Goal: Transaction & Acquisition: Purchase product/service

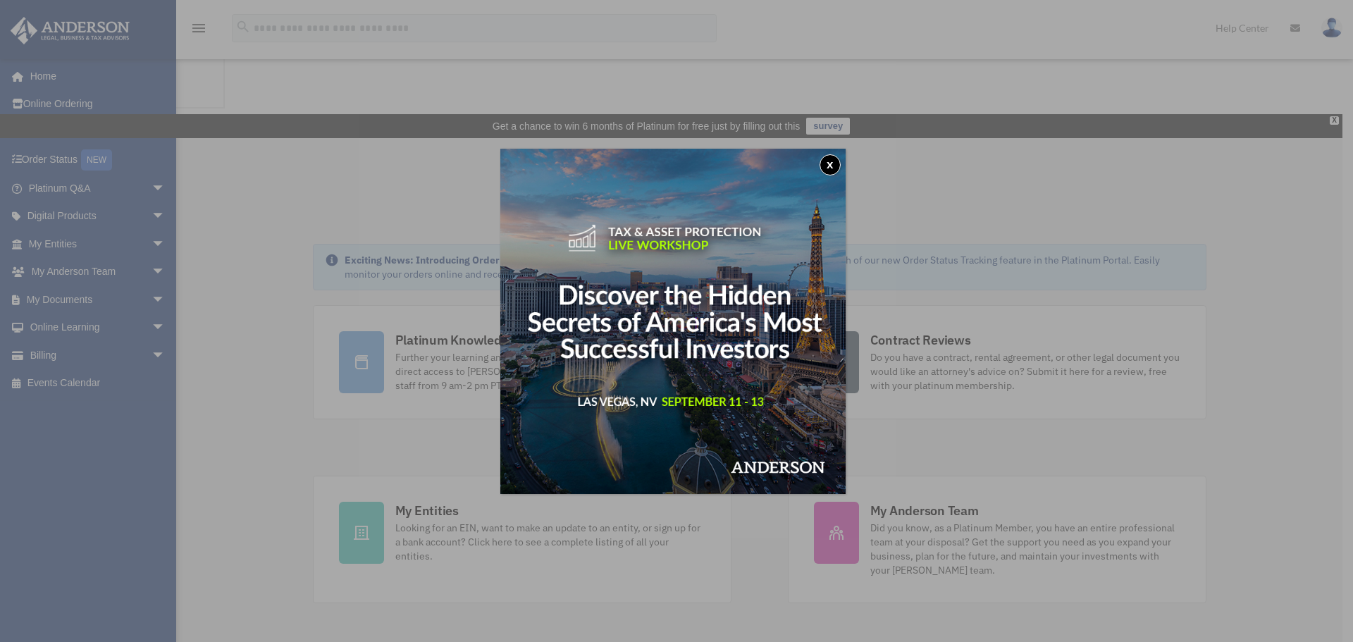
click at [841, 162] on button "x" at bounding box center [830, 164] width 21 height 21
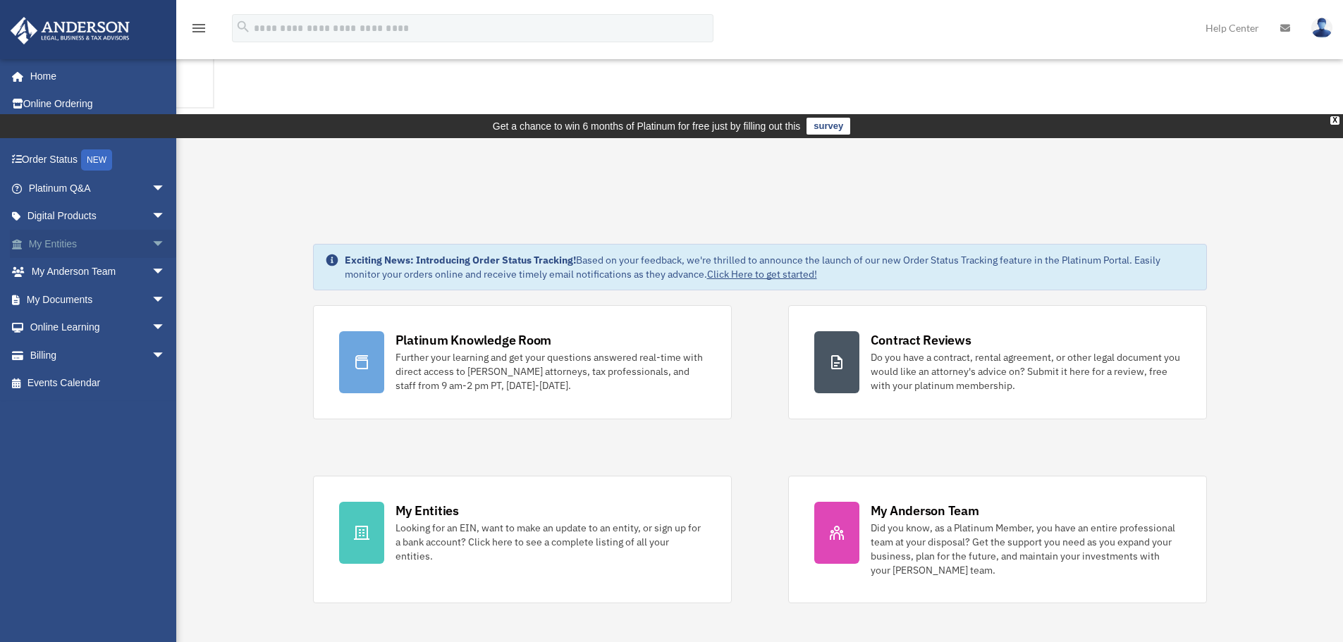
click at [152, 246] on span "arrow_drop_down" at bounding box center [166, 244] width 28 height 29
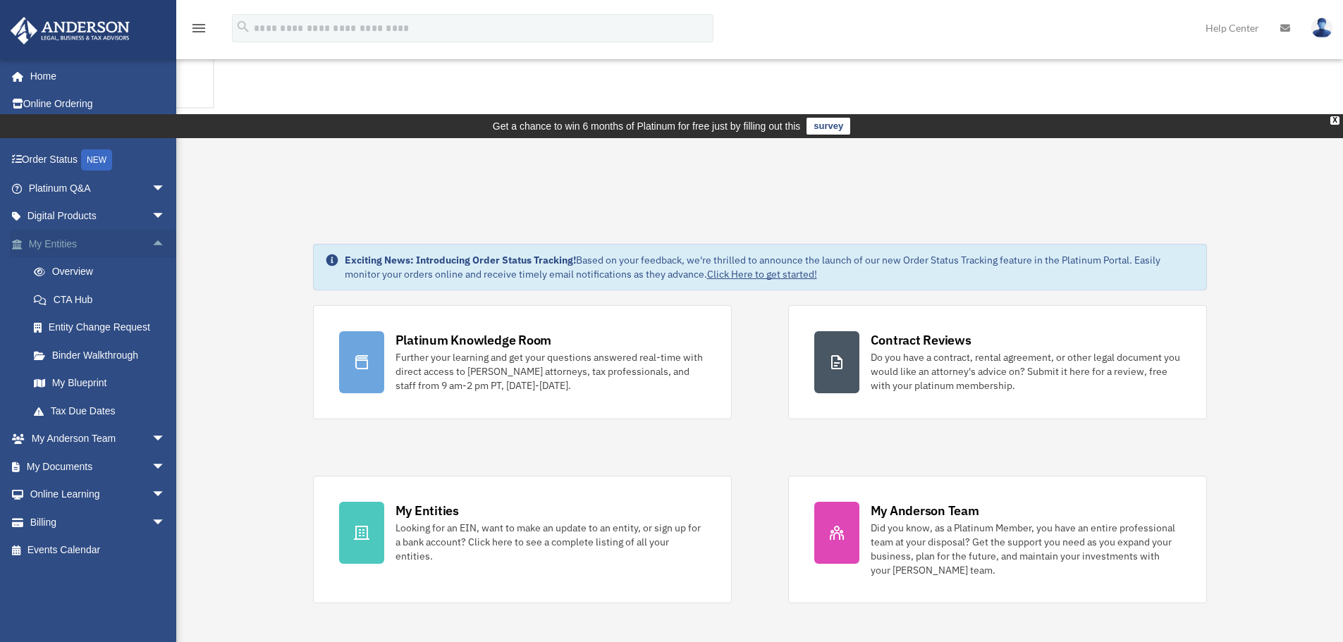
click at [152, 245] on span "arrow_drop_up" at bounding box center [166, 244] width 28 height 29
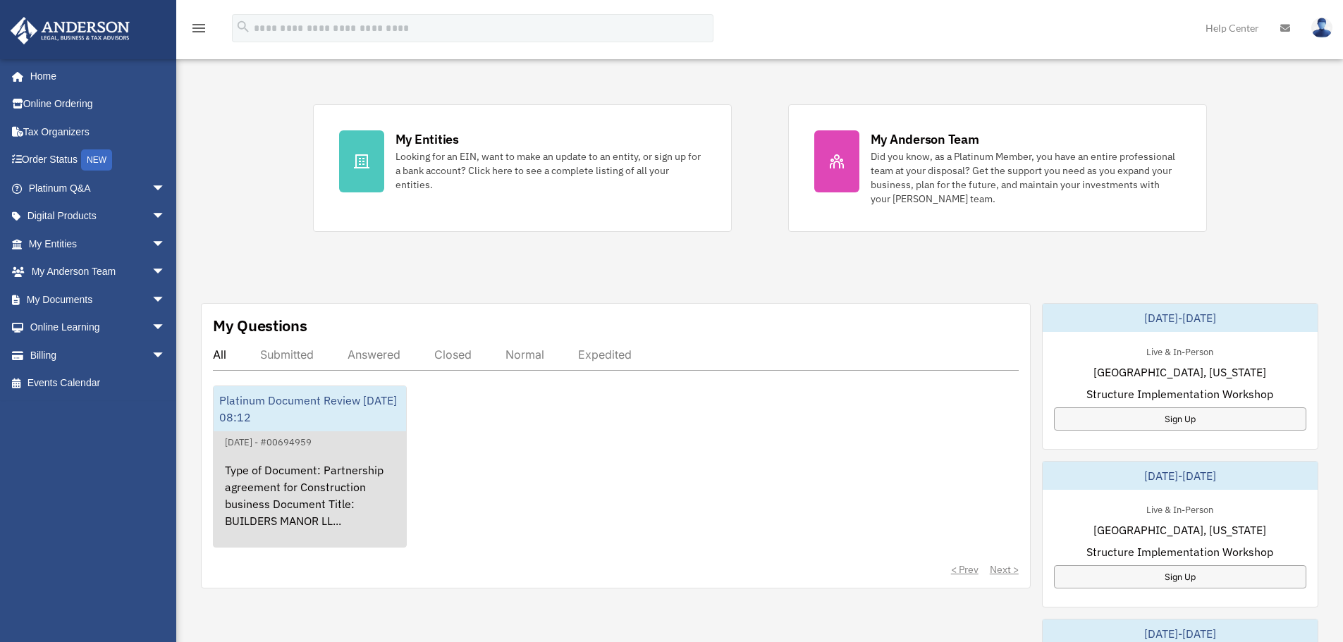
scroll to position [423, 0]
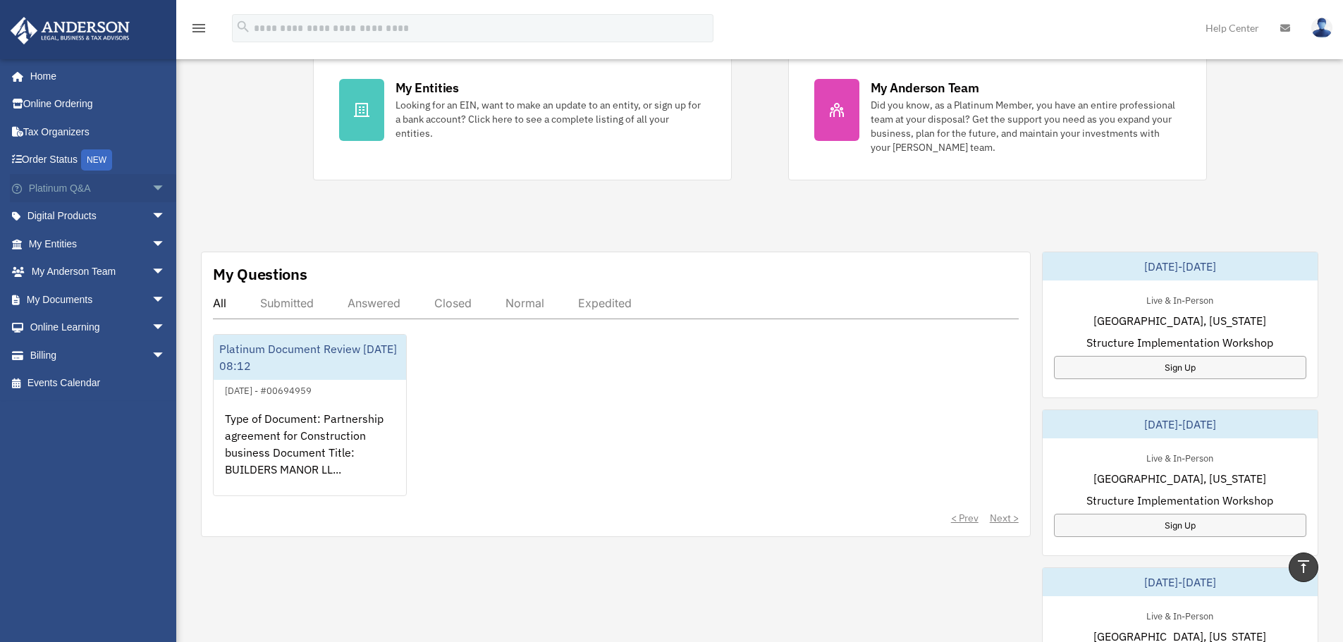
click at [152, 186] on span "arrow_drop_down" at bounding box center [166, 188] width 28 height 29
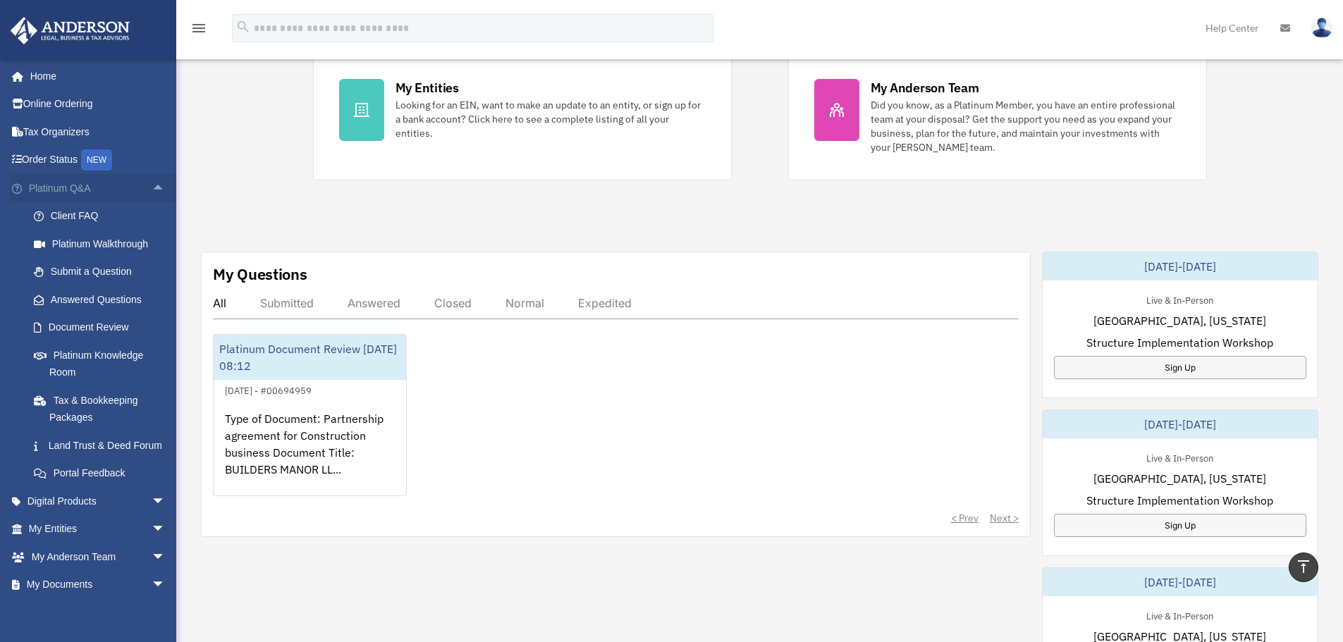
click at [152, 191] on span "arrow_drop_up" at bounding box center [166, 188] width 28 height 29
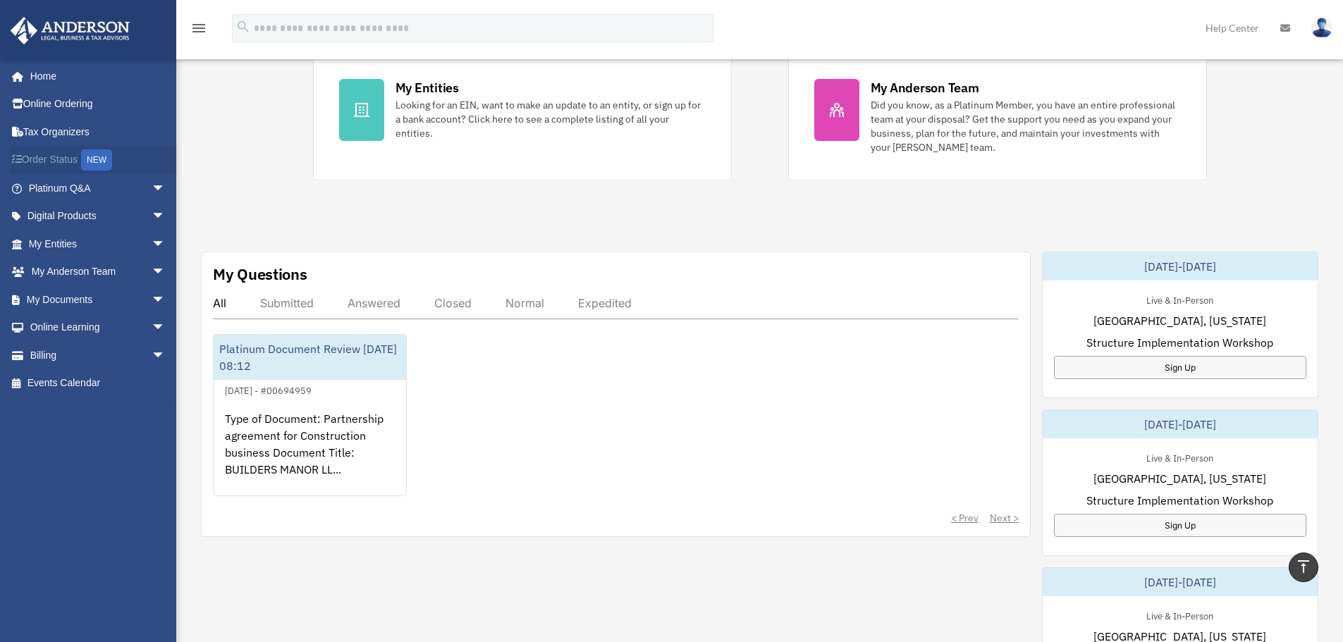
click at [58, 160] on link "Order Status NEW" at bounding box center [98, 160] width 177 height 29
click at [152, 241] on span "arrow_drop_down" at bounding box center [166, 244] width 28 height 29
click at [152, 297] on span "arrow_drop_down" at bounding box center [166, 299] width 28 height 29
click at [152, 269] on span "arrow_drop_down" at bounding box center [166, 272] width 28 height 29
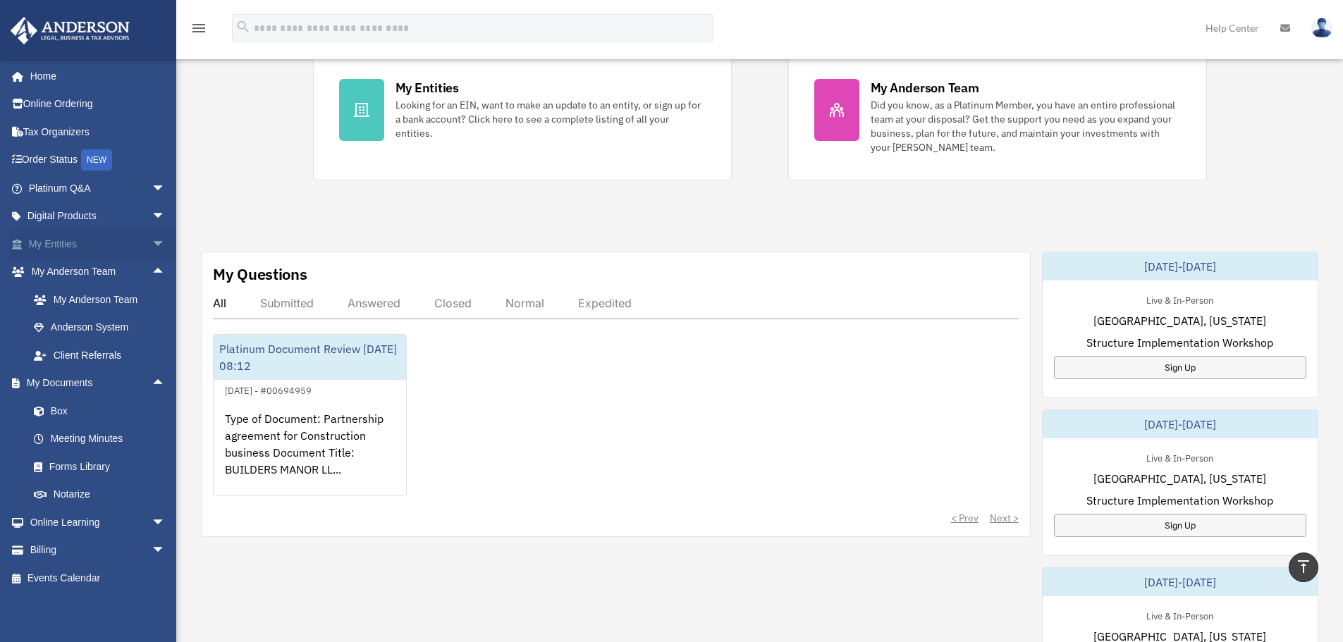
click at [152, 244] on span "arrow_drop_down" at bounding box center [166, 244] width 28 height 29
click at [94, 278] on link "Overview" at bounding box center [103, 272] width 167 height 28
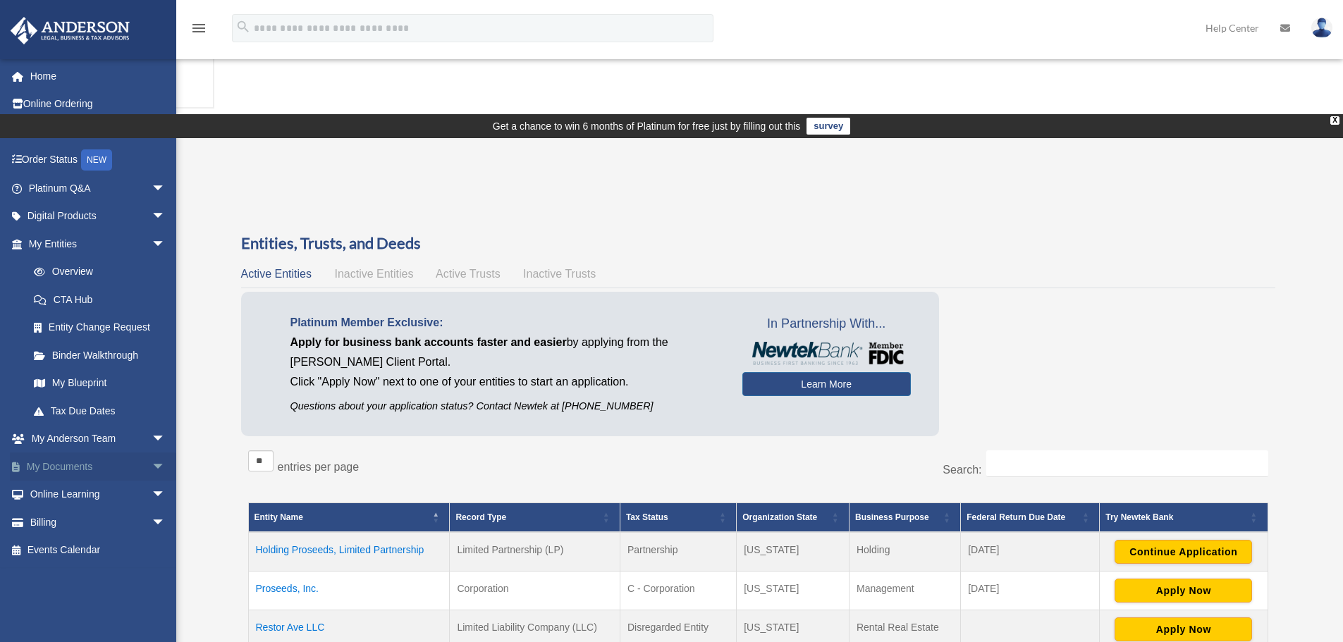
click at [152, 461] on span "arrow_drop_down" at bounding box center [166, 466] width 28 height 29
click at [152, 461] on span "arrow_drop_up" at bounding box center [166, 466] width 28 height 29
click at [152, 441] on span "arrow_drop_down" at bounding box center [166, 439] width 28 height 29
click at [116, 466] on link "My Anderson Team" at bounding box center [103, 466] width 167 height 28
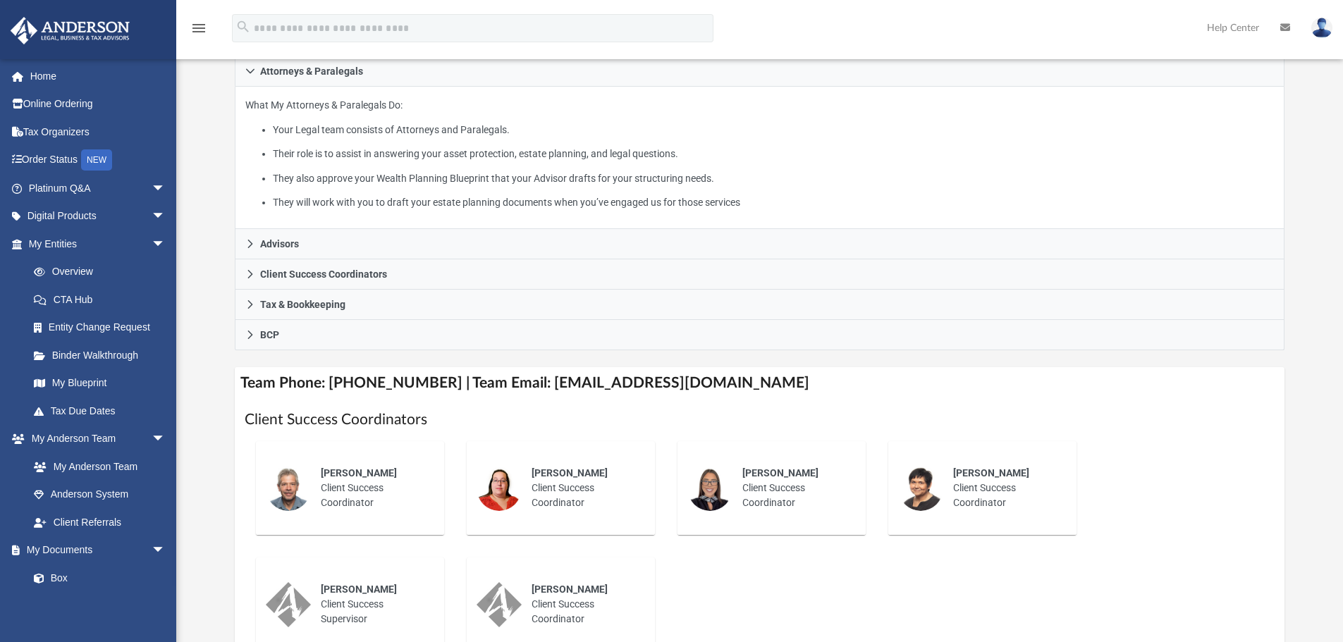
scroll to position [352, 0]
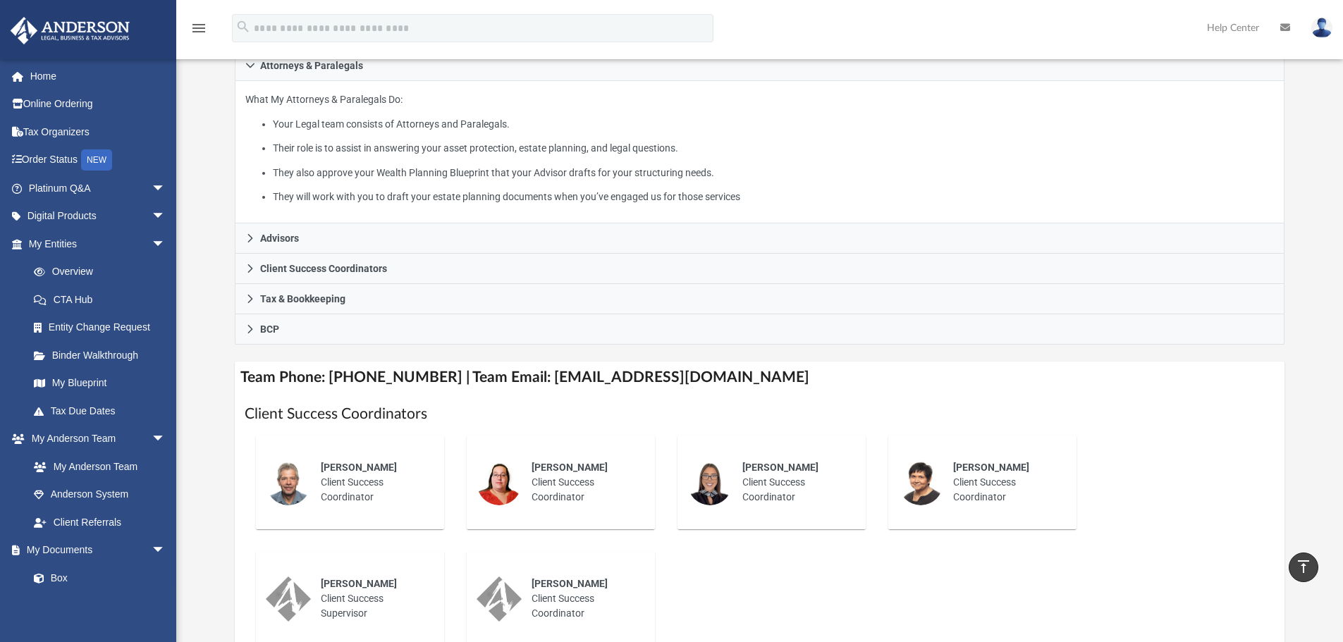
click at [412, 450] on div "Greg Coughlan Client Success Coordinator" at bounding box center [372, 482] width 123 height 64
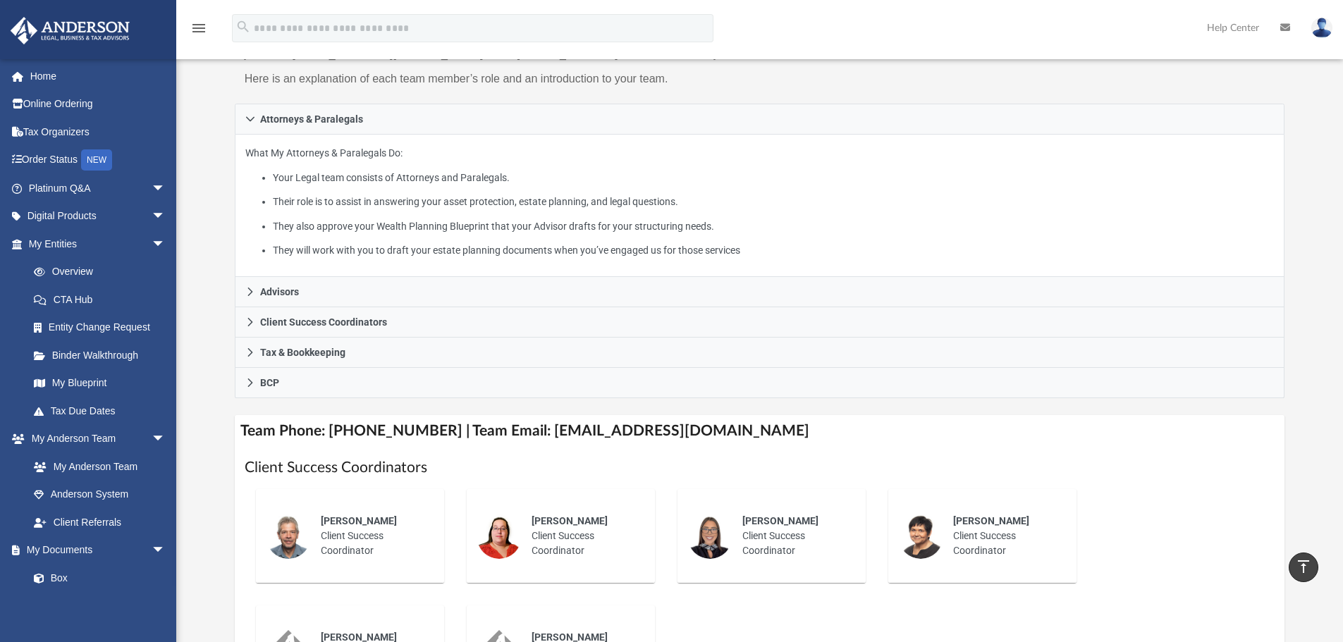
scroll to position [211, 0]
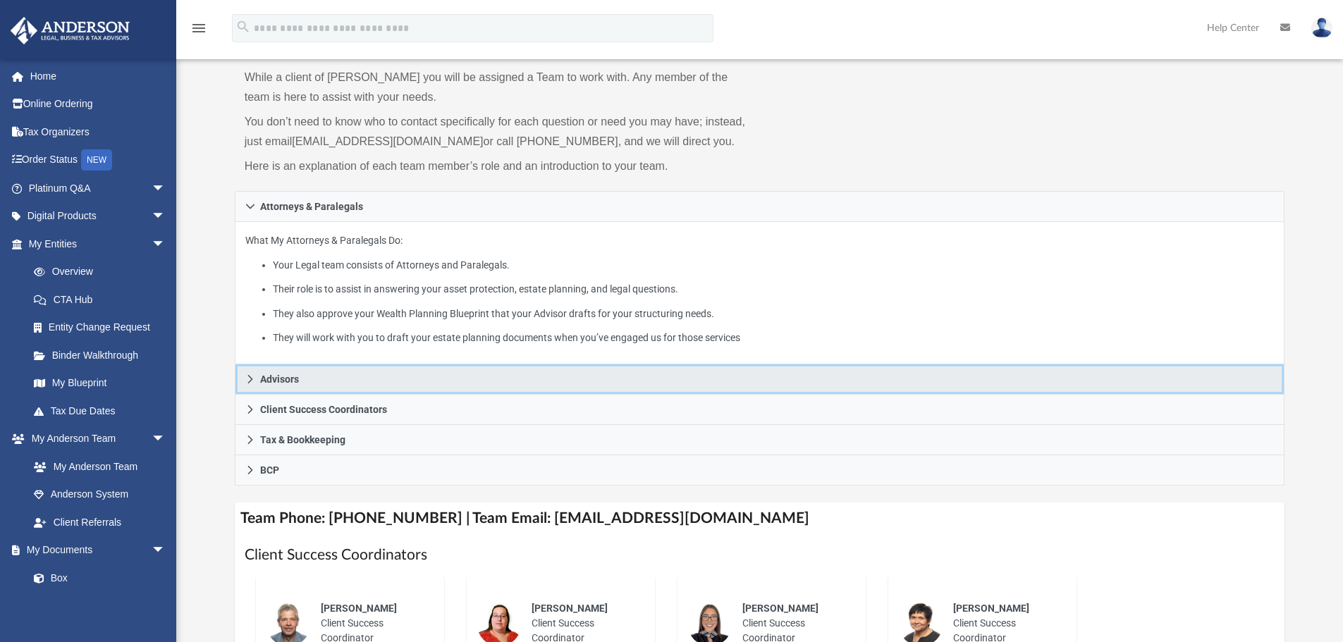
click at [274, 374] on span "Advisors" at bounding box center [279, 379] width 39 height 10
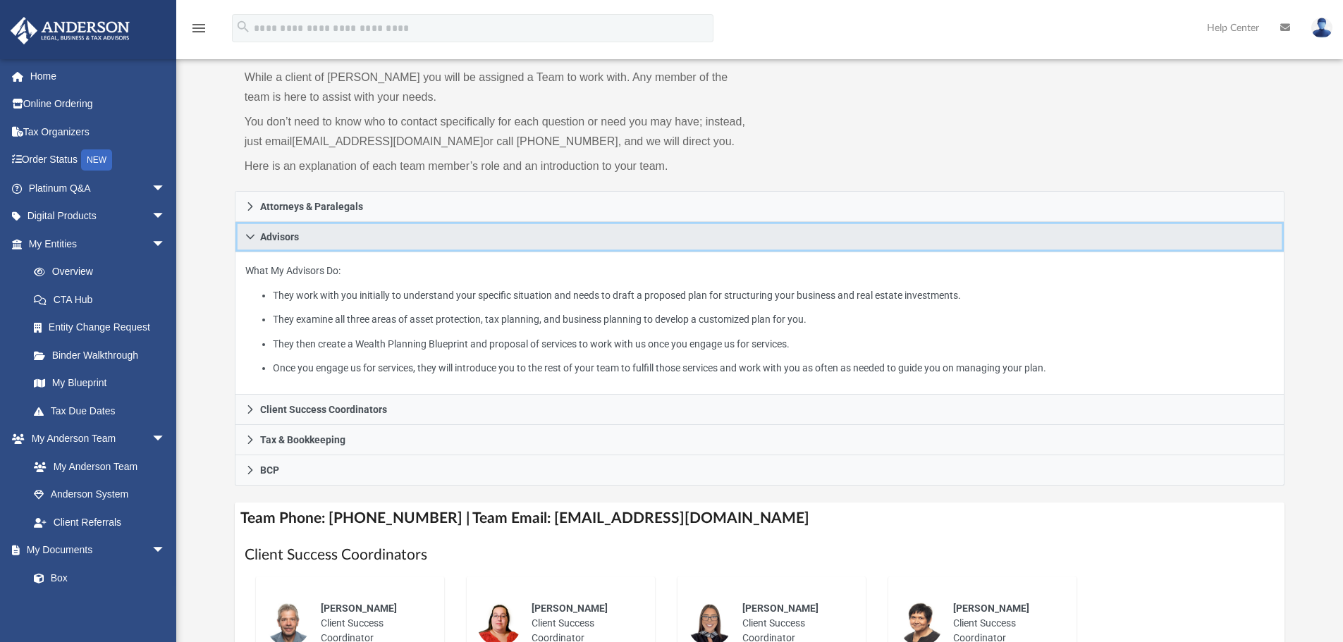
click at [282, 232] on span "Advisors" at bounding box center [279, 237] width 39 height 10
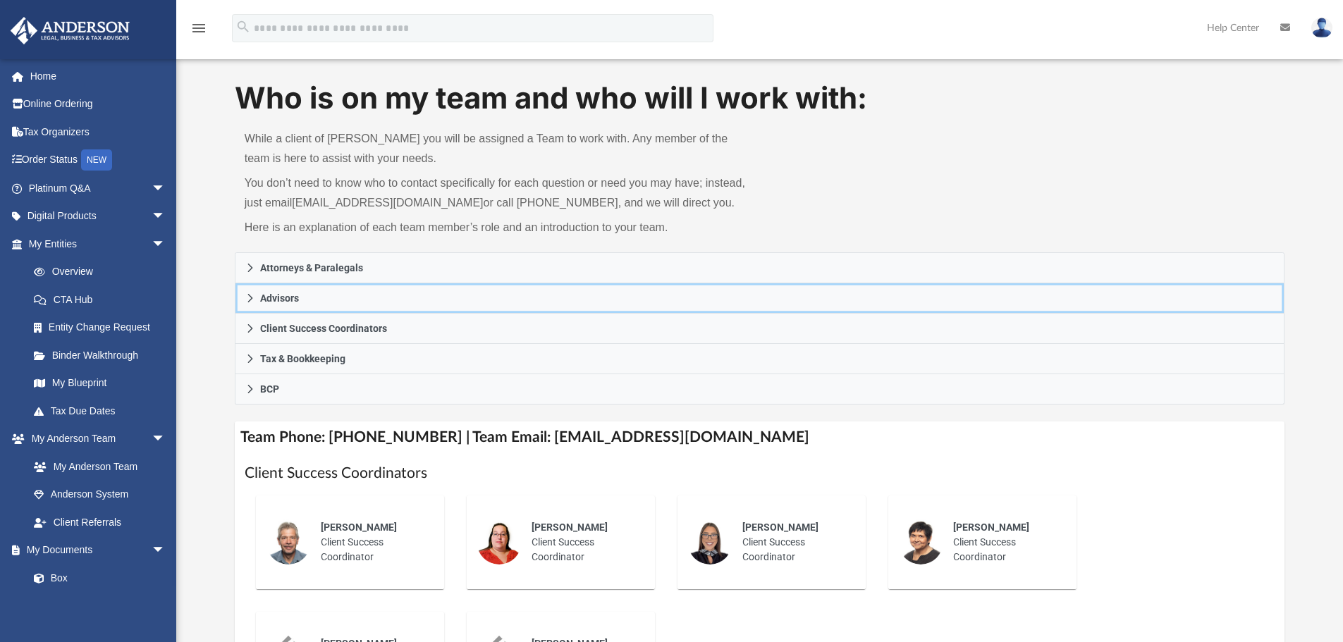
scroll to position [0, 0]
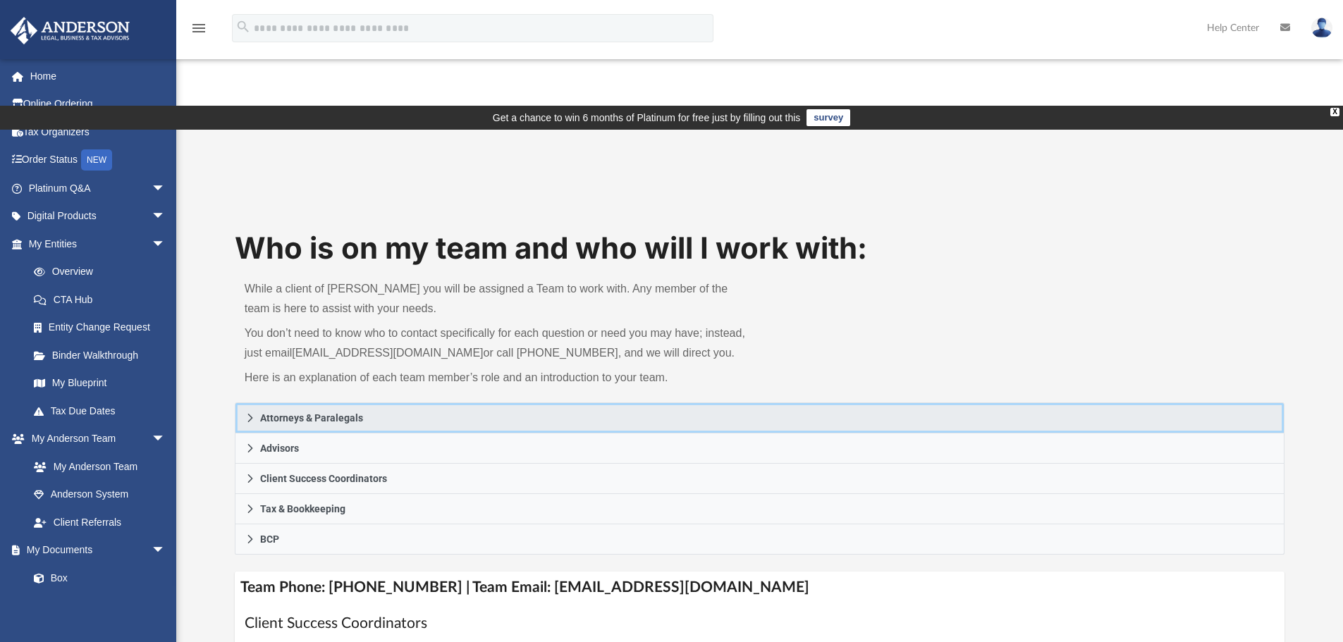
click at [313, 413] on span "Attorneys & Paralegals" at bounding box center [311, 418] width 103 height 10
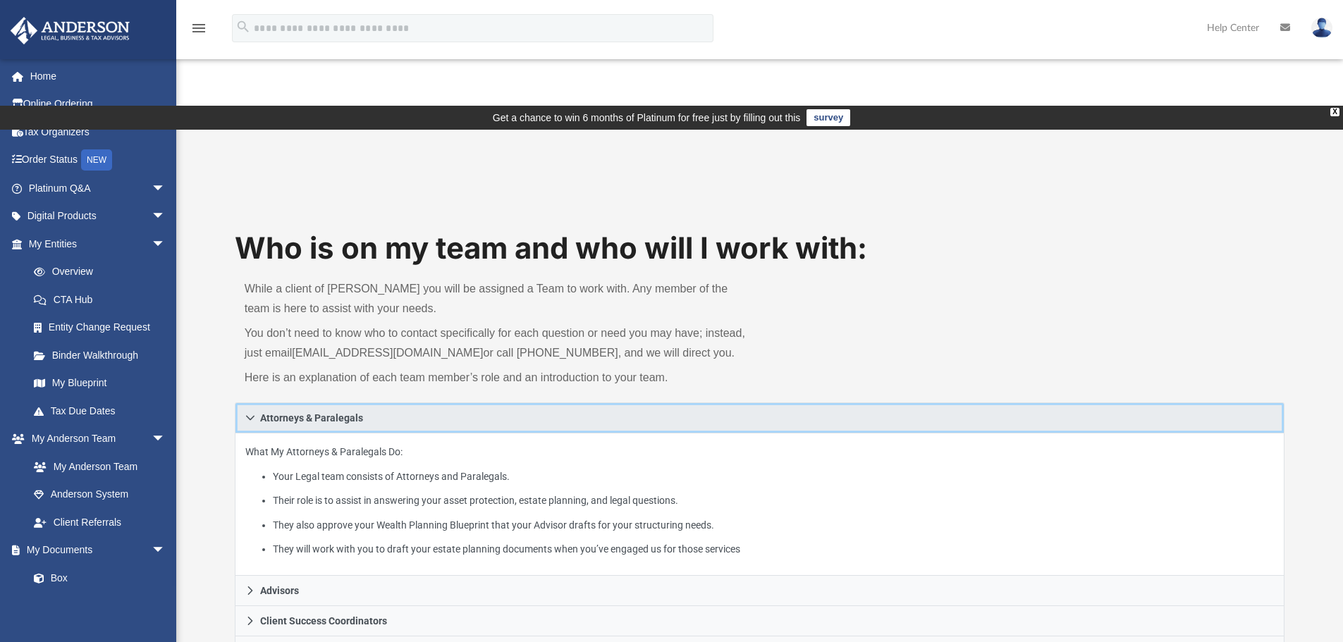
click at [314, 413] on span "Attorneys & Paralegals" at bounding box center [311, 418] width 103 height 10
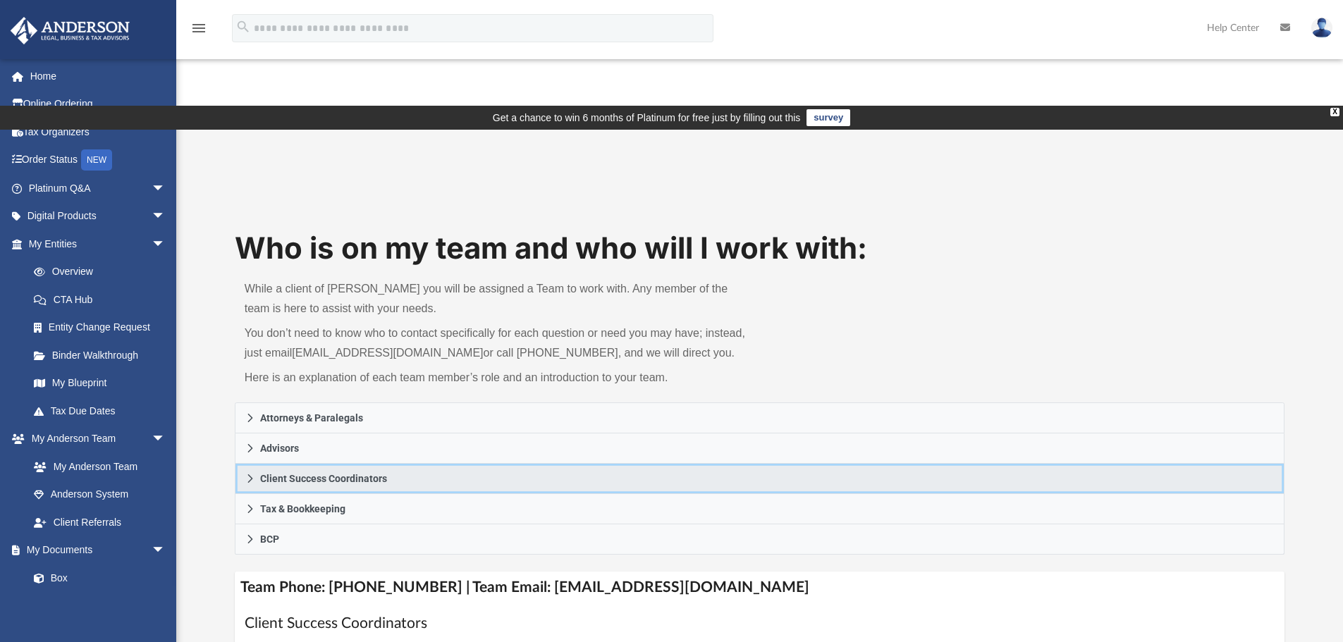
click at [292, 474] on span "Client Success Coordinators" at bounding box center [323, 479] width 127 height 10
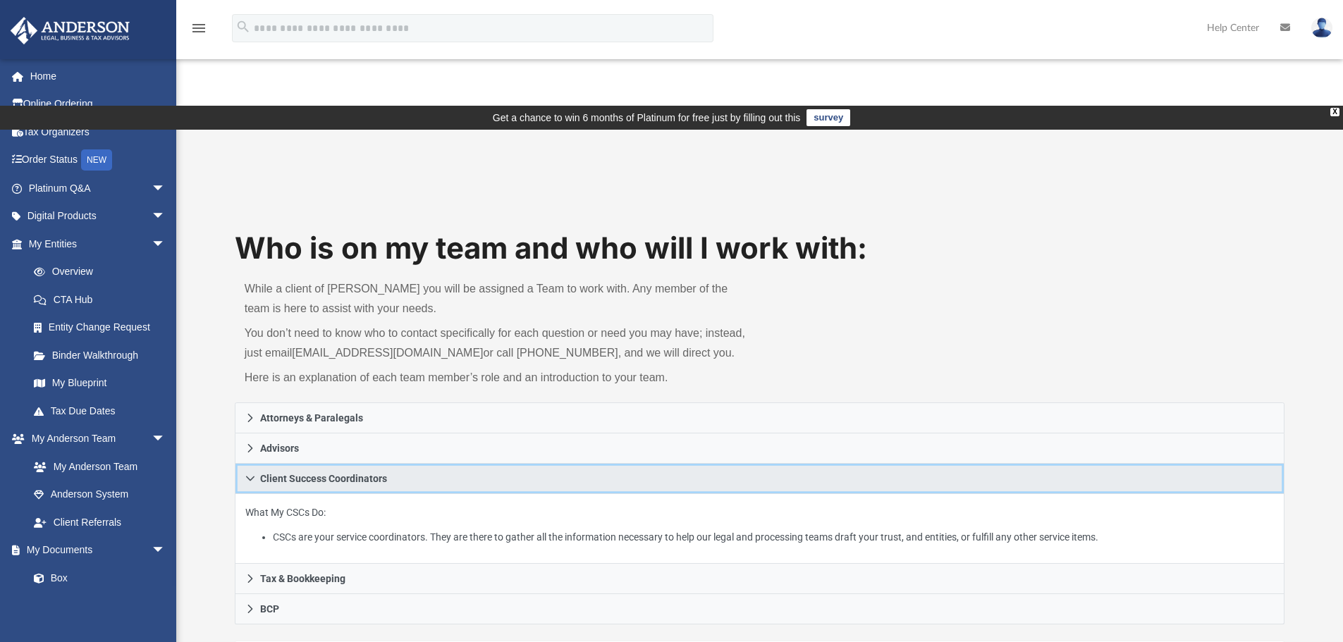
click at [292, 474] on span "Client Success Coordinators" at bounding box center [323, 479] width 127 height 10
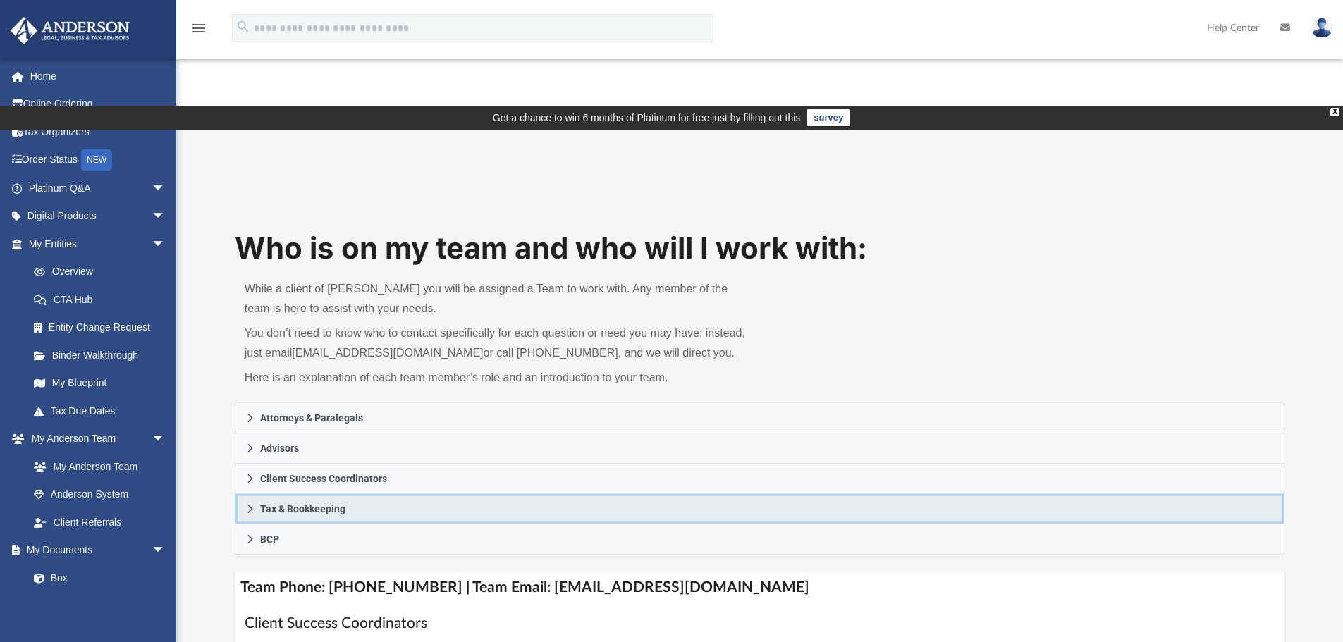
click at [290, 504] on span "Tax & Bookkeeping" at bounding box center [302, 509] width 85 height 10
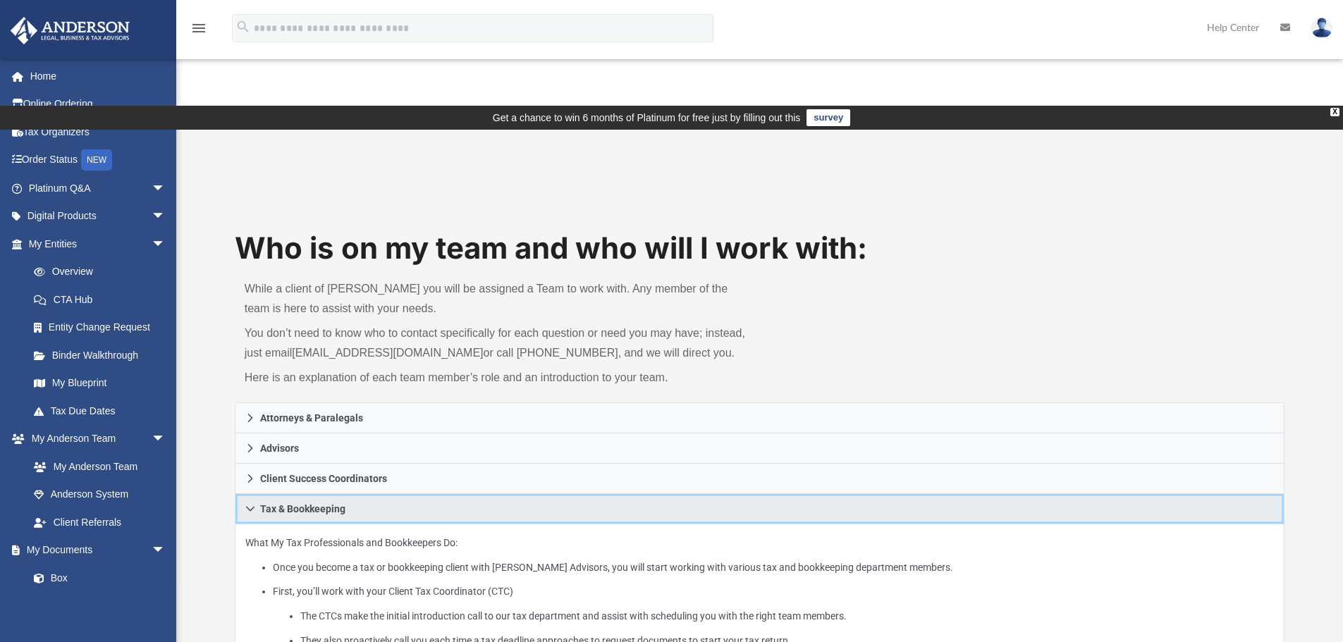
click at [290, 504] on span "Tax & Bookkeeping" at bounding box center [302, 509] width 85 height 10
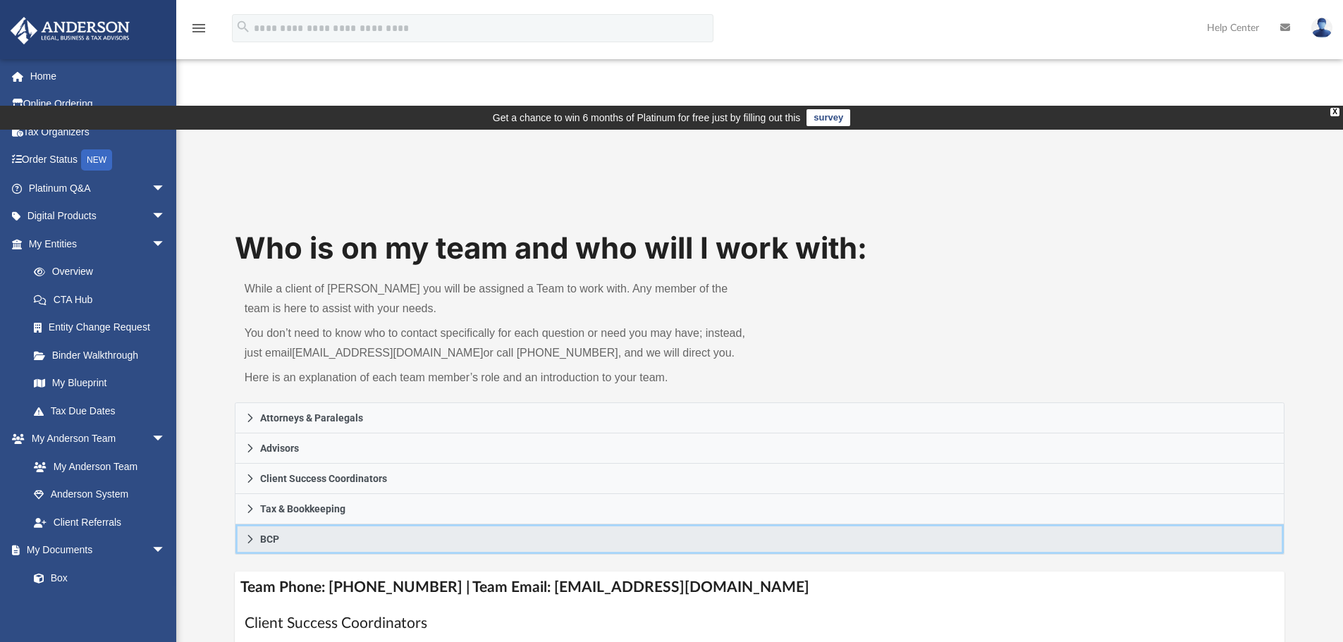
click at [290, 524] on link "BCP" at bounding box center [760, 539] width 1050 height 30
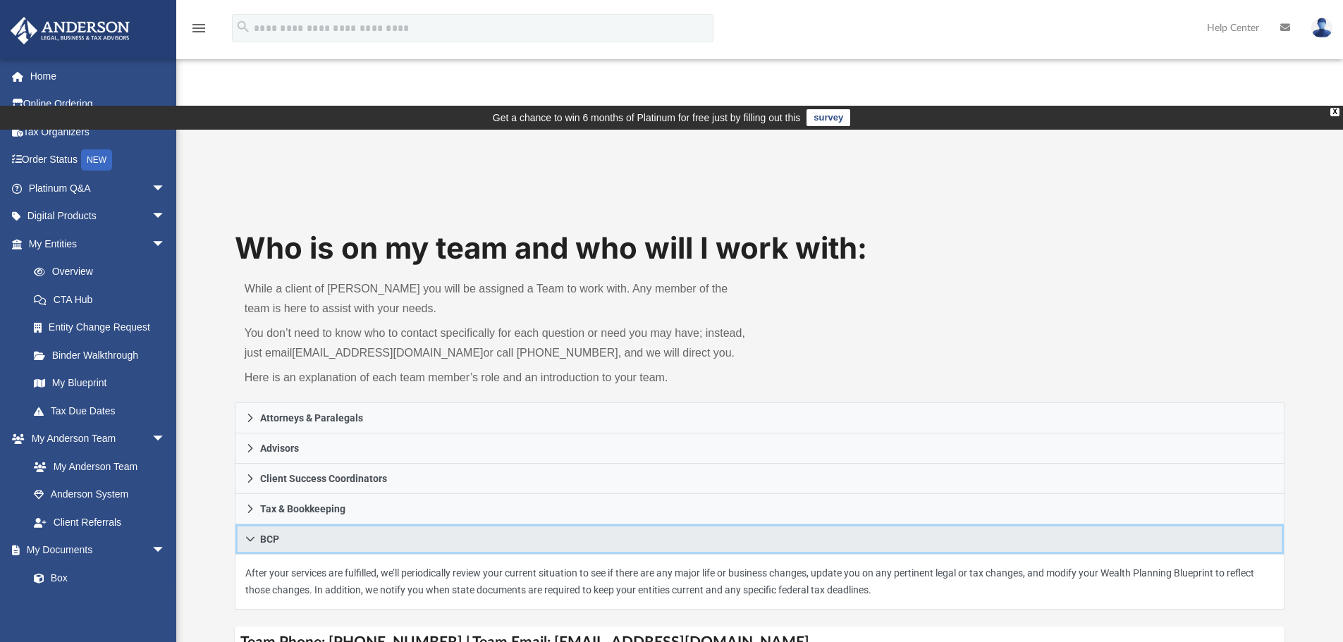
click at [290, 524] on link "BCP" at bounding box center [760, 539] width 1050 height 30
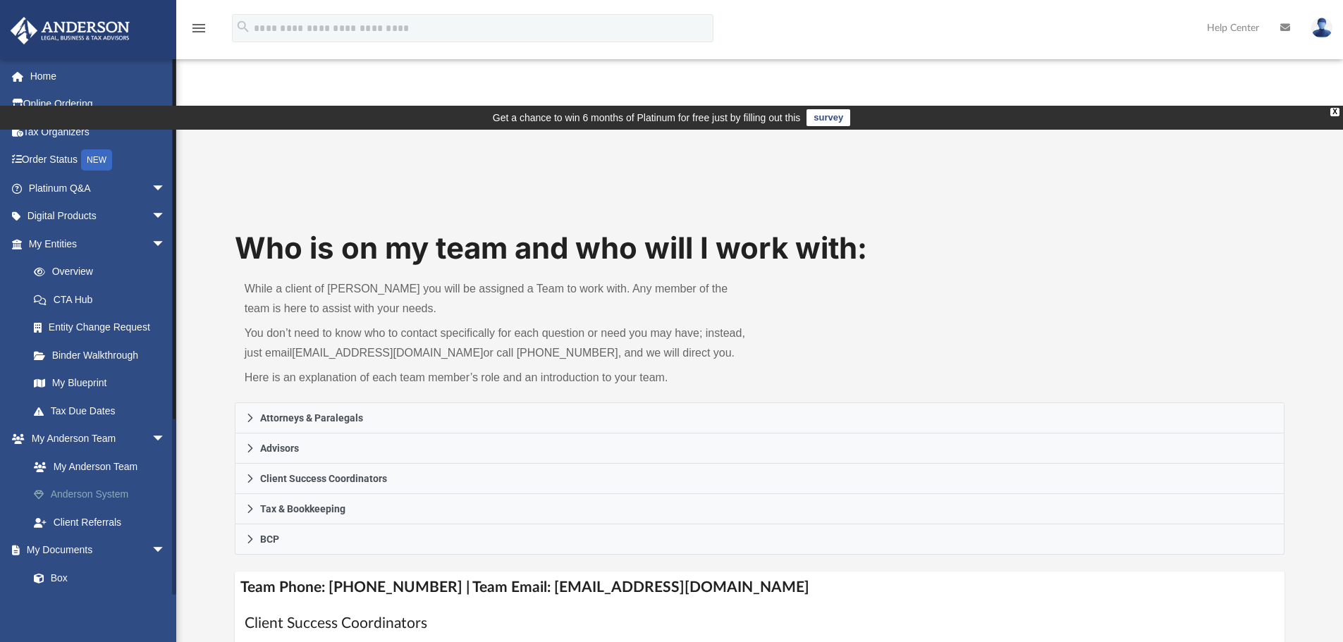
click at [114, 493] on link "Anderson System" at bounding box center [103, 495] width 167 height 28
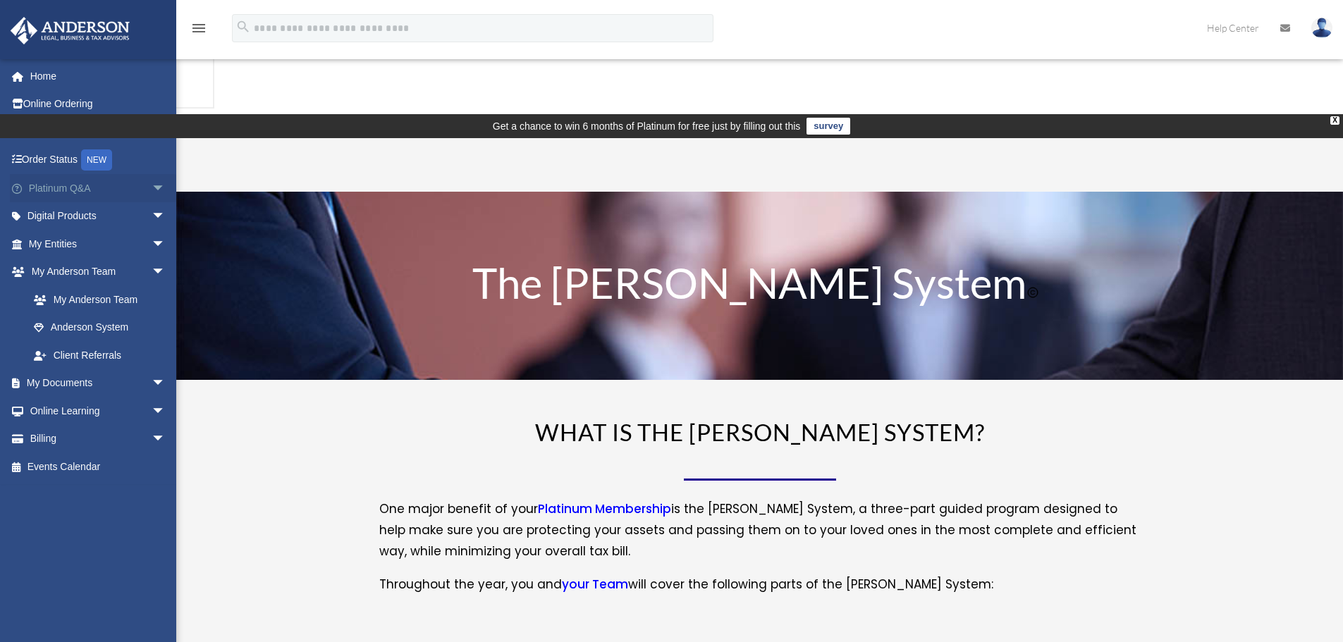
click at [152, 189] on span "arrow_drop_down" at bounding box center [166, 188] width 28 height 29
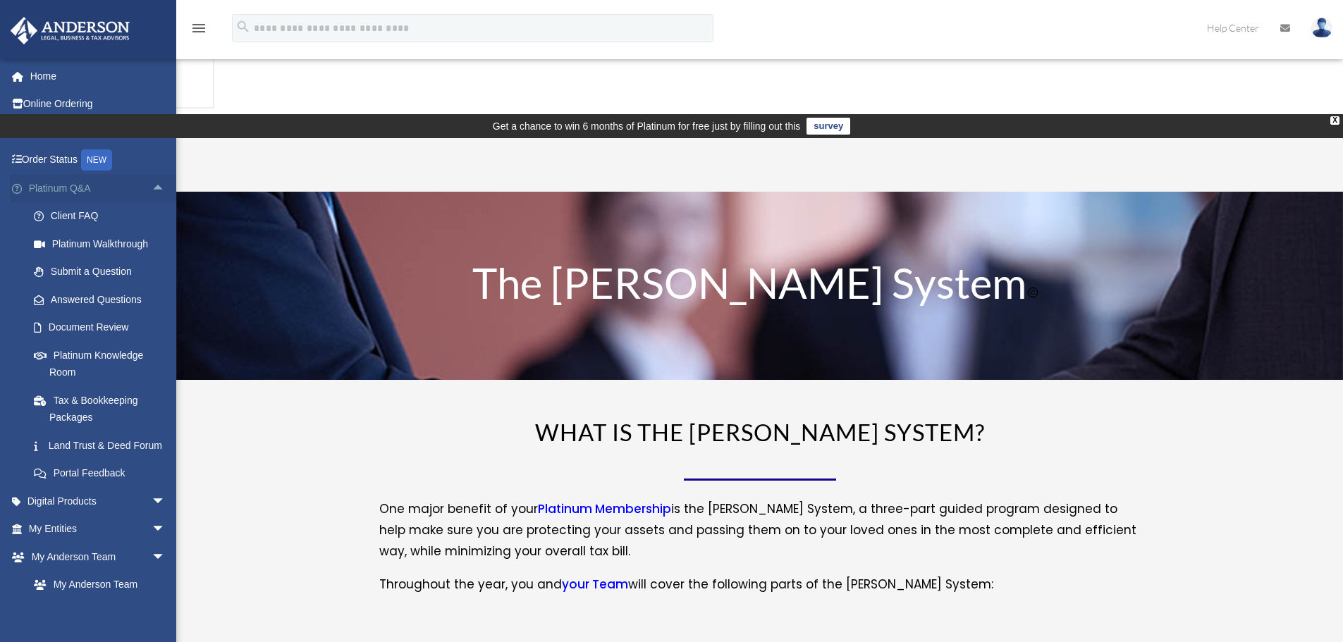
click at [152, 189] on span "arrow_drop_up" at bounding box center [166, 188] width 28 height 29
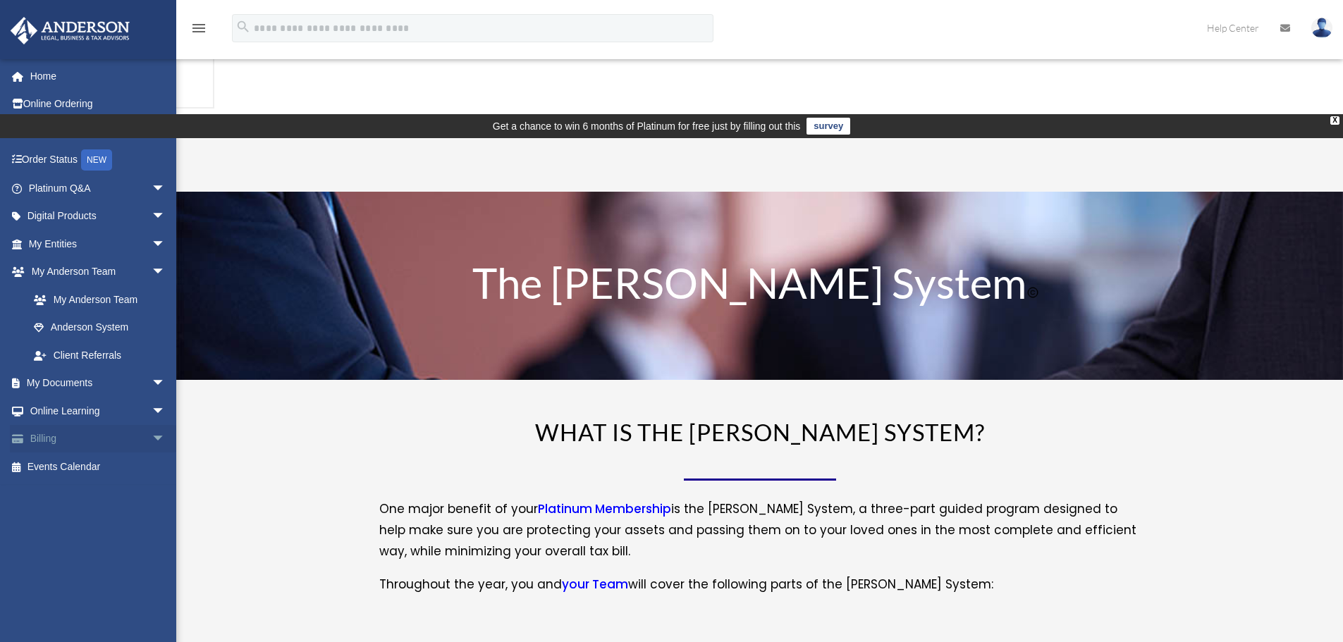
click at [152, 438] on span "arrow_drop_down" at bounding box center [166, 439] width 28 height 29
click at [109, 466] on link "$ Open Invoices" at bounding box center [103, 466] width 167 height 29
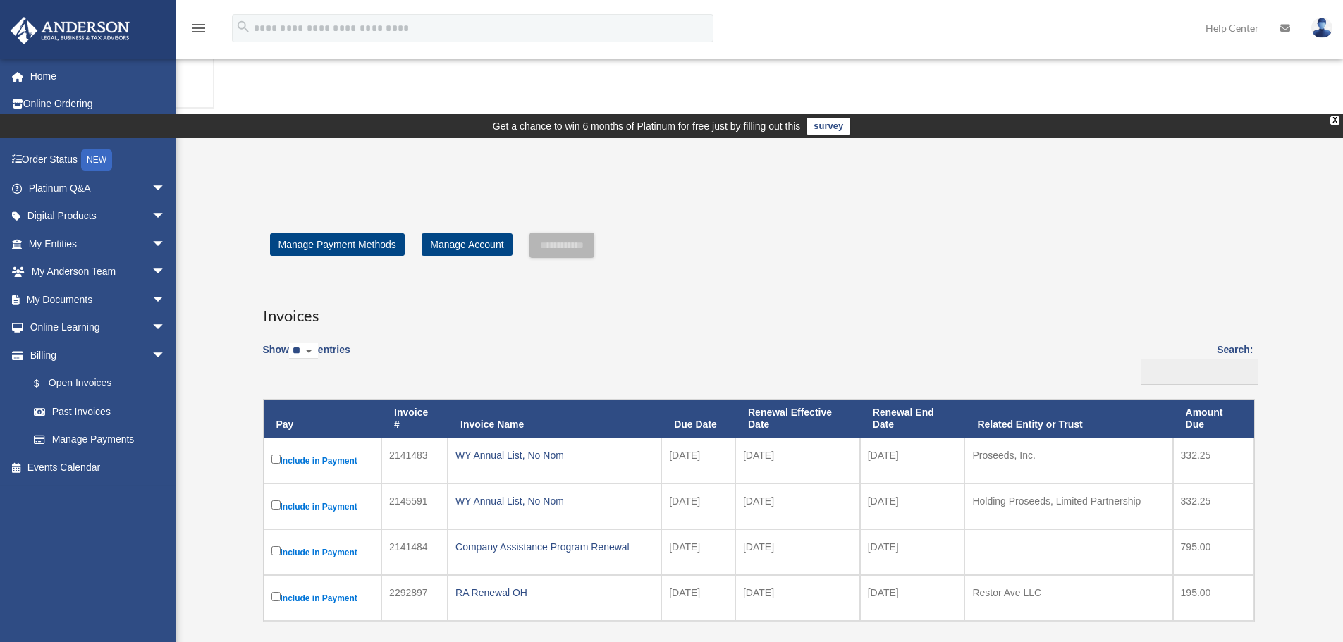
click at [326, 589] on label "Include in Payment" at bounding box center [322, 598] width 103 height 18
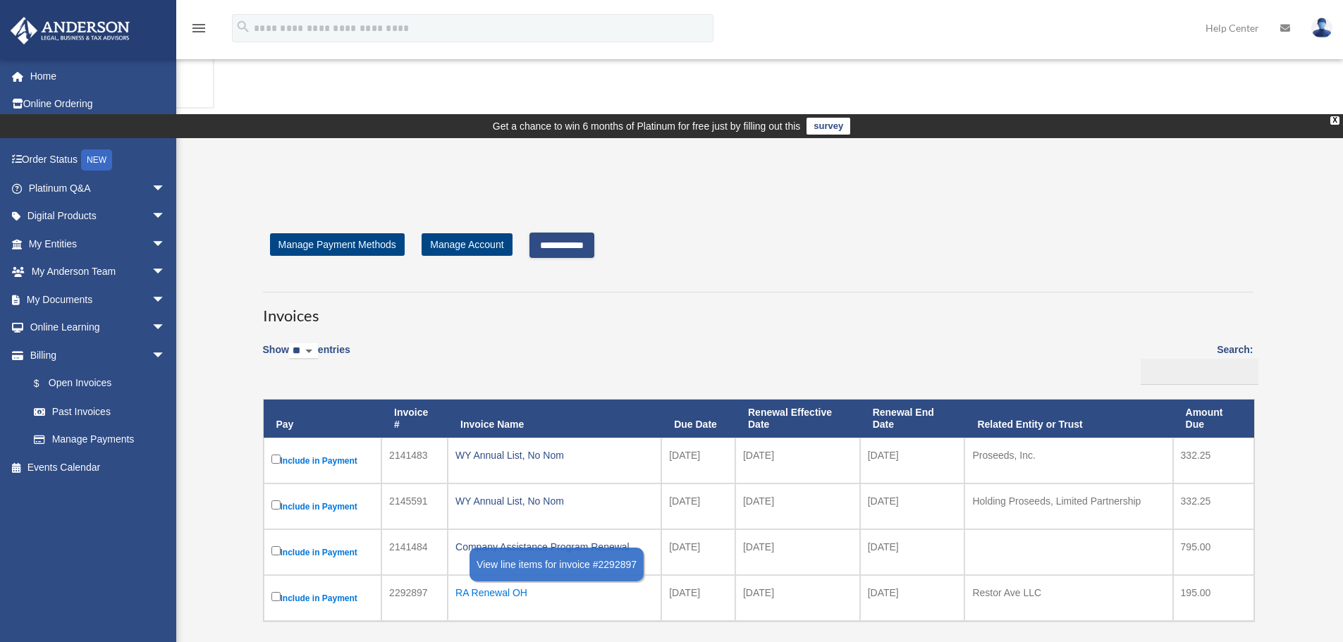
click at [518, 583] on div "RA Renewal OH" at bounding box center [554, 593] width 198 height 20
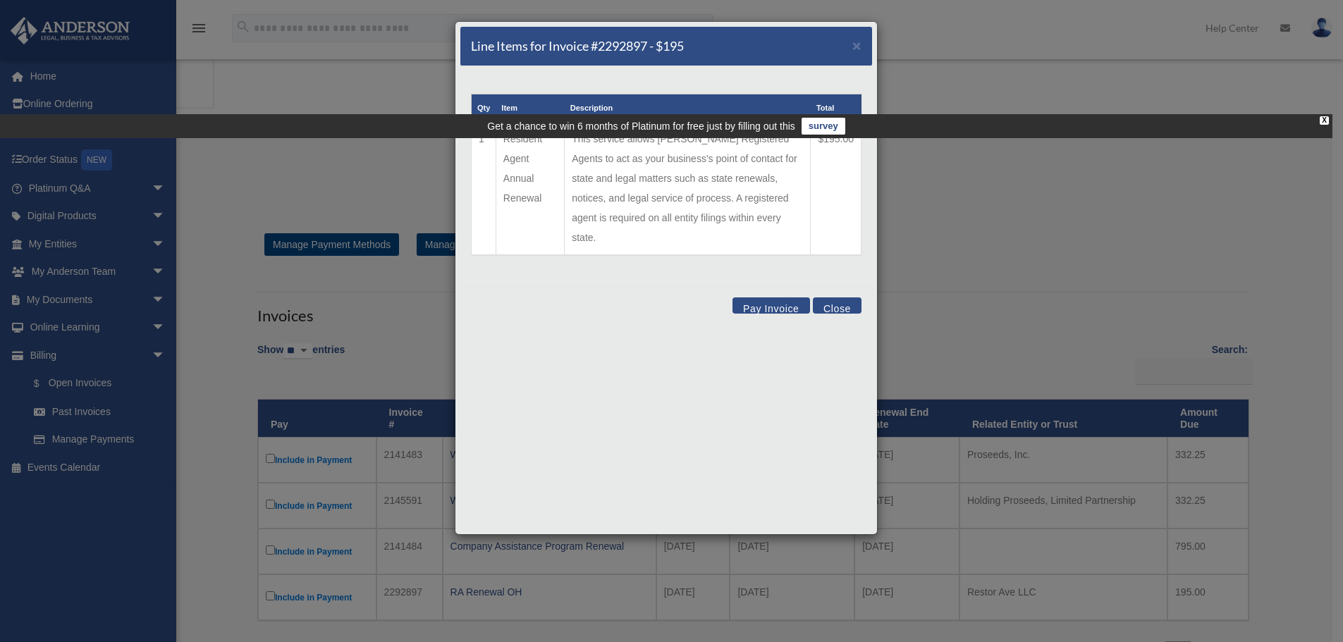
click at [849, 297] on button "Close" at bounding box center [837, 305] width 49 height 16
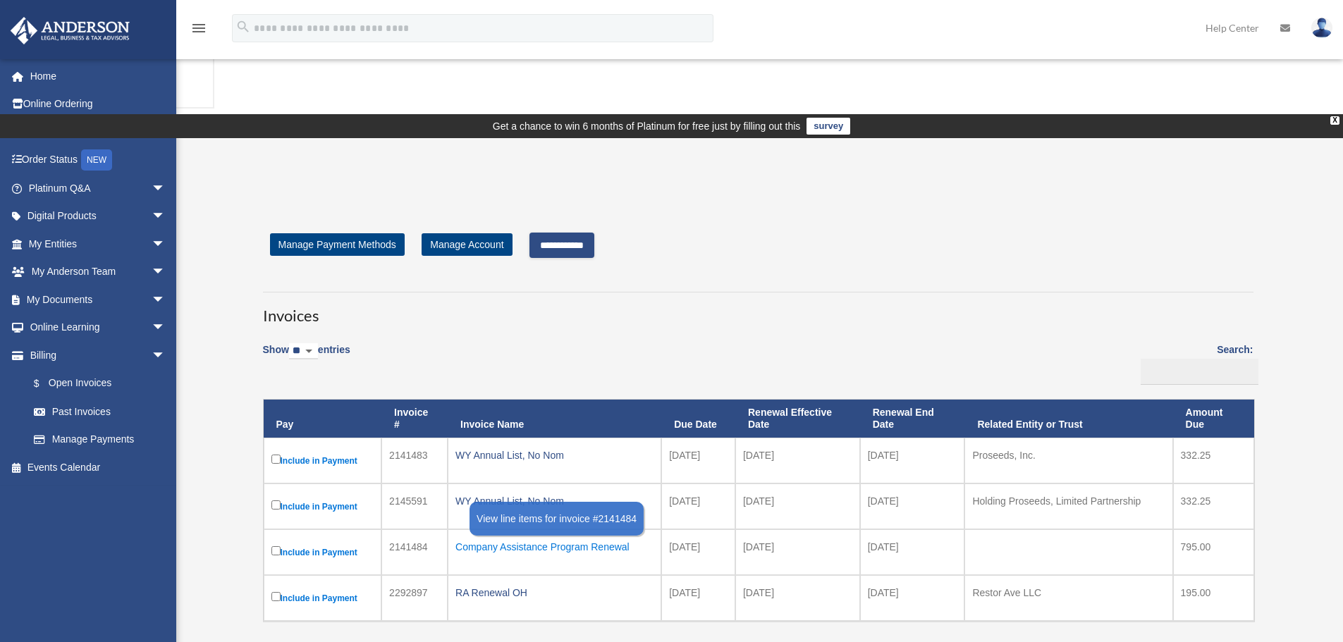
click at [537, 537] on div "Company Assistance Program Renewal" at bounding box center [554, 547] width 198 height 20
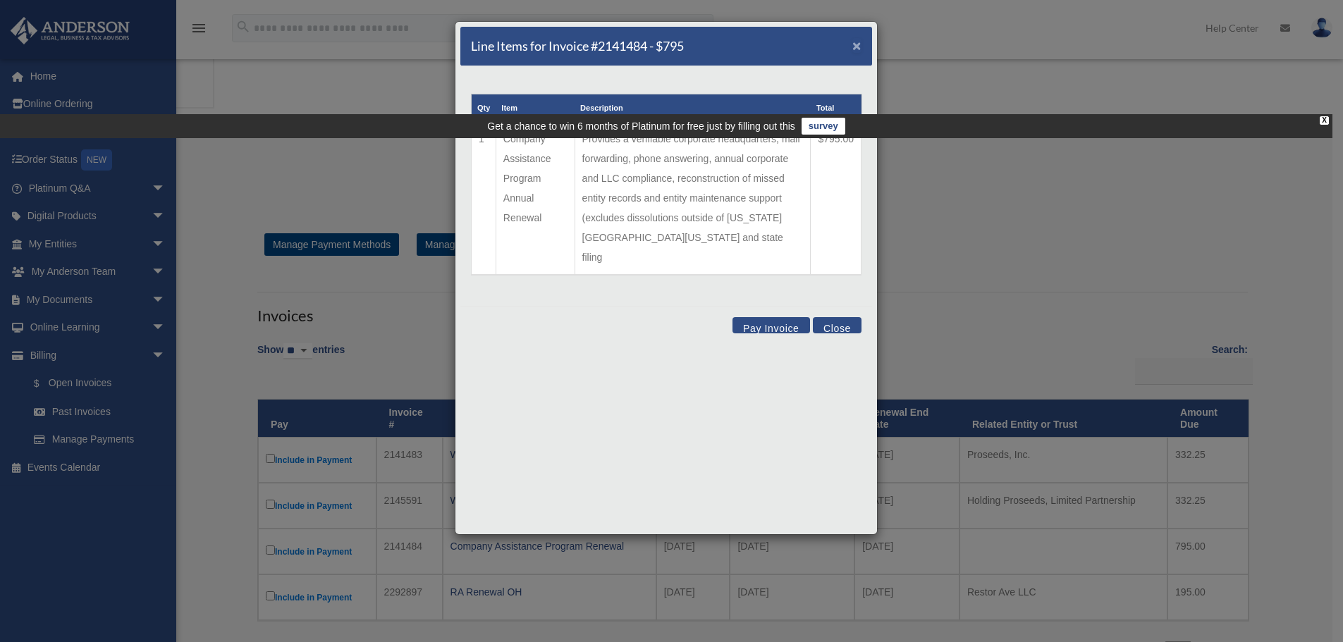
click at [857, 47] on span "×" at bounding box center [856, 45] width 9 height 16
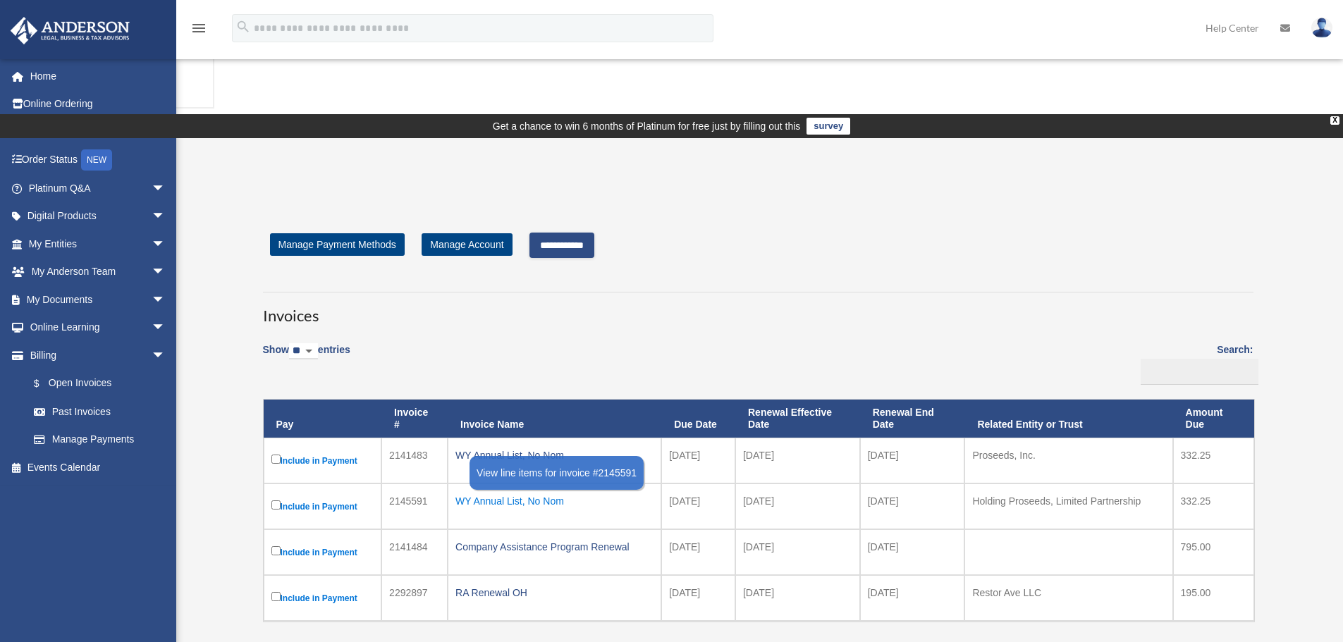
click at [538, 491] on div "WY Annual List, No Nom" at bounding box center [554, 501] width 198 height 20
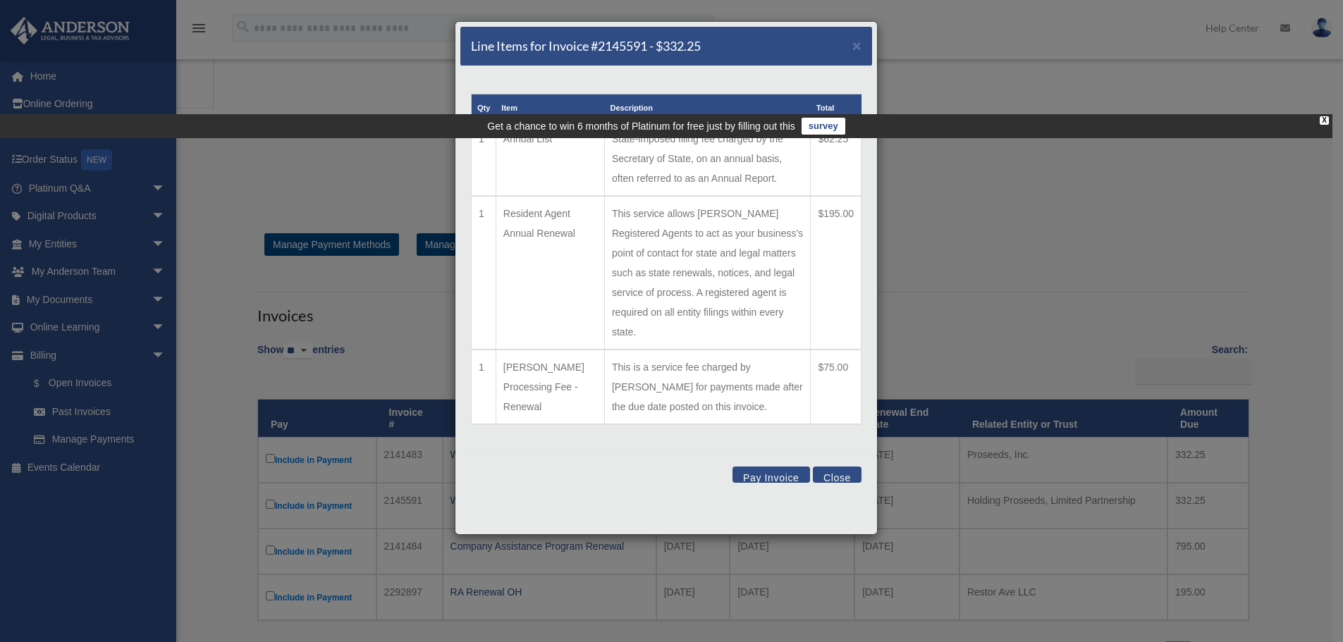
click at [827, 467] on button "Close" at bounding box center [837, 475] width 49 height 16
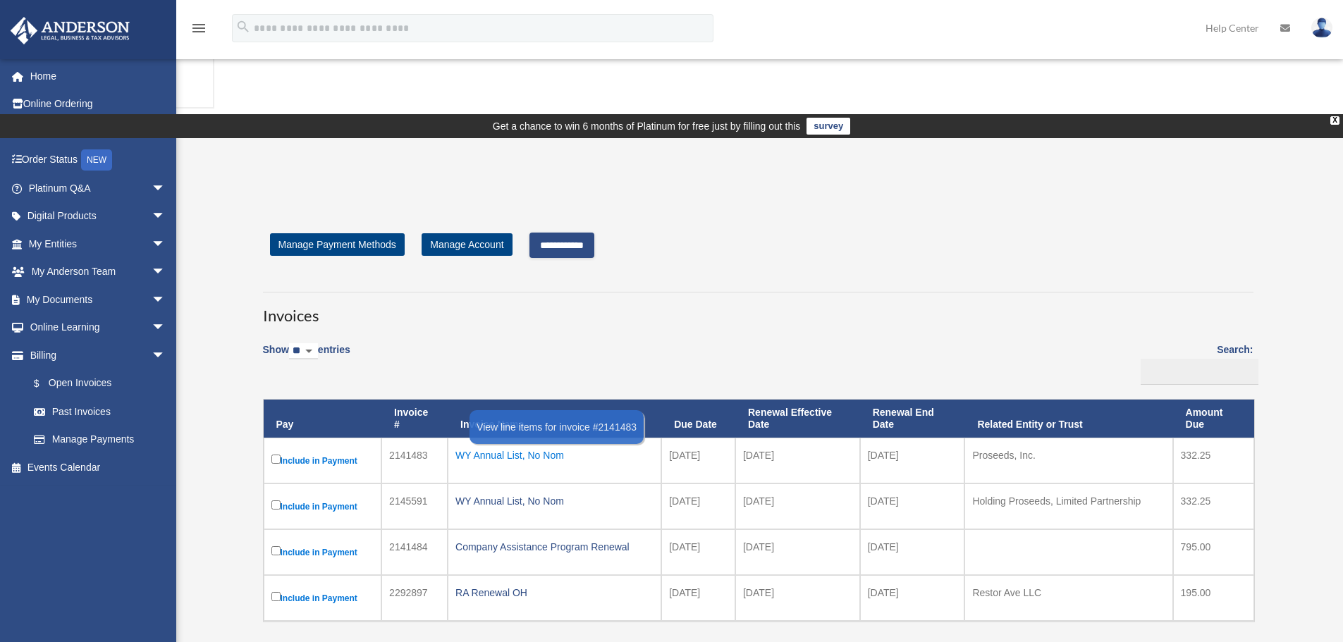
click at [525, 445] on div "WY Annual List, No Nom" at bounding box center [554, 455] width 198 height 20
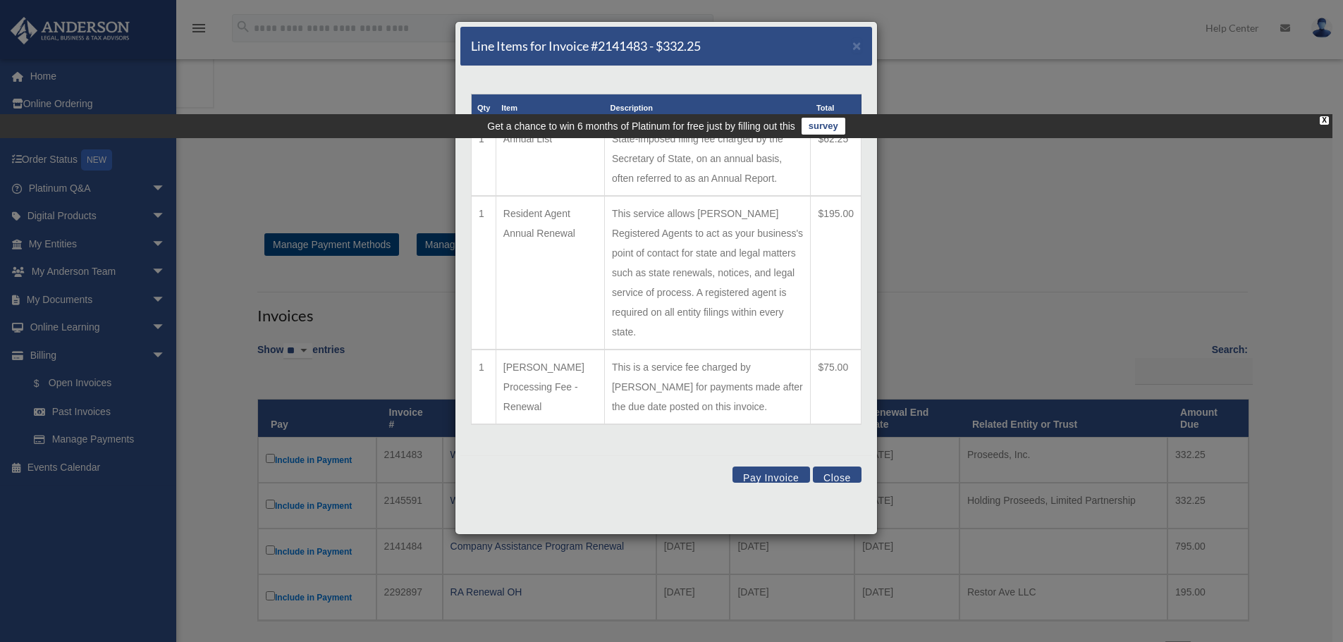
click at [846, 467] on button "Close" at bounding box center [837, 475] width 49 height 16
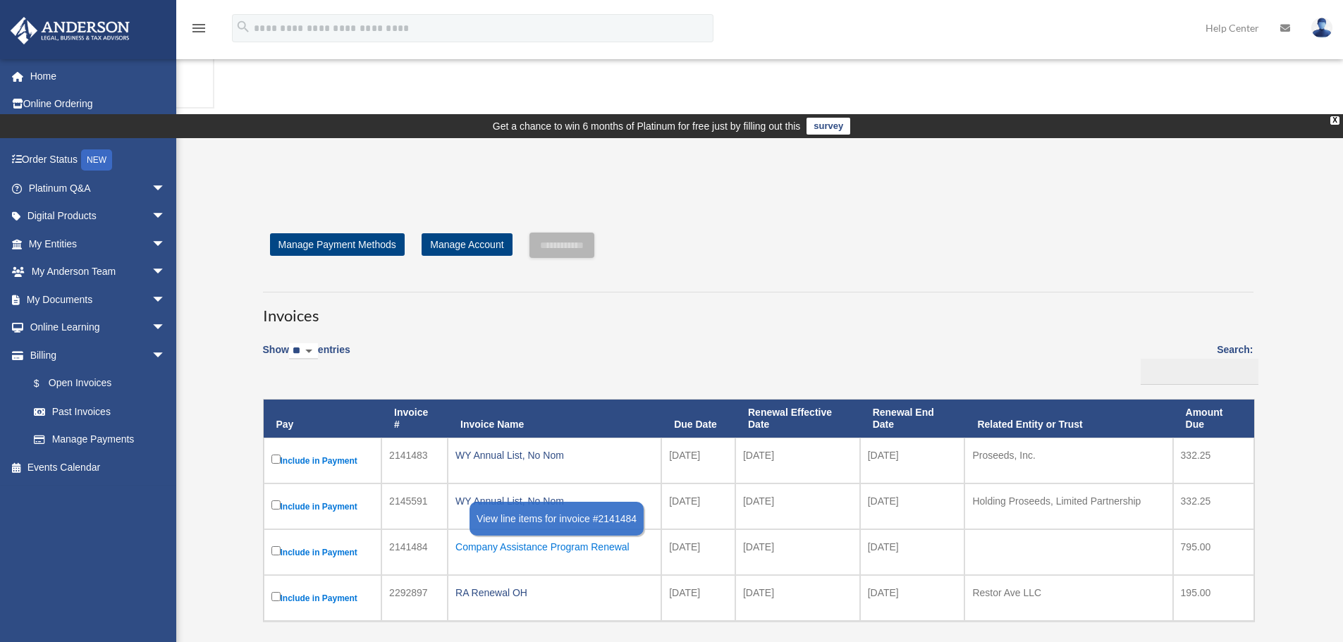
click at [573, 537] on div "Company Assistance Program Renewal" at bounding box center [554, 547] width 198 height 20
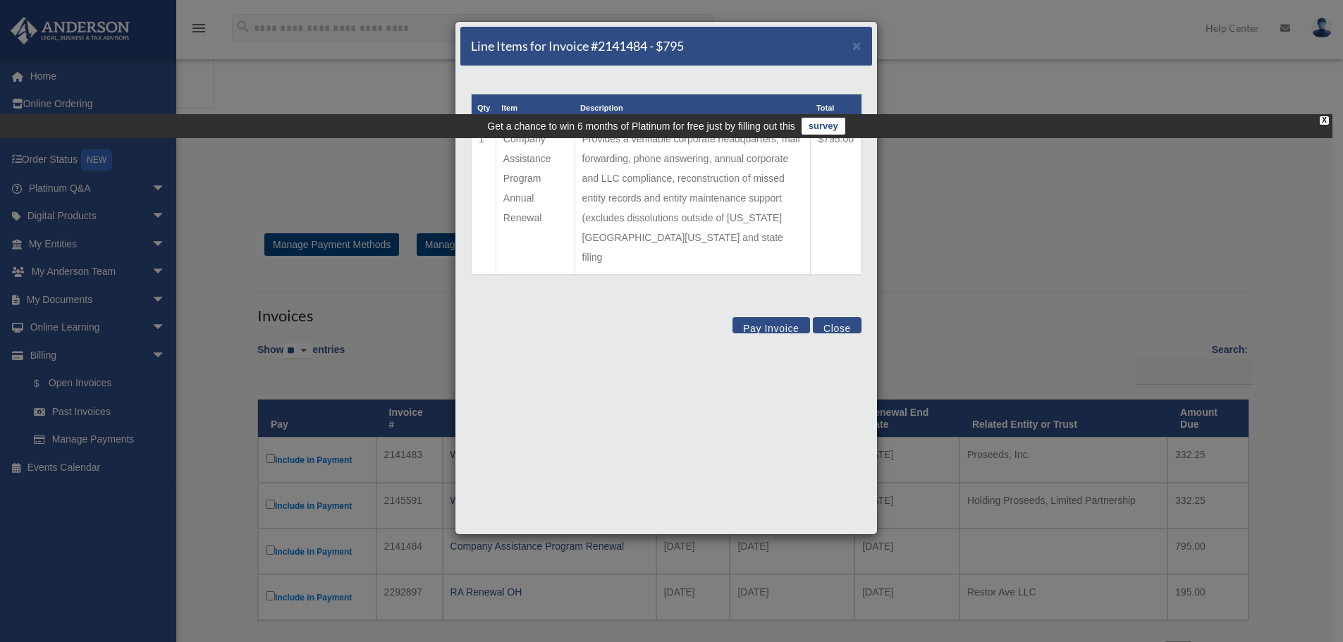
click at [830, 317] on button "Close" at bounding box center [837, 325] width 49 height 16
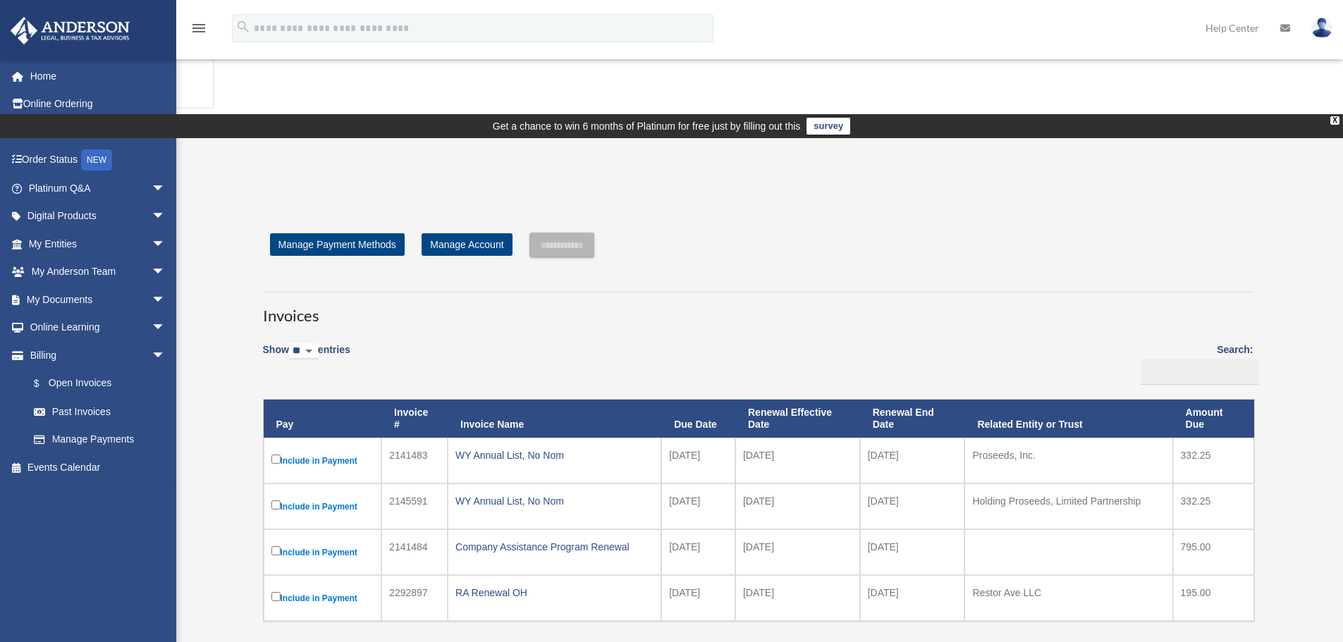
click at [330, 498] on label "Include in Payment" at bounding box center [322, 507] width 103 height 18
click at [495, 491] on div "WY Annual List, No Nom" at bounding box center [554, 501] width 198 height 20
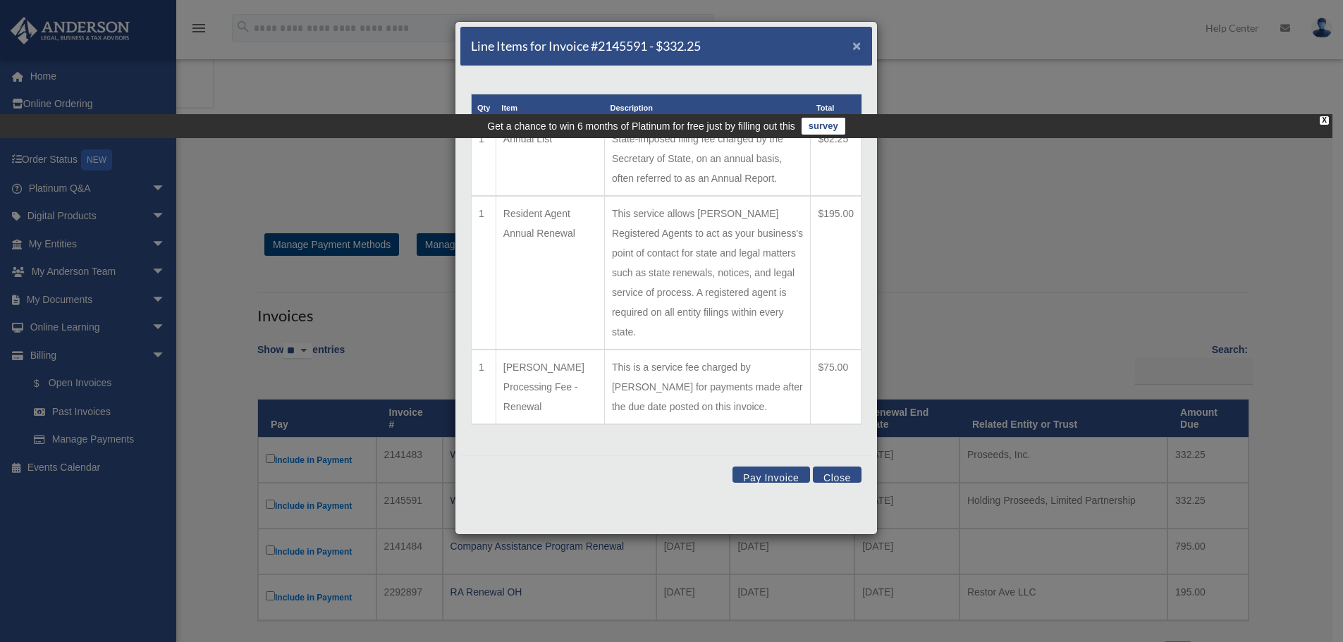
click at [860, 41] on span "×" at bounding box center [856, 45] width 9 height 16
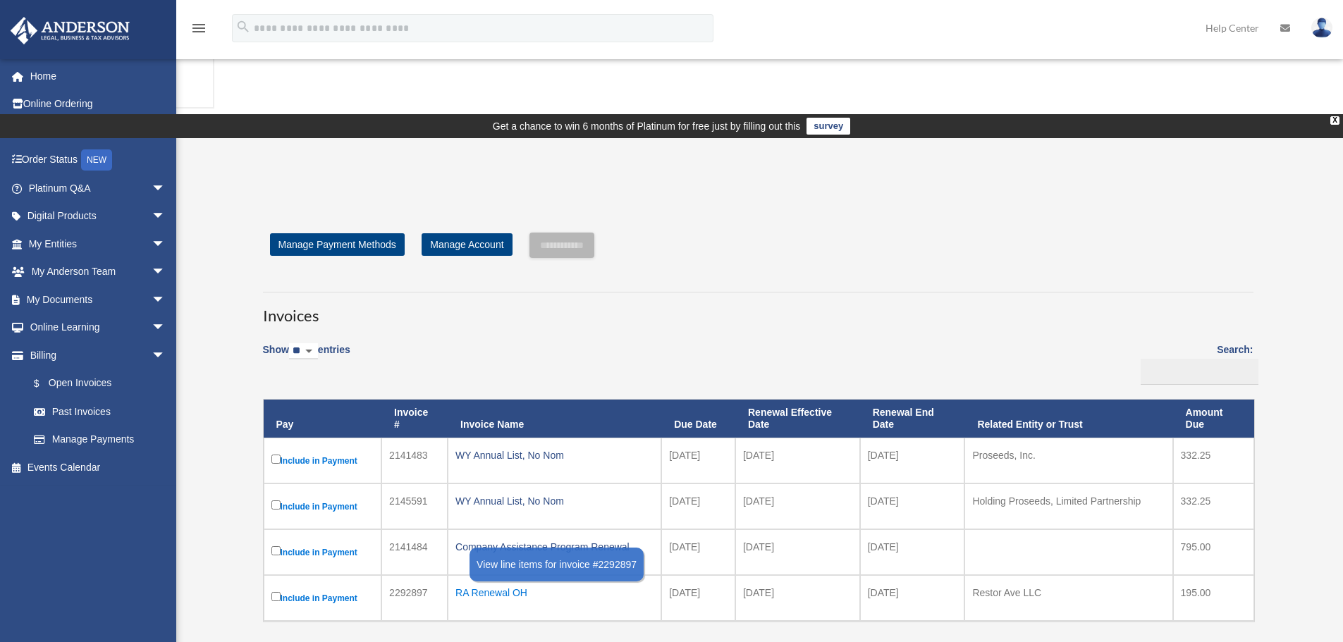
click at [480, 583] on div "RA Renewal OH" at bounding box center [554, 593] width 198 height 20
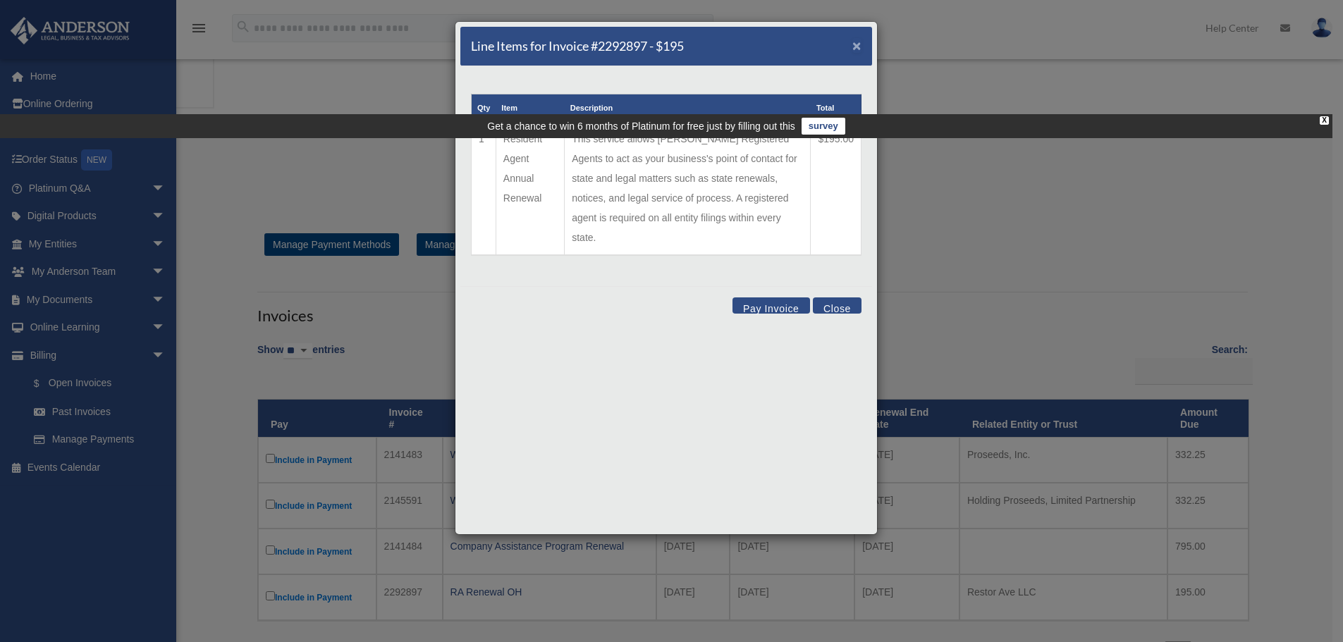
click at [857, 47] on span "×" at bounding box center [856, 45] width 9 height 16
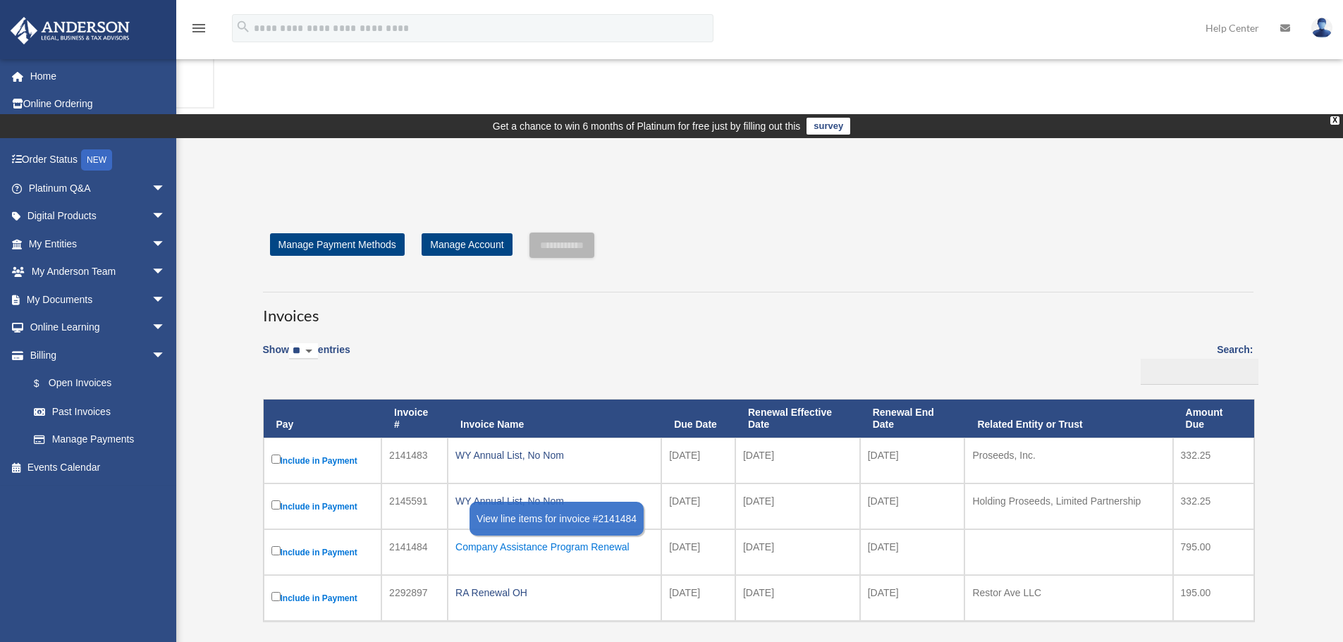
click at [569, 537] on div "Company Assistance Program Renewal" at bounding box center [554, 547] width 198 height 20
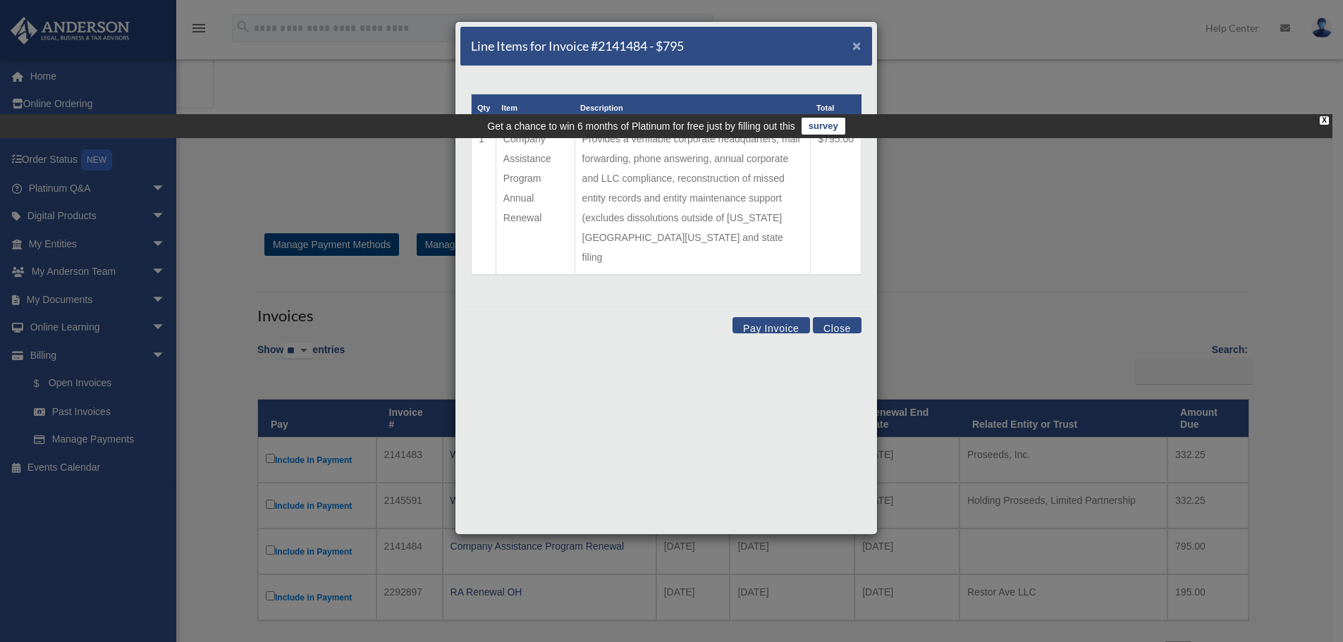
click at [854, 42] on span "×" at bounding box center [856, 45] width 9 height 16
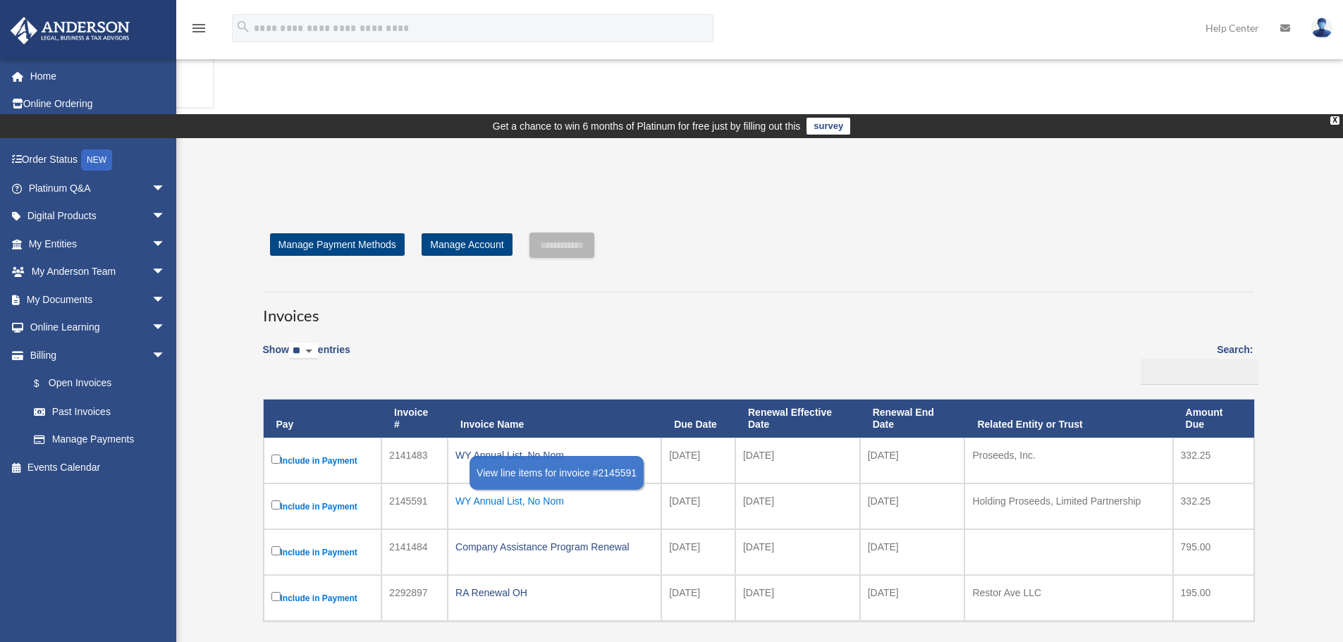
click at [551, 491] on div "WY Annual List, No Nom" at bounding box center [554, 501] width 198 height 20
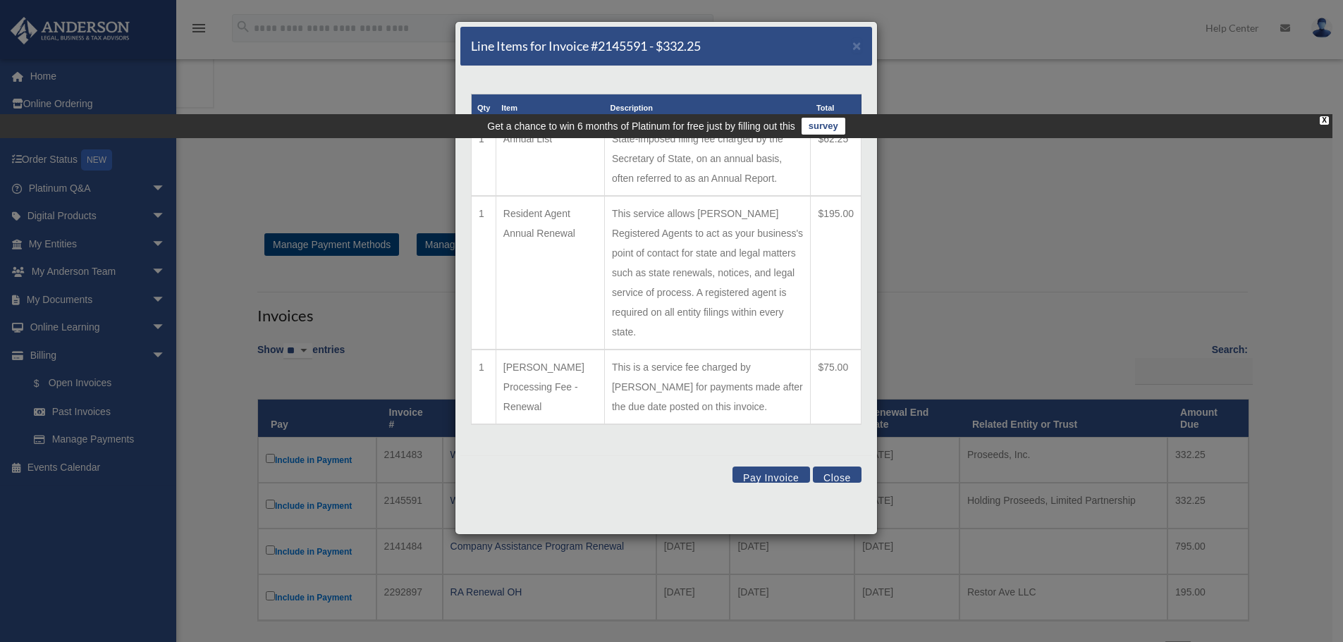
click at [862, 44] on div "Line Items for Invoice #2145591 - $332.25 ×" at bounding box center [666, 46] width 412 height 39
click at [855, 45] on span "×" at bounding box center [856, 45] width 9 height 16
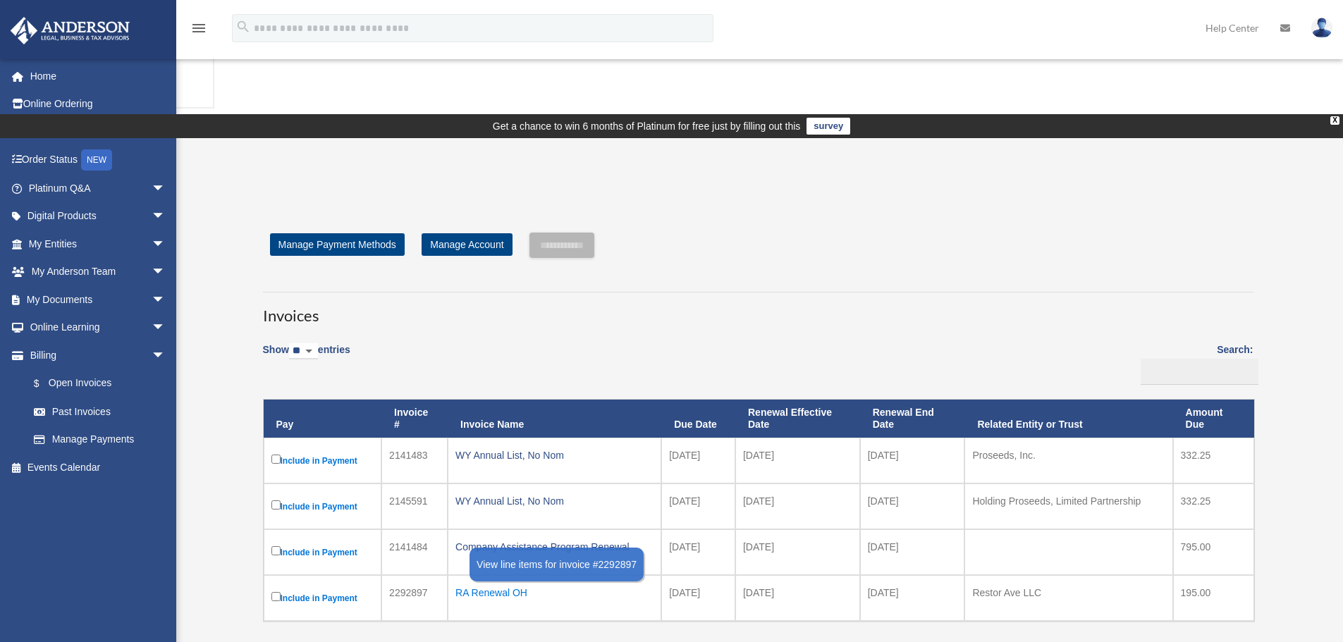
click at [499, 583] on div "RA Renewal OH" at bounding box center [554, 593] width 198 height 20
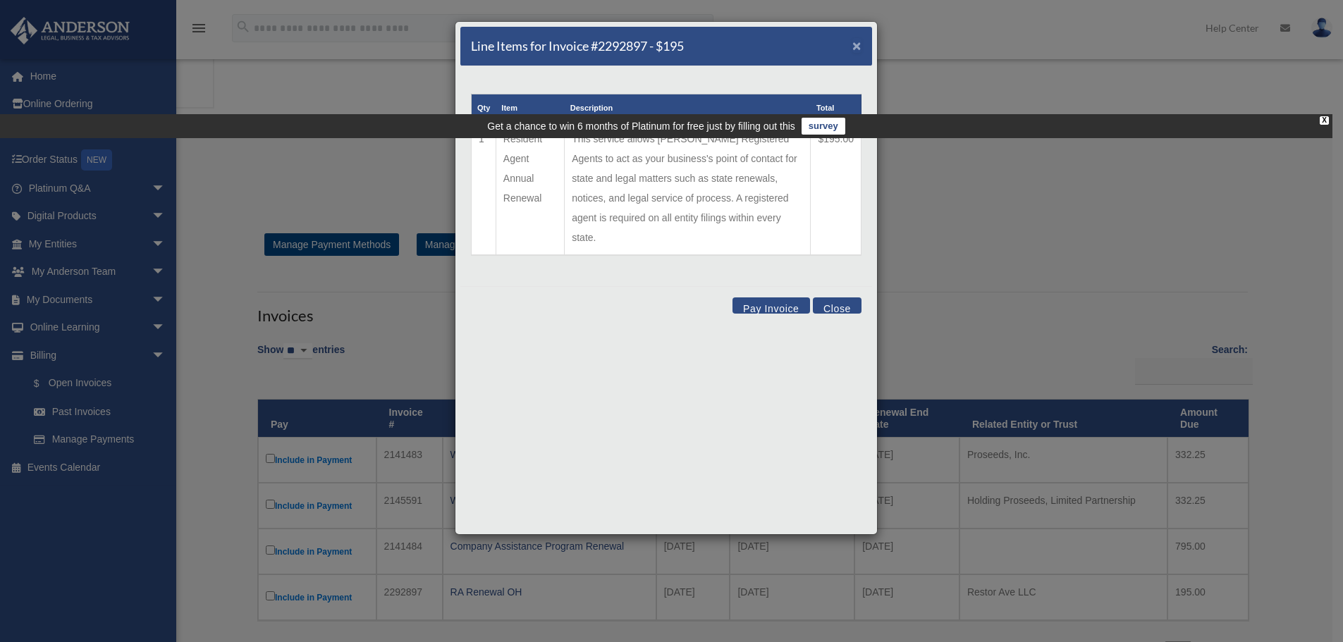
click at [859, 45] on span "×" at bounding box center [856, 45] width 9 height 16
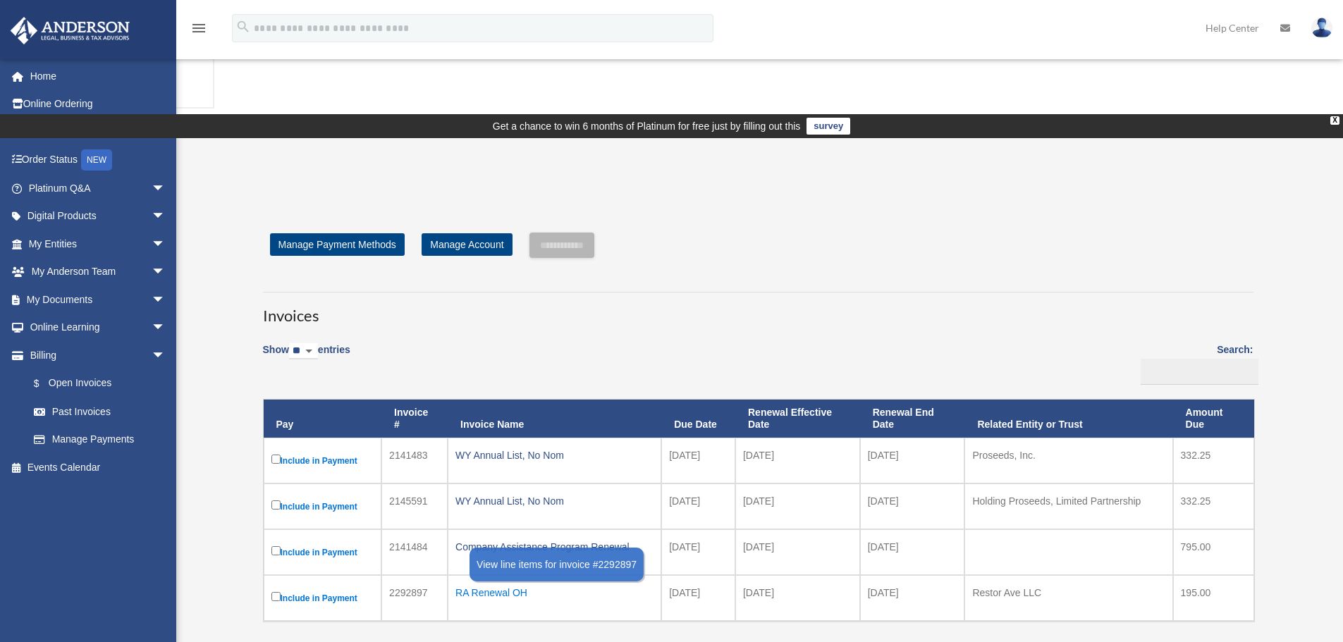
click at [491, 583] on div "RA Renewal OH" at bounding box center [554, 593] width 198 height 20
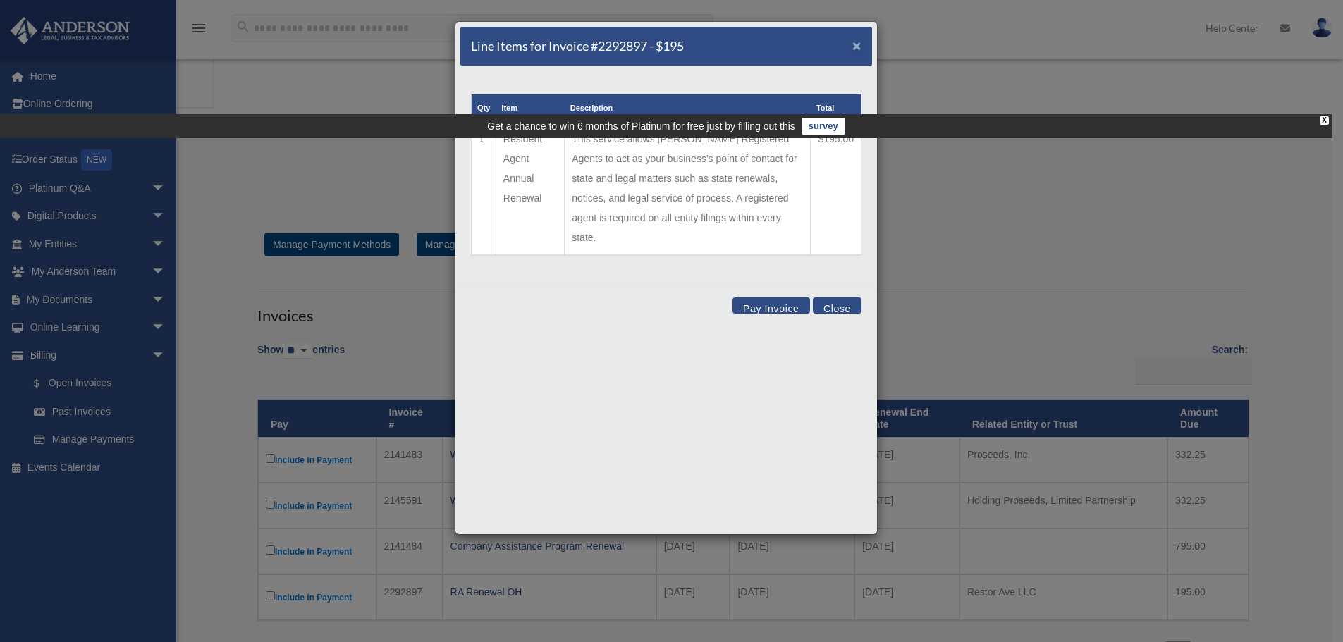
click at [859, 44] on span "×" at bounding box center [856, 45] width 9 height 16
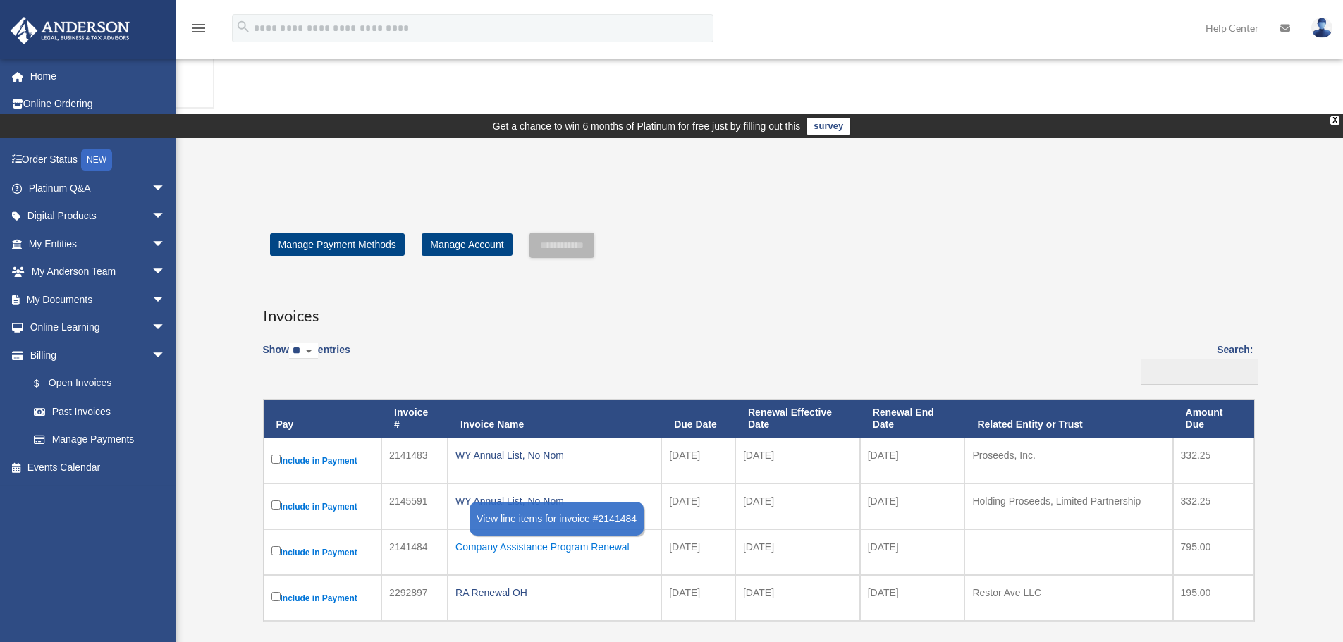
click at [583, 537] on div "Company Assistance Program Renewal" at bounding box center [554, 547] width 198 height 20
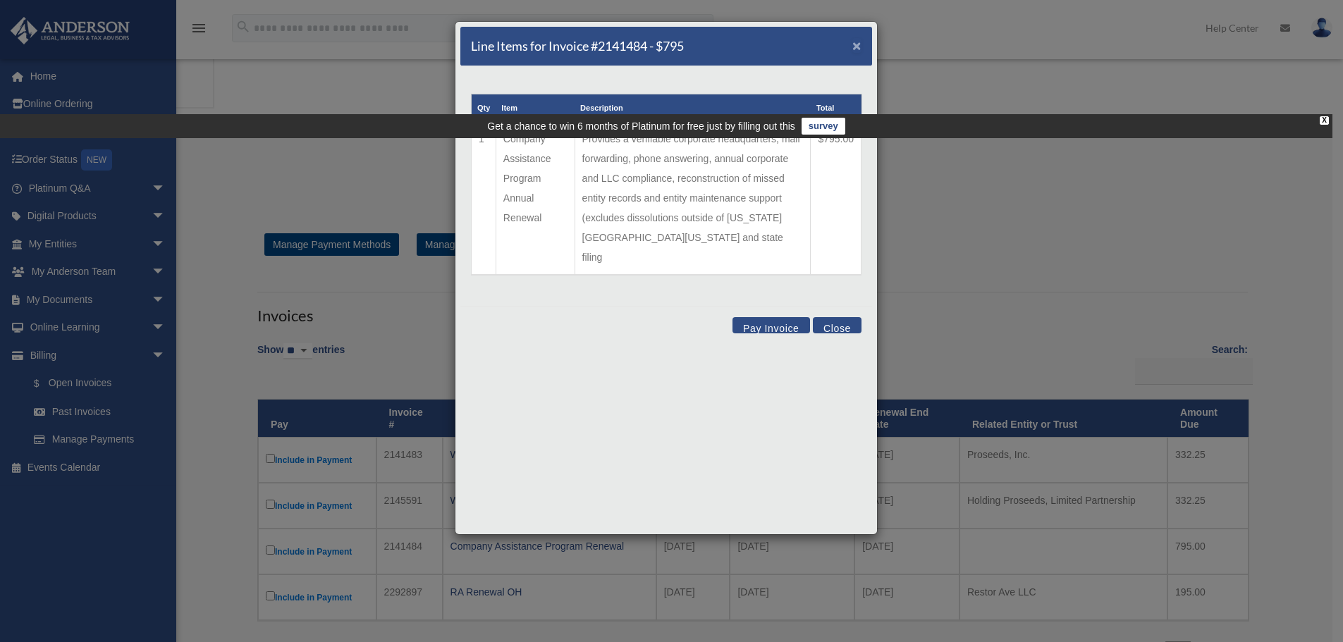
click at [856, 42] on span "×" at bounding box center [856, 45] width 9 height 16
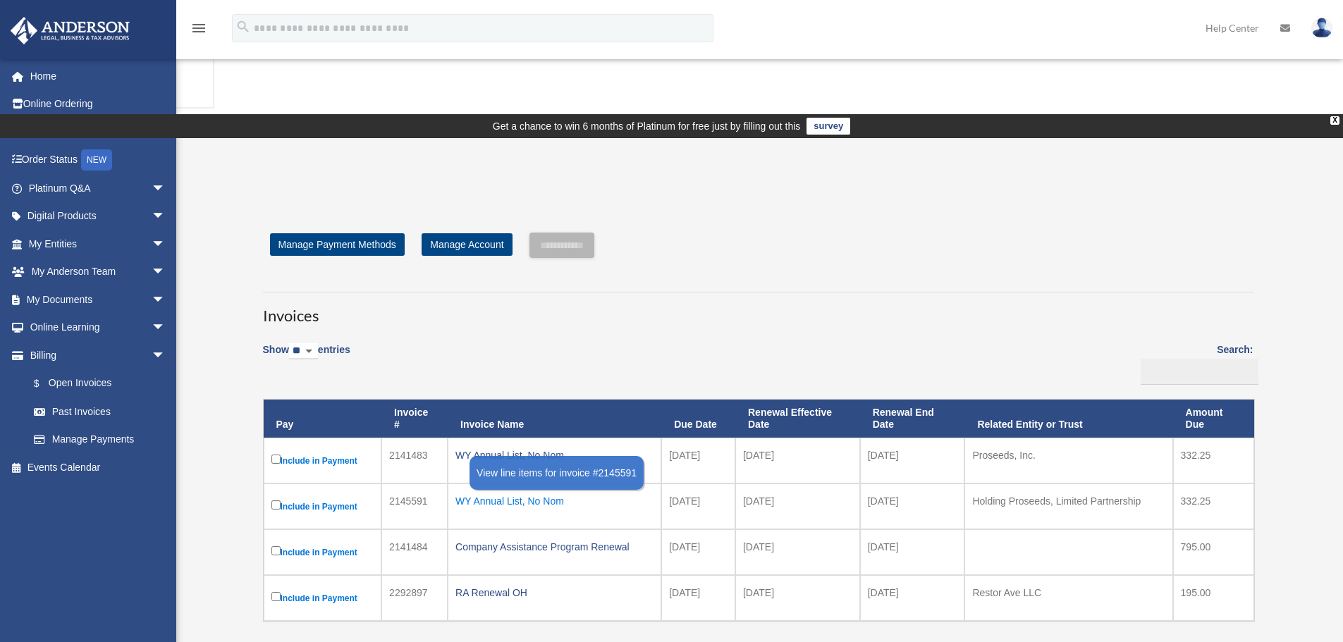
click at [538, 491] on div "WY Annual List, No Nom" at bounding box center [554, 501] width 198 height 20
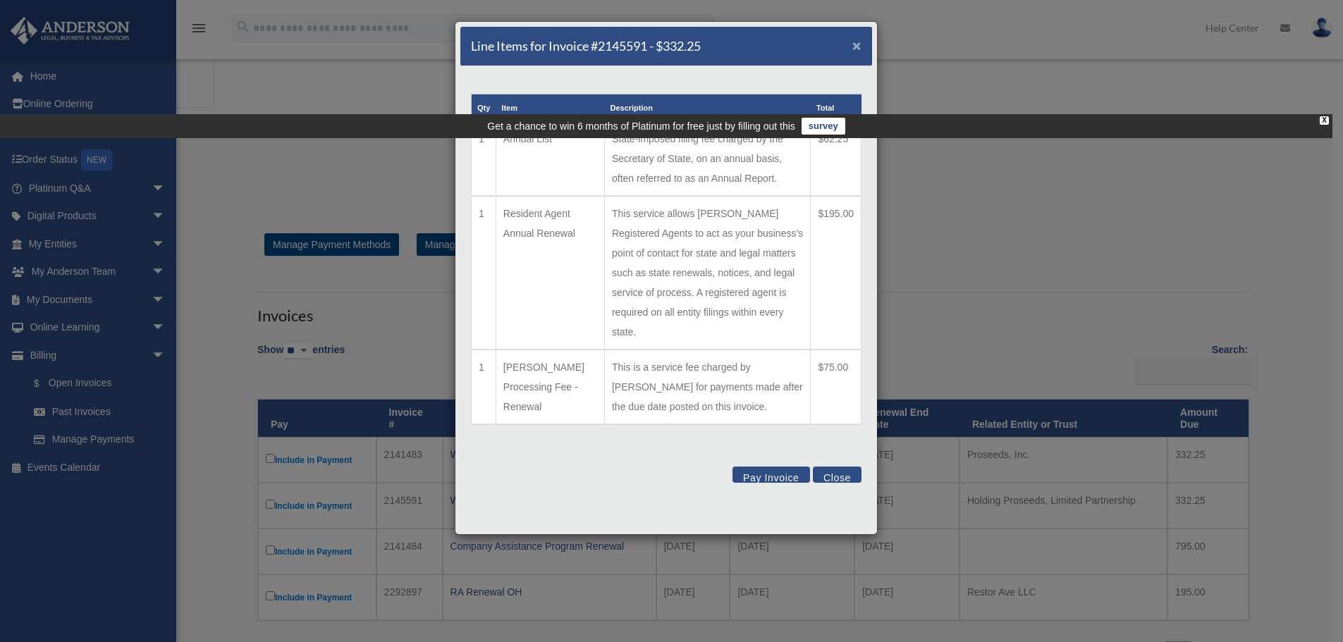
click at [856, 45] on span "×" at bounding box center [856, 45] width 9 height 16
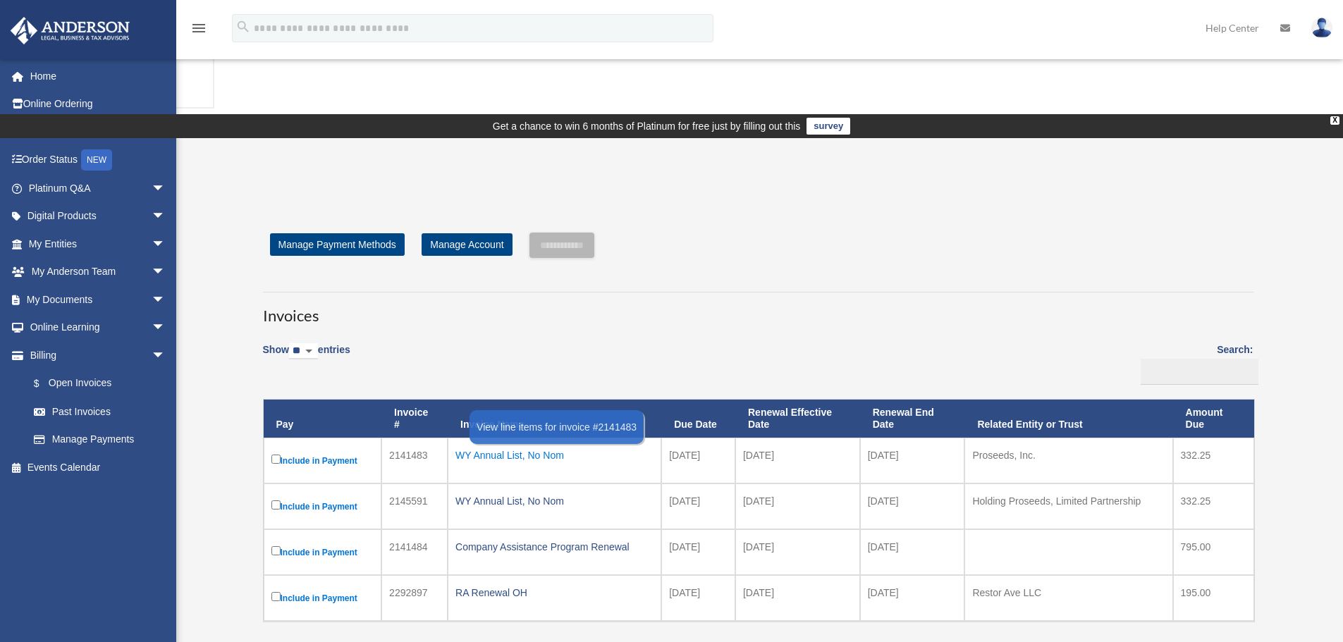
click at [555, 445] on div "WY Annual List, No Nom" at bounding box center [554, 455] width 198 height 20
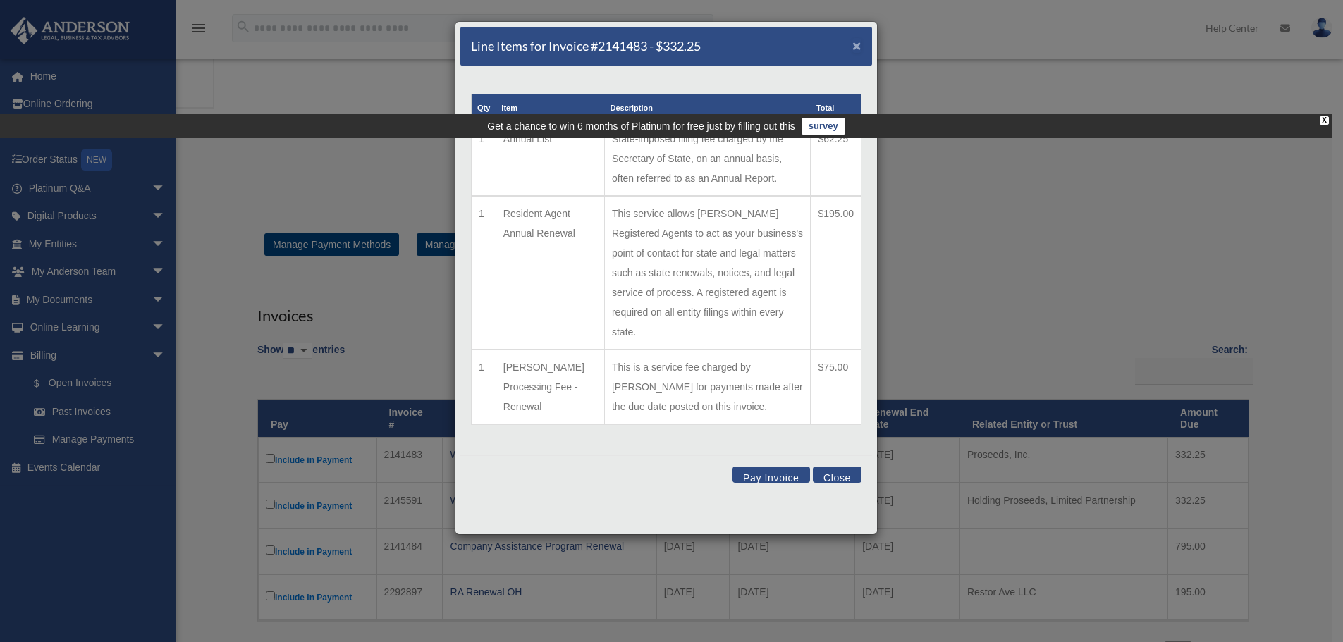
click at [856, 47] on span "×" at bounding box center [856, 45] width 9 height 16
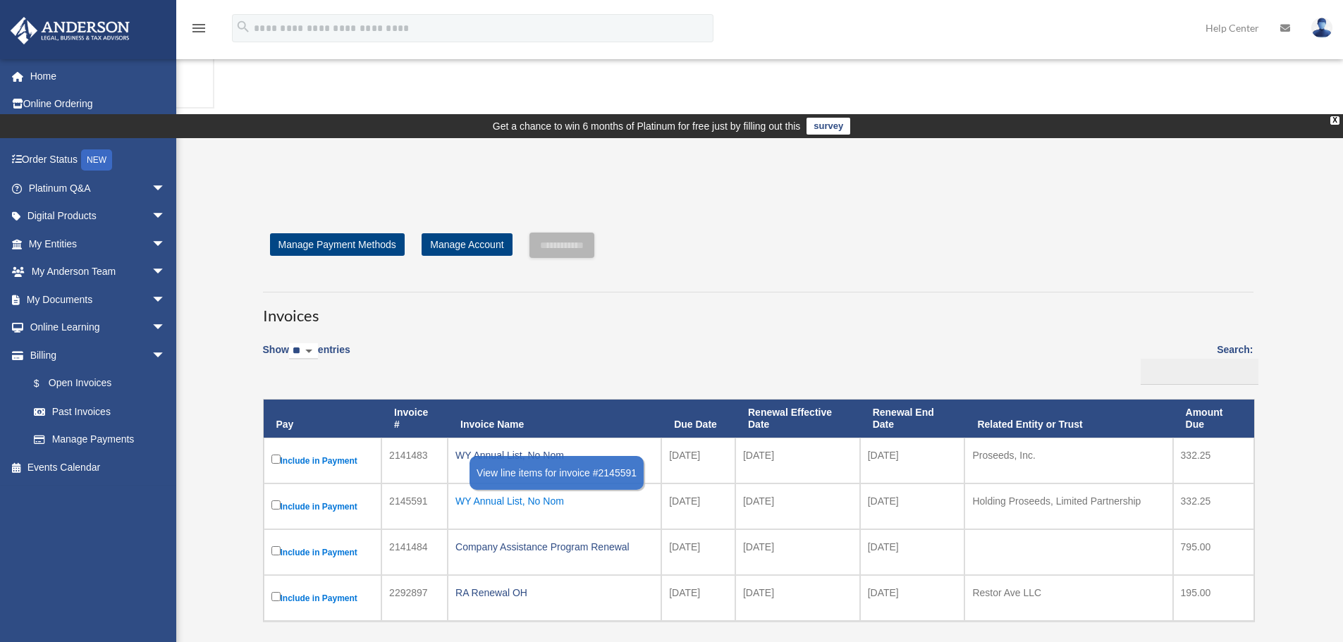
click at [532, 491] on div "WY Annual List, No Nom" at bounding box center [554, 501] width 198 height 20
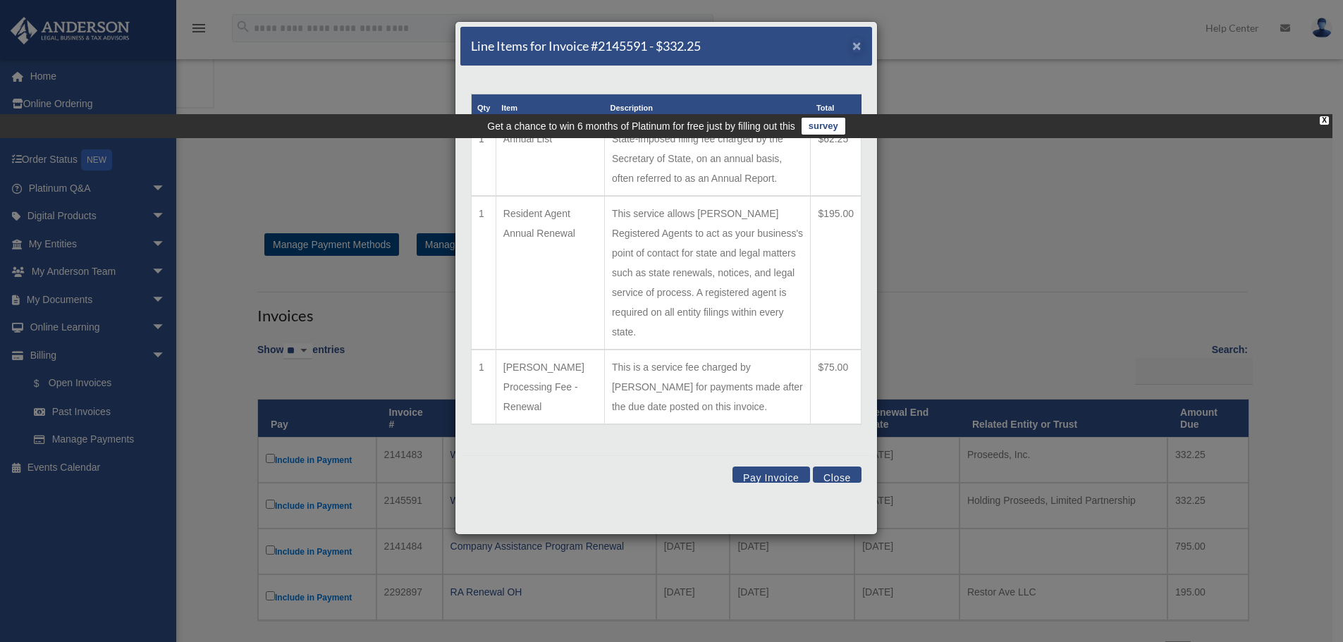
click at [863, 42] on div "Line Items for Invoice #2145591 - $332.25 ×" at bounding box center [666, 46] width 412 height 39
click at [858, 44] on span "×" at bounding box center [856, 45] width 9 height 16
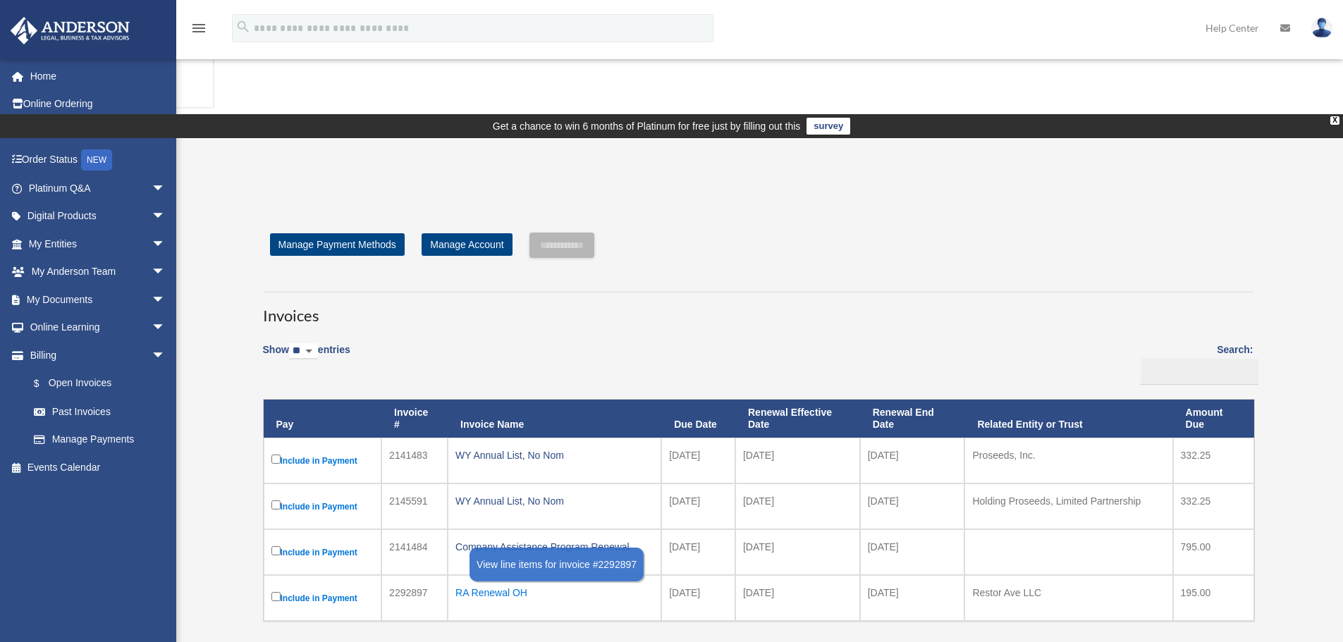
click at [502, 583] on div "RA Renewal OH" at bounding box center [554, 593] width 198 height 20
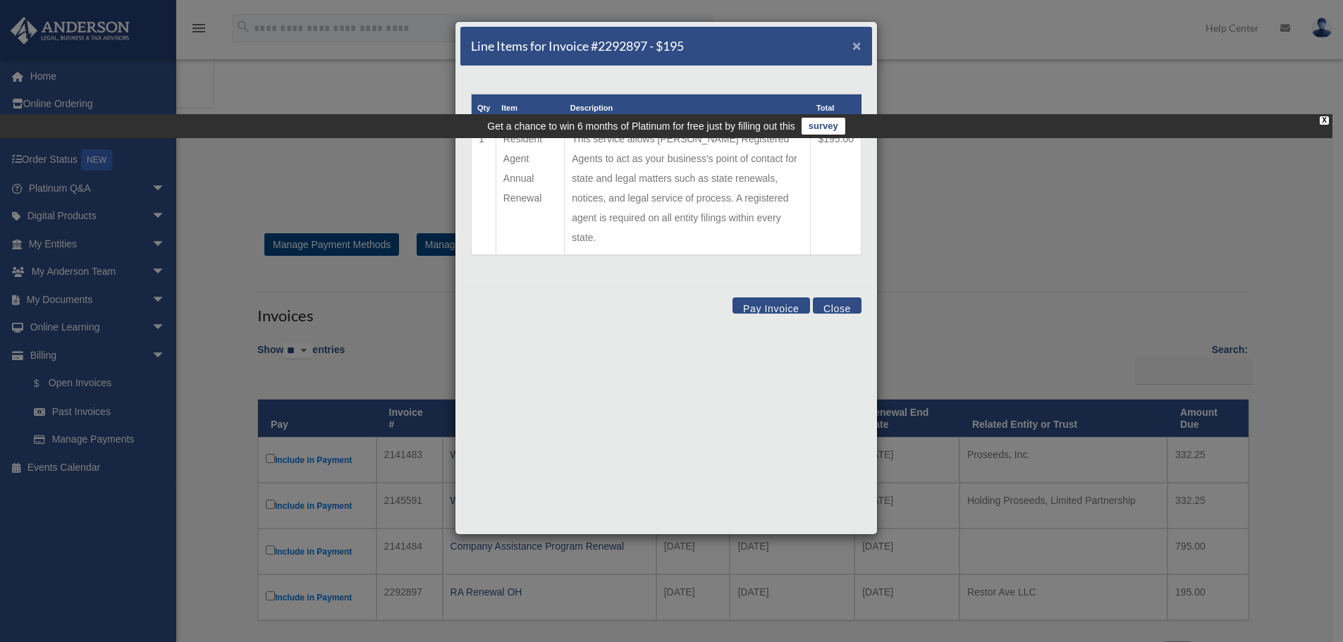
click at [853, 42] on span "×" at bounding box center [856, 45] width 9 height 16
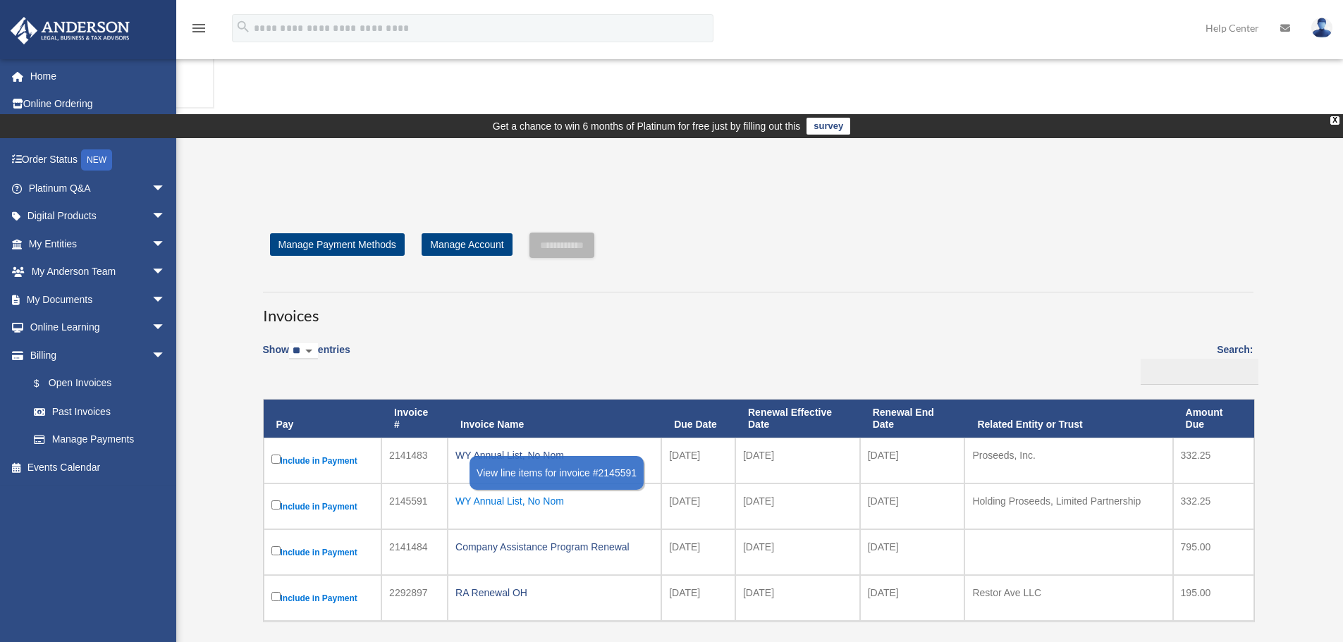
click at [532, 491] on div "WY Annual List, No Nom" at bounding box center [554, 501] width 198 height 20
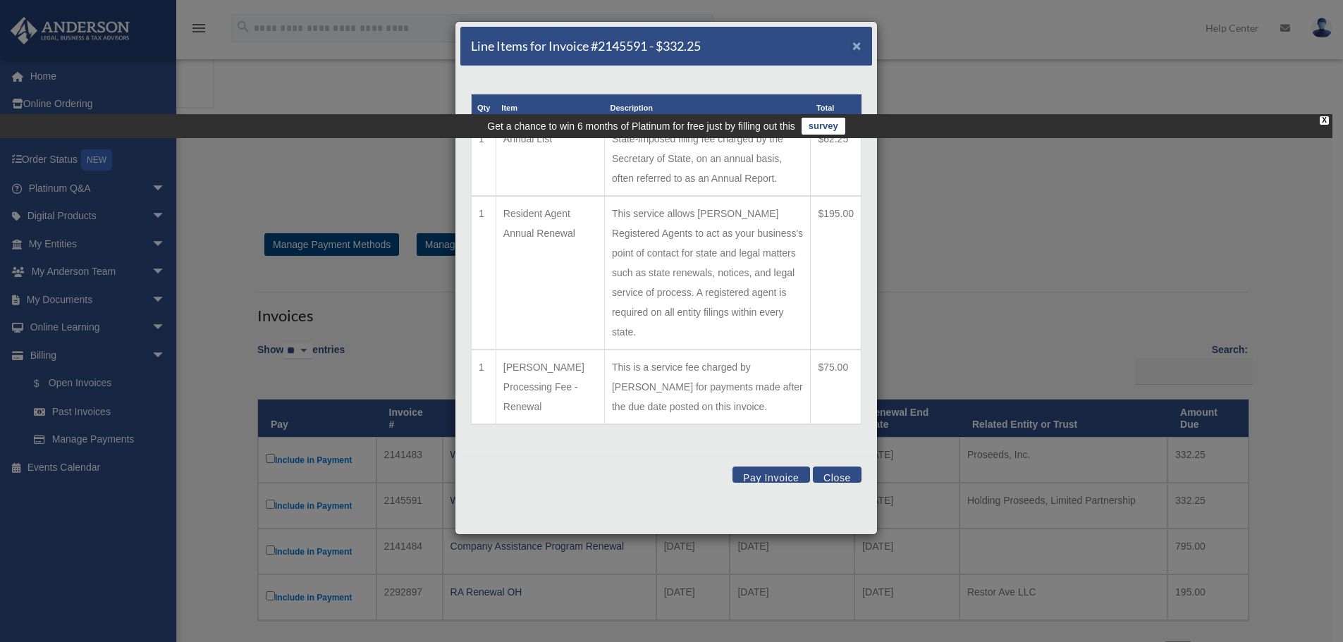
click at [860, 47] on span "×" at bounding box center [856, 45] width 9 height 16
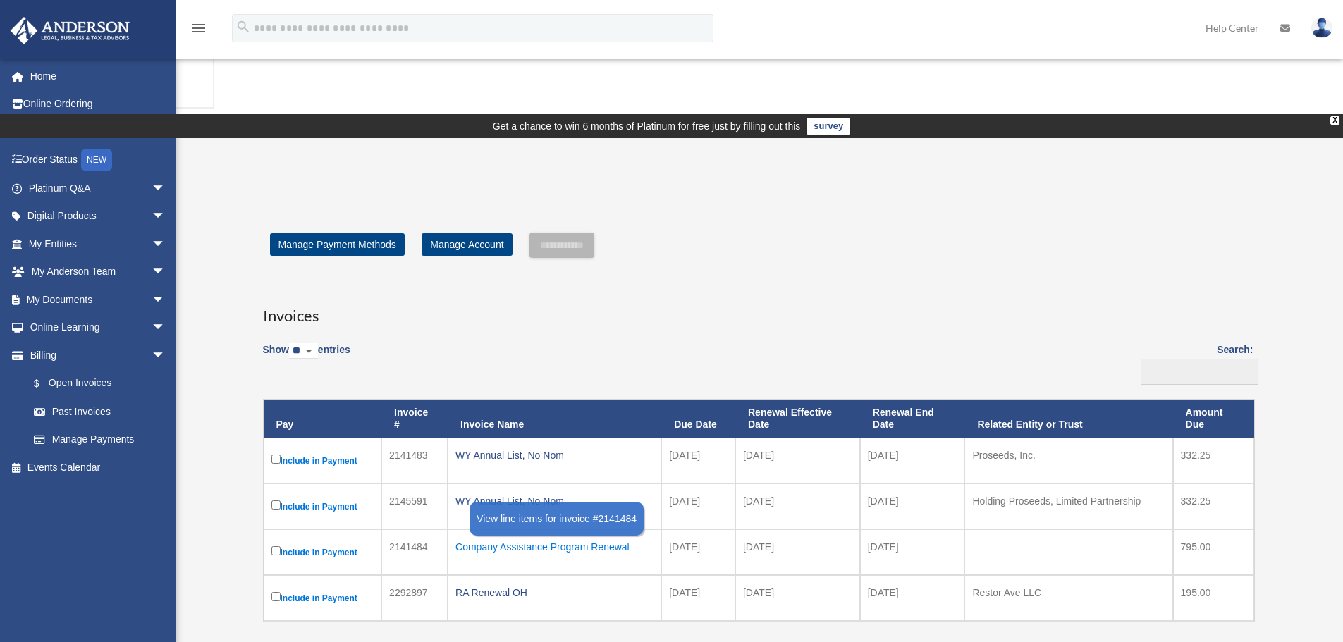
click at [569, 537] on div "Company Assistance Program Renewal" at bounding box center [554, 547] width 198 height 20
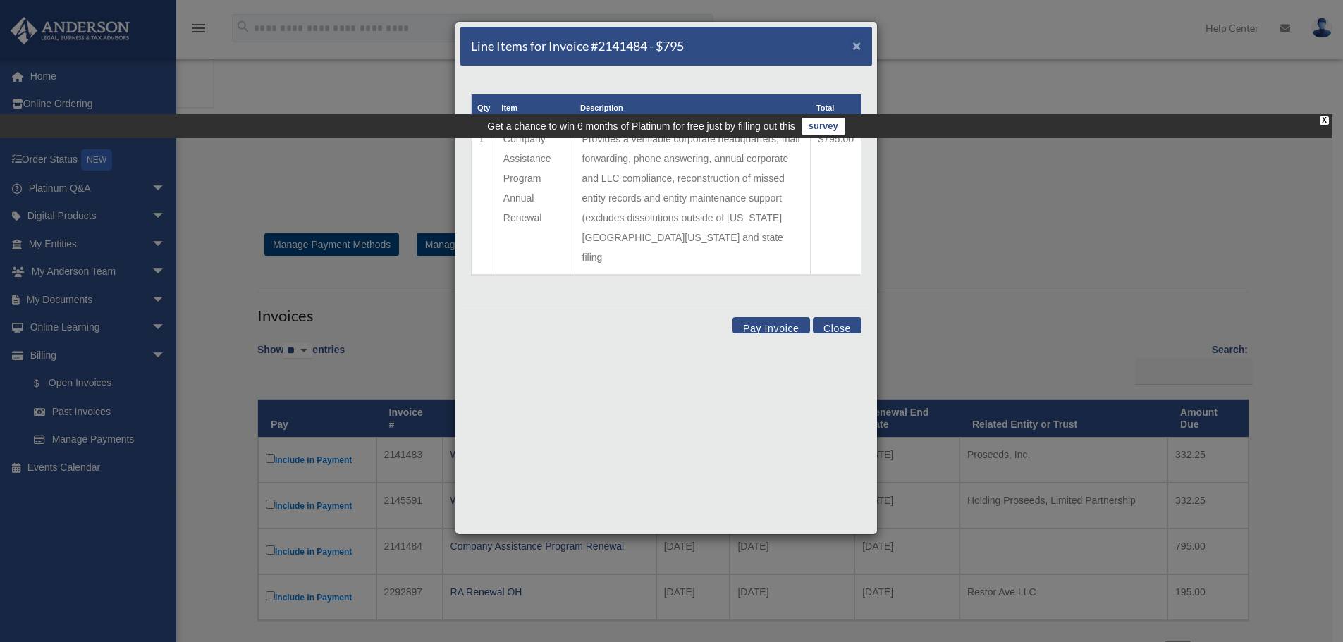
click at [860, 44] on span "×" at bounding box center [856, 45] width 9 height 16
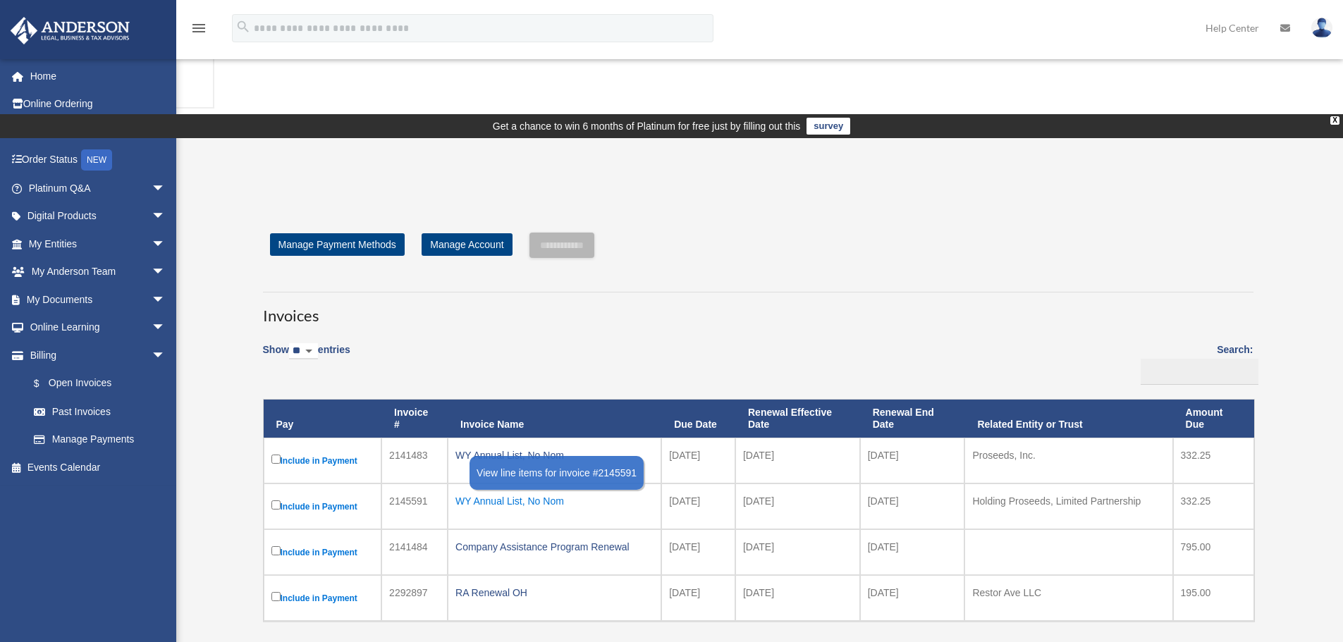
click at [546, 491] on div "WY Annual List, No Nom" at bounding box center [554, 501] width 198 height 20
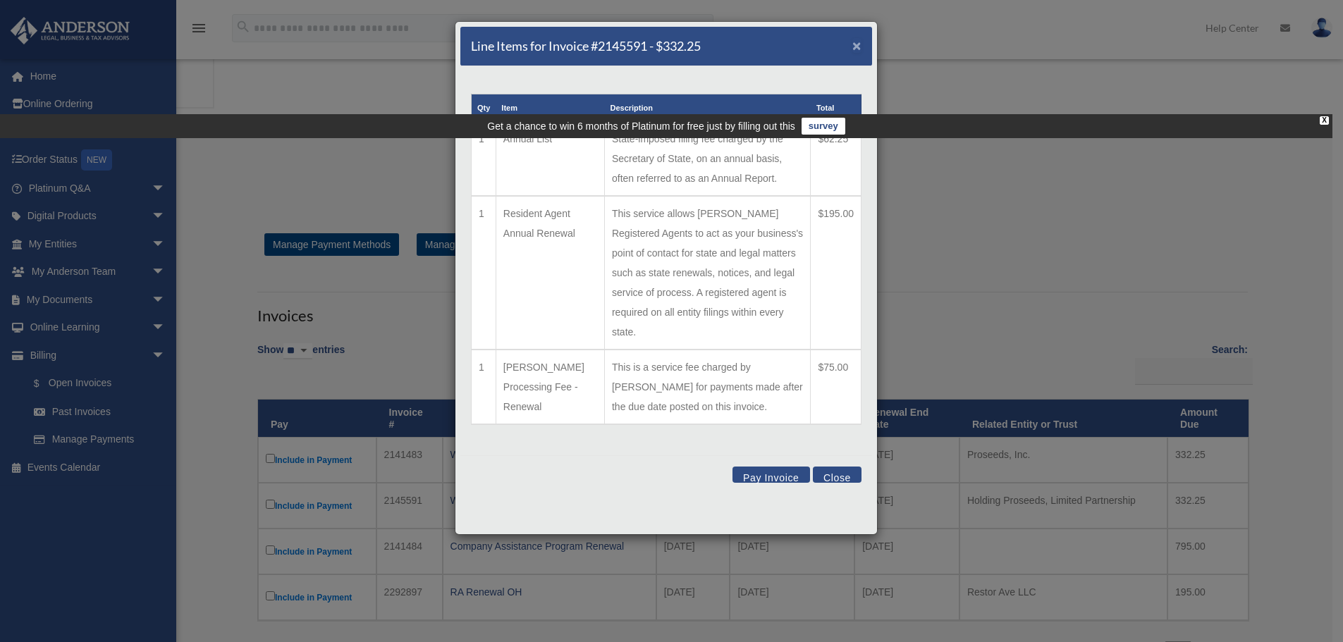
click at [858, 40] on span "×" at bounding box center [856, 45] width 9 height 16
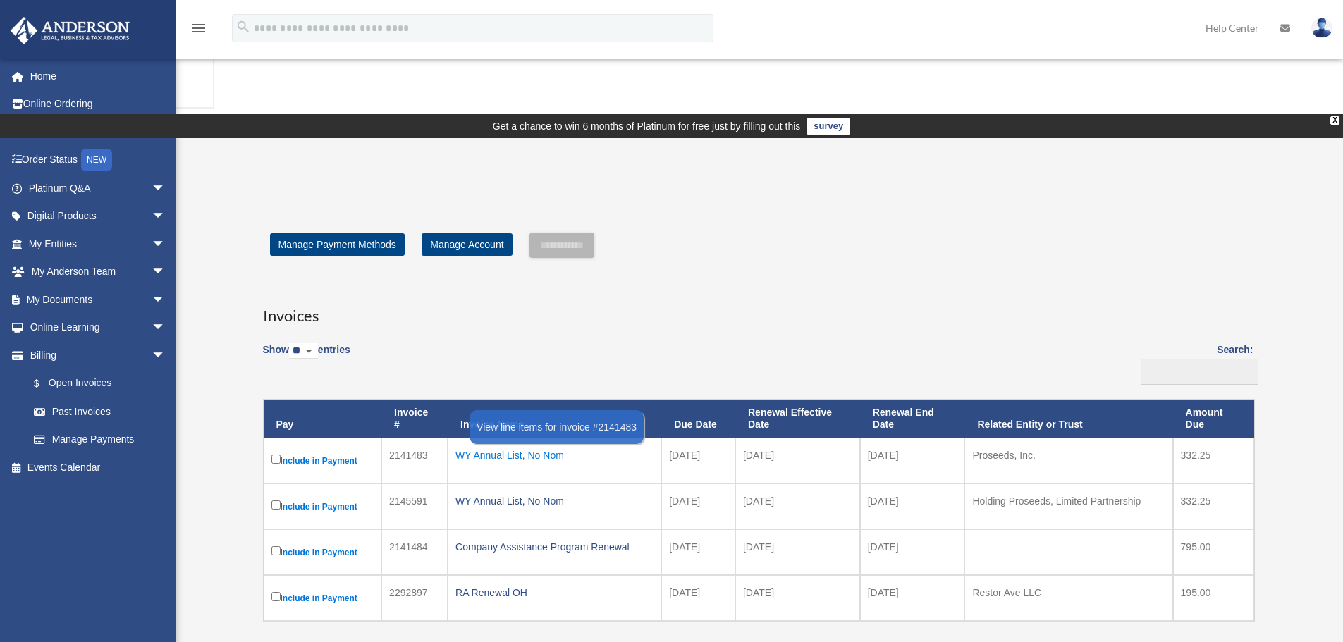
click at [536, 445] on div "WY Annual List, No Nom" at bounding box center [554, 455] width 198 height 20
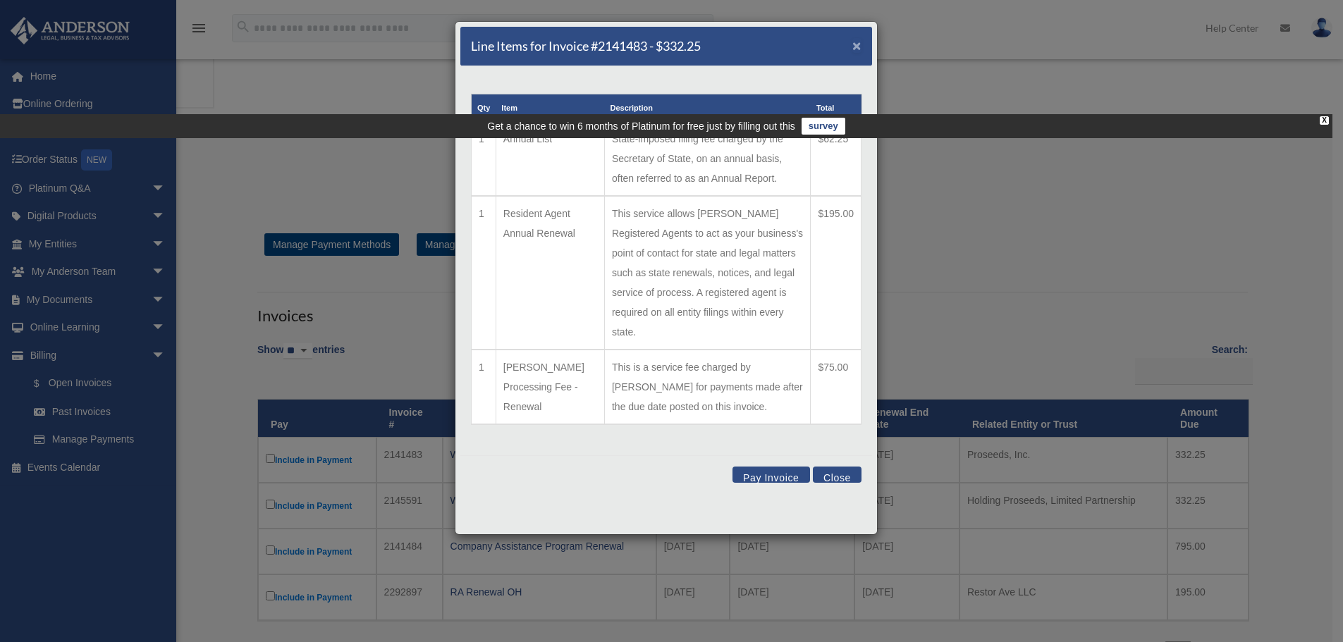
click at [855, 42] on span "×" at bounding box center [856, 45] width 9 height 16
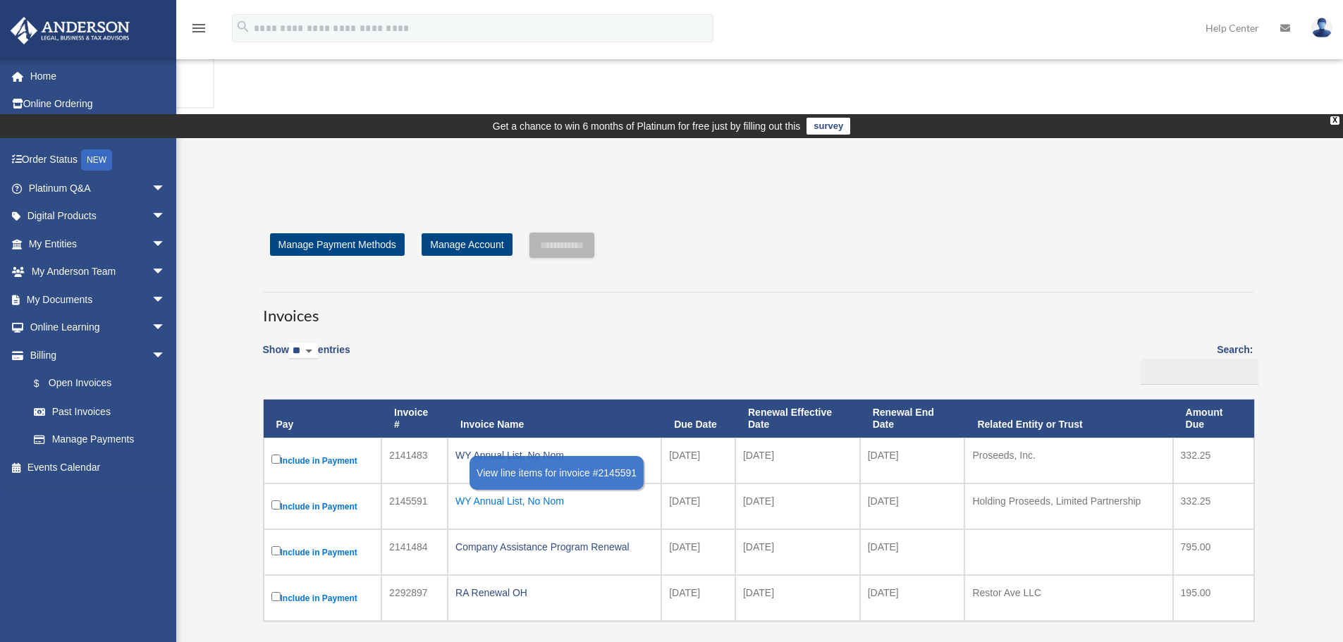
click at [532, 491] on div "WY Annual List, No Nom" at bounding box center [554, 501] width 198 height 20
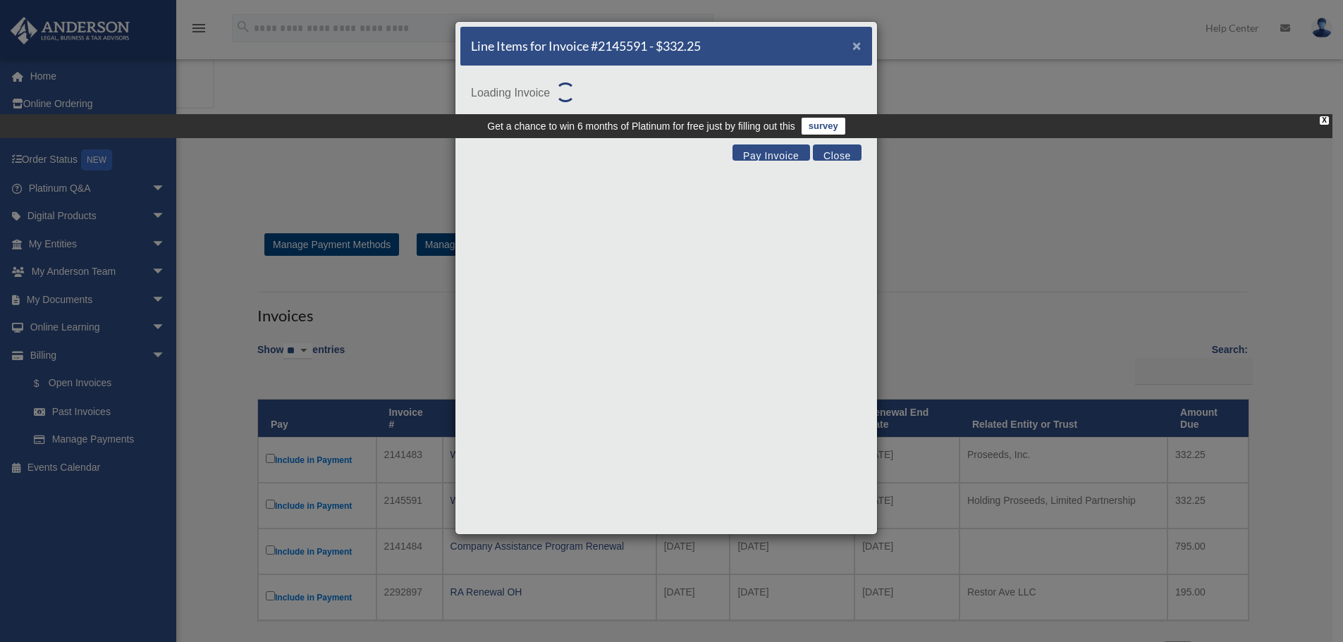
click at [859, 45] on span "×" at bounding box center [856, 45] width 9 height 16
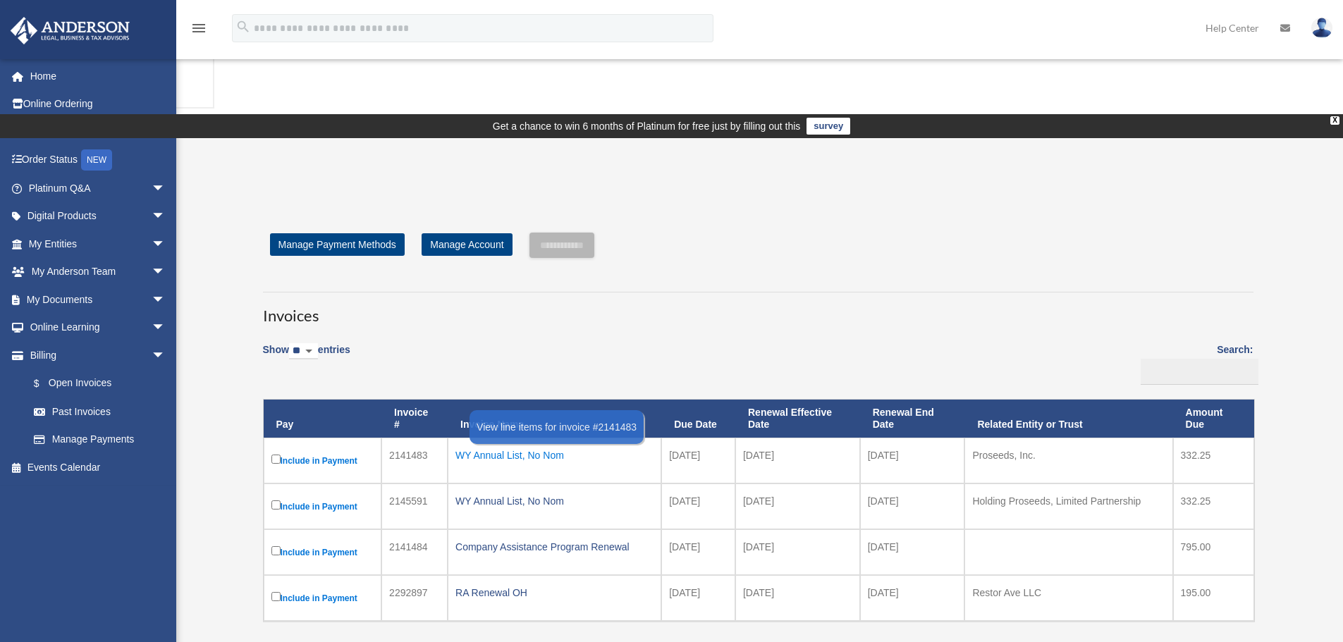
click at [515, 445] on div "WY Annual List, No Nom" at bounding box center [554, 455] width 198 height 20
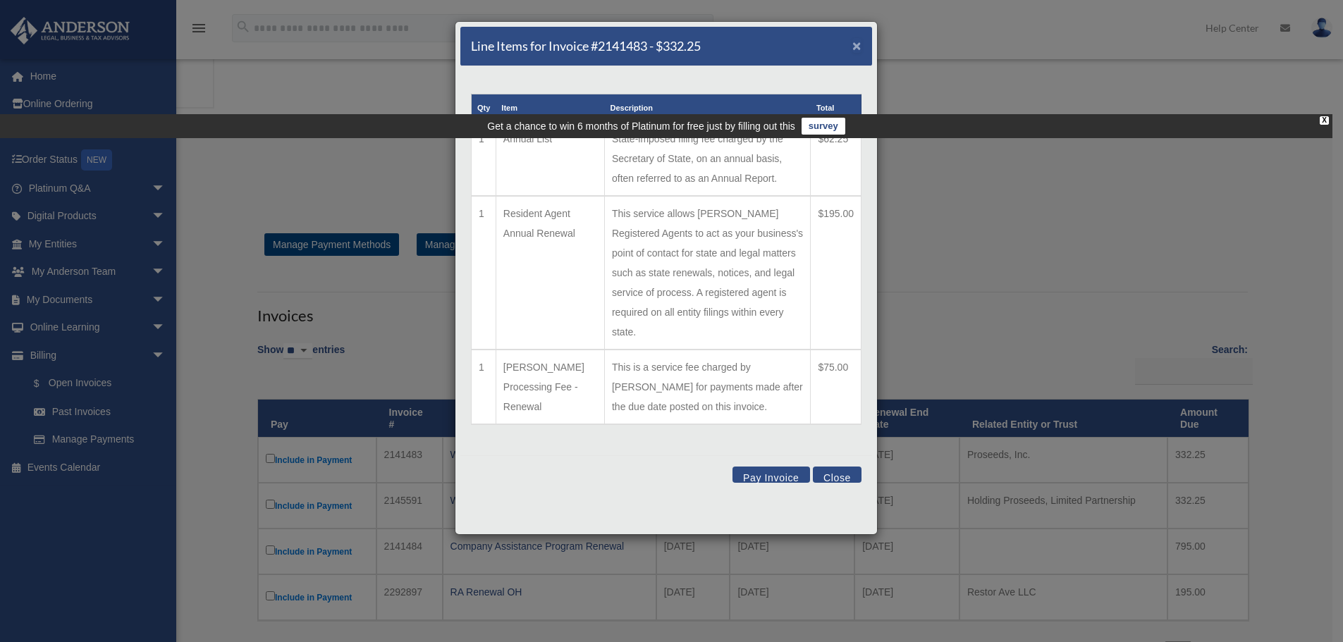
click at [853, 43] on span "×" at bounding box center [856, 45] width 9 height 16
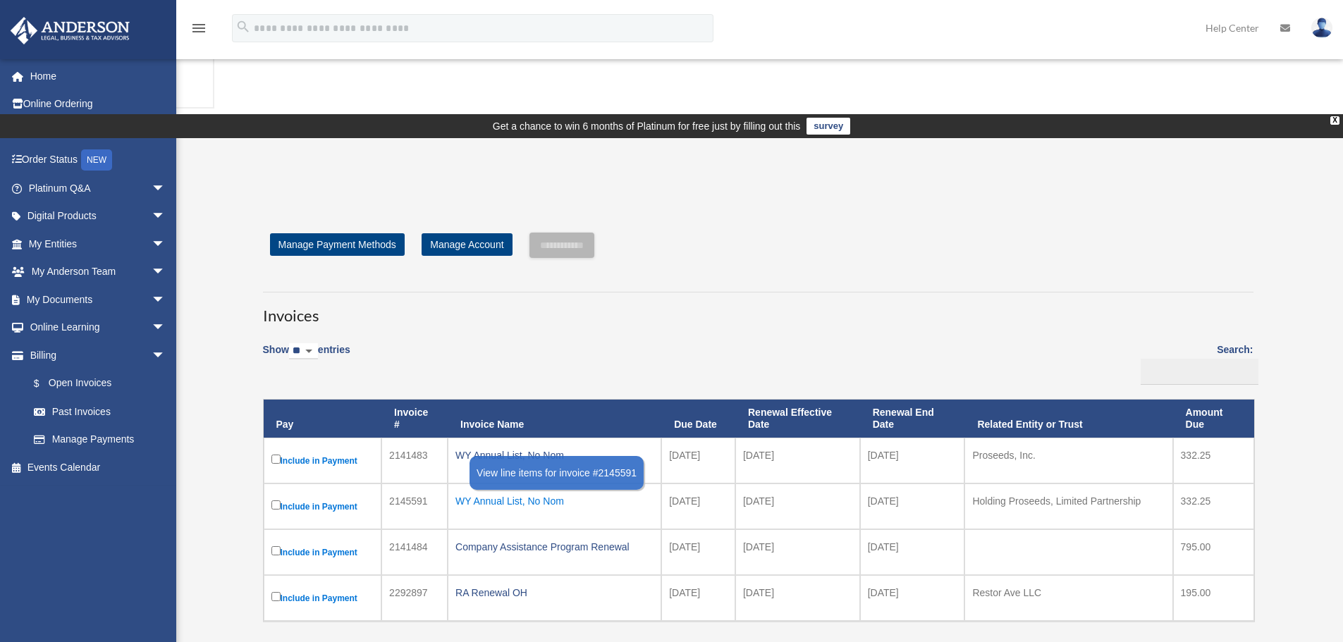
click at [538, 491] on div "WY Annual List, No Nom" at bounding box center [554, 501] width 198 height 20
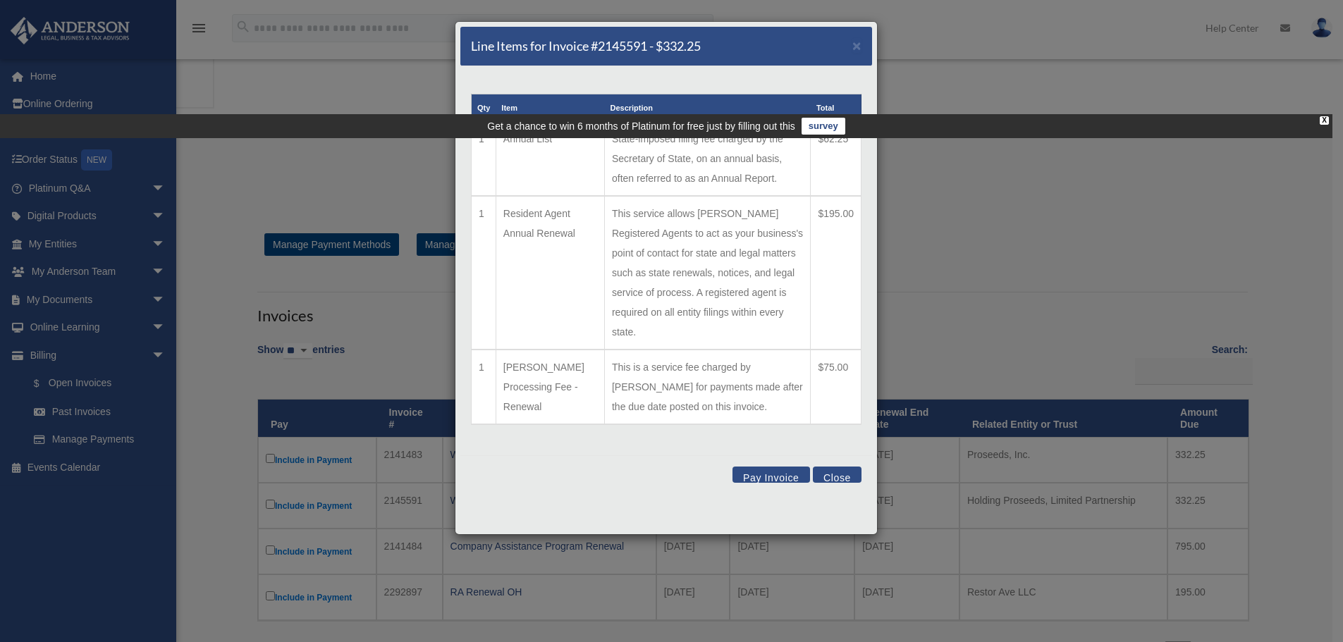
click at [836, 467] on button "Close" at bounding box center [837, 475] width 49 height 16
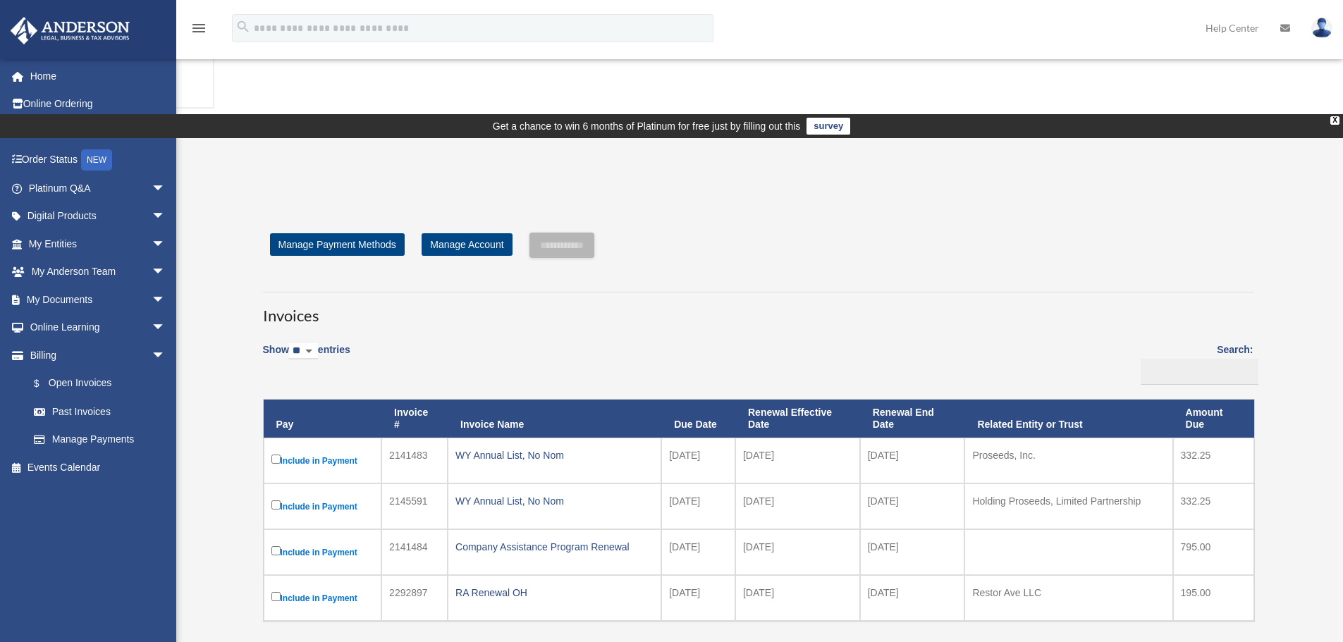
click at [334, 498] on label "Include in Payment" at bounding box center [322, 507] width 103 height 18
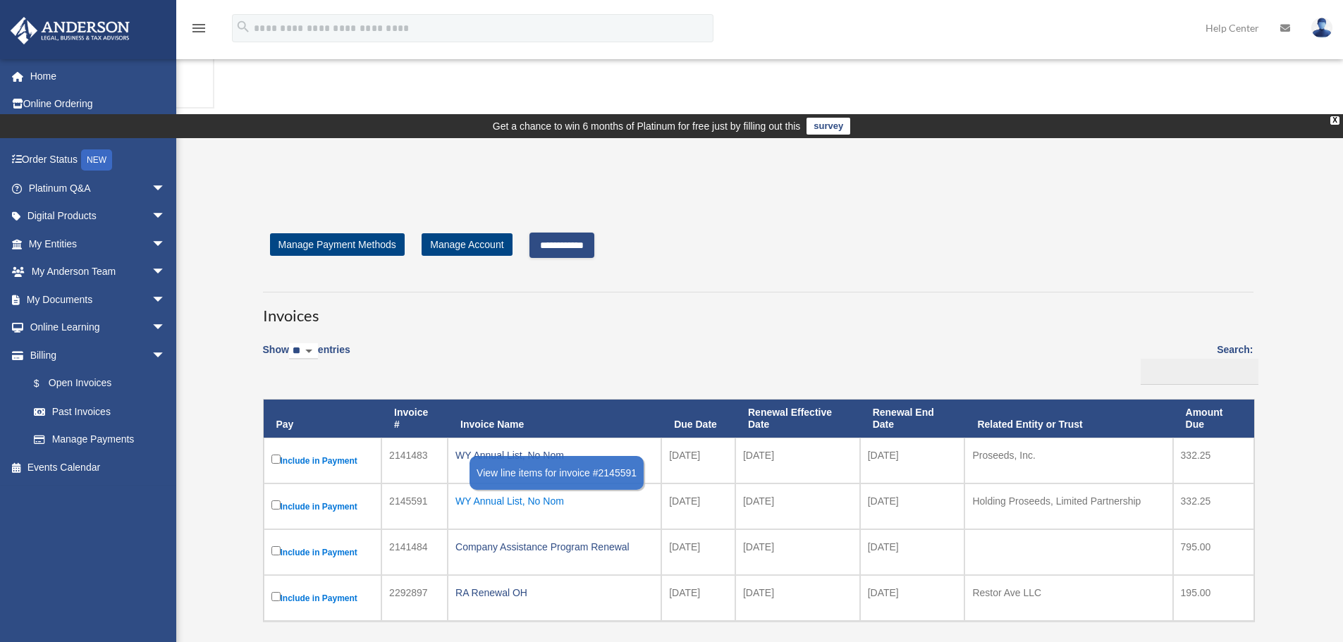
click at [500, 491] on div "WY Annual List, No Nom" at bounding box center [554, 501] width 198 height 20
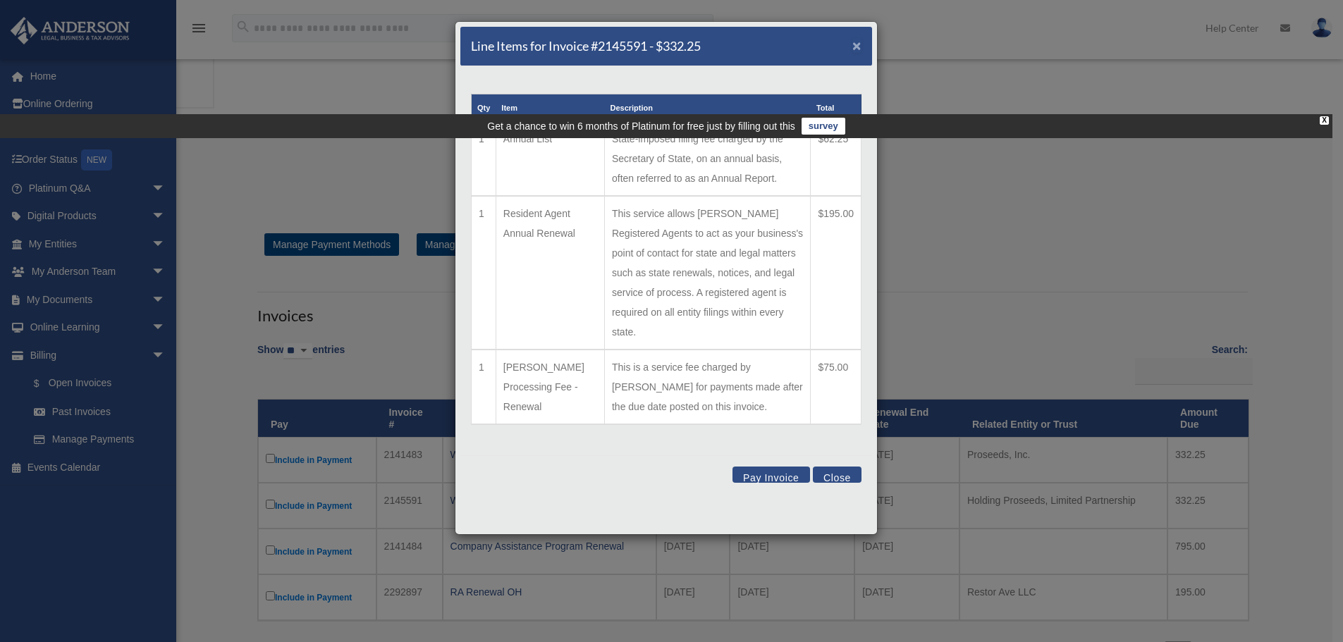
click at [857, 44] on span "×" at bounding box center [856, 45] width 9 height 16
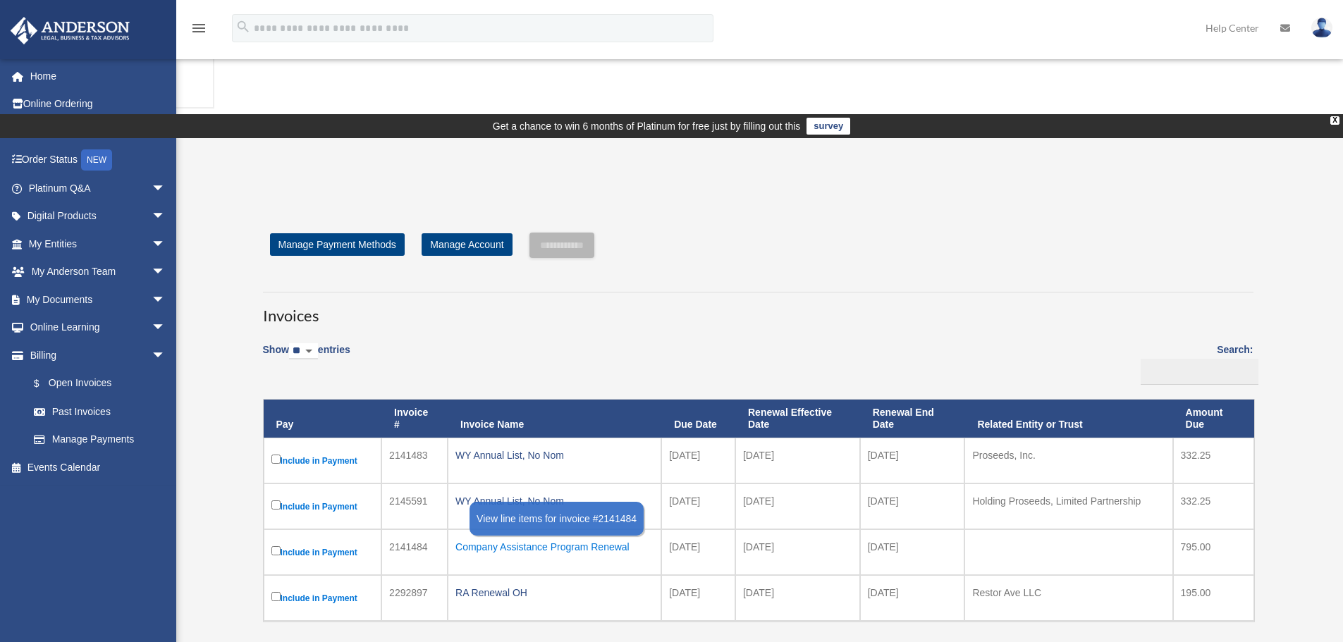
click at [495, 537] on div "Company Assistance Program Renewal" at bounding box center [554, 547] width 198 height 20
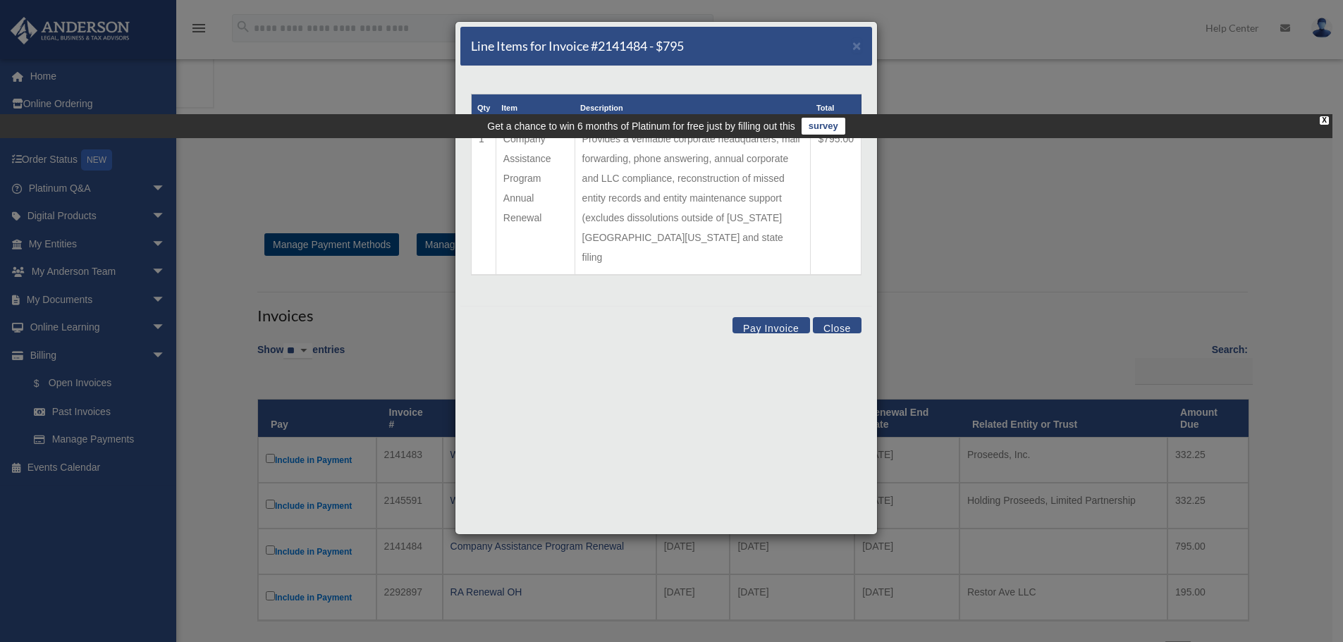
drag, startPoint x: 973, startPoint y: 228, endPoint x: 990, endPoint y: 219, distance: 18.9
click at [979, 226] on div "Line Items for Invoice #2141484 - $795 × Qty Item Description Total 1 Company A…" at bounding box center [671, 321] width 1343 height 642
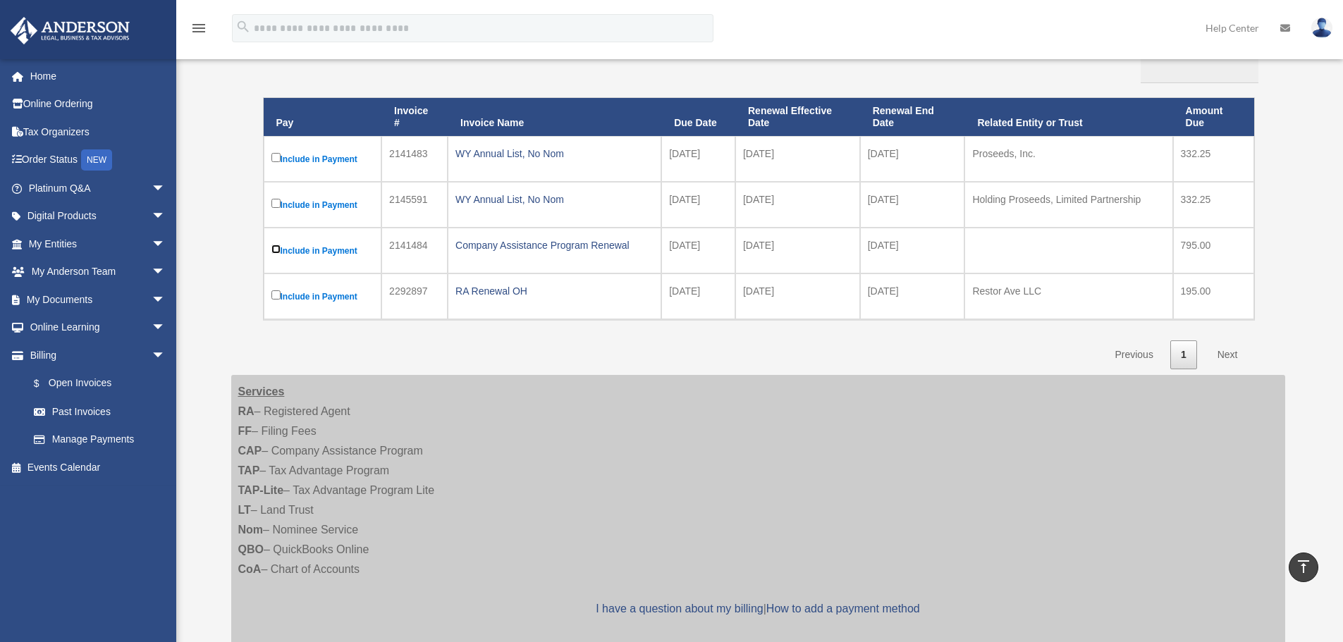
scroll to position [123, 0]
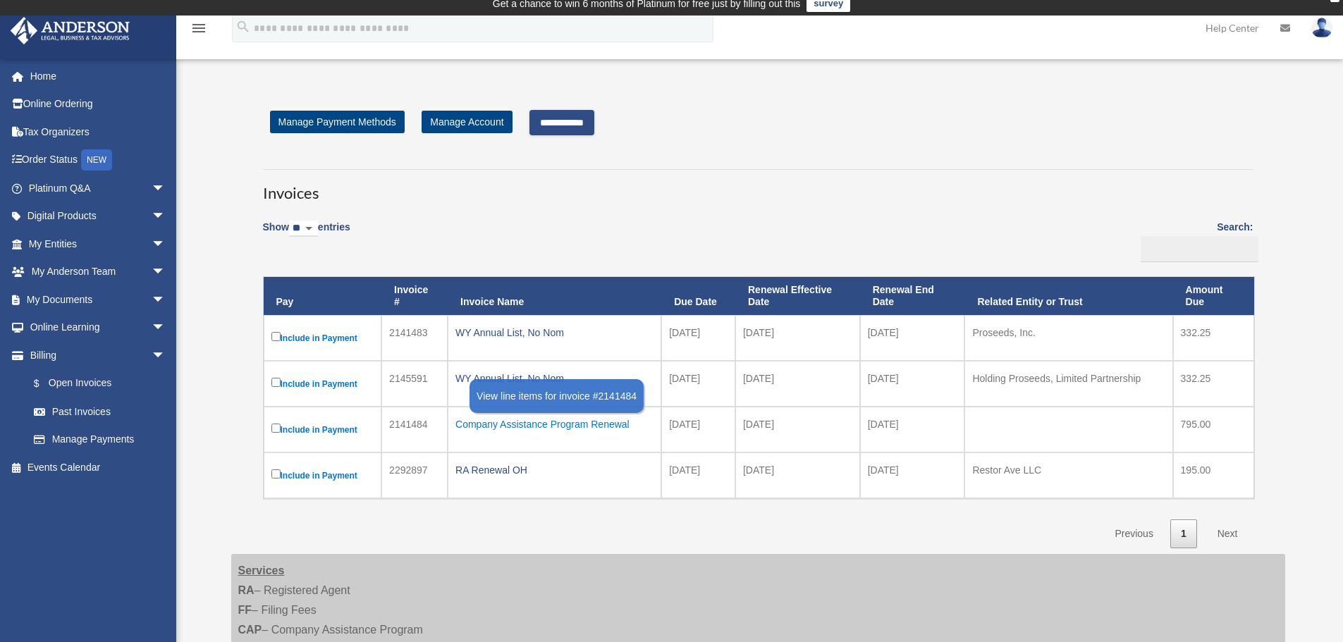
click at [617, 414] on div "Company Assistance Program Renewal" at bounding box center [554, 424] width 198 height 20
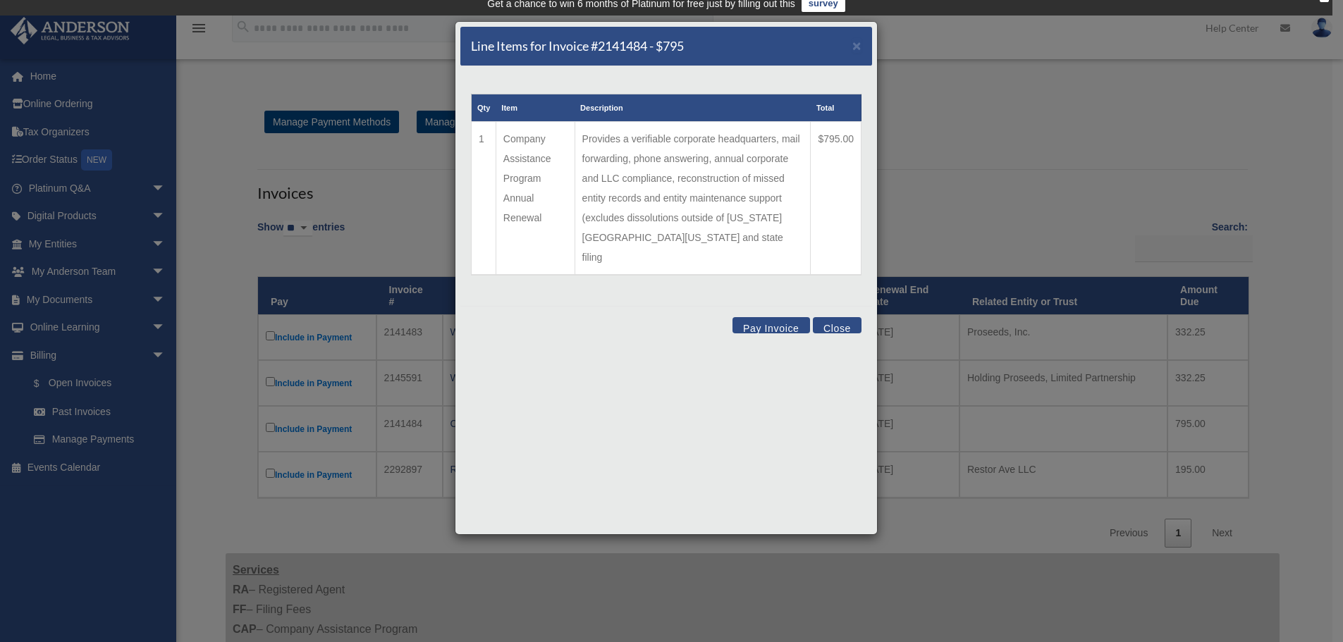
click at [745, 317] on button "Pay Invoice" at bounding box center [771, 325] width 78 height 16
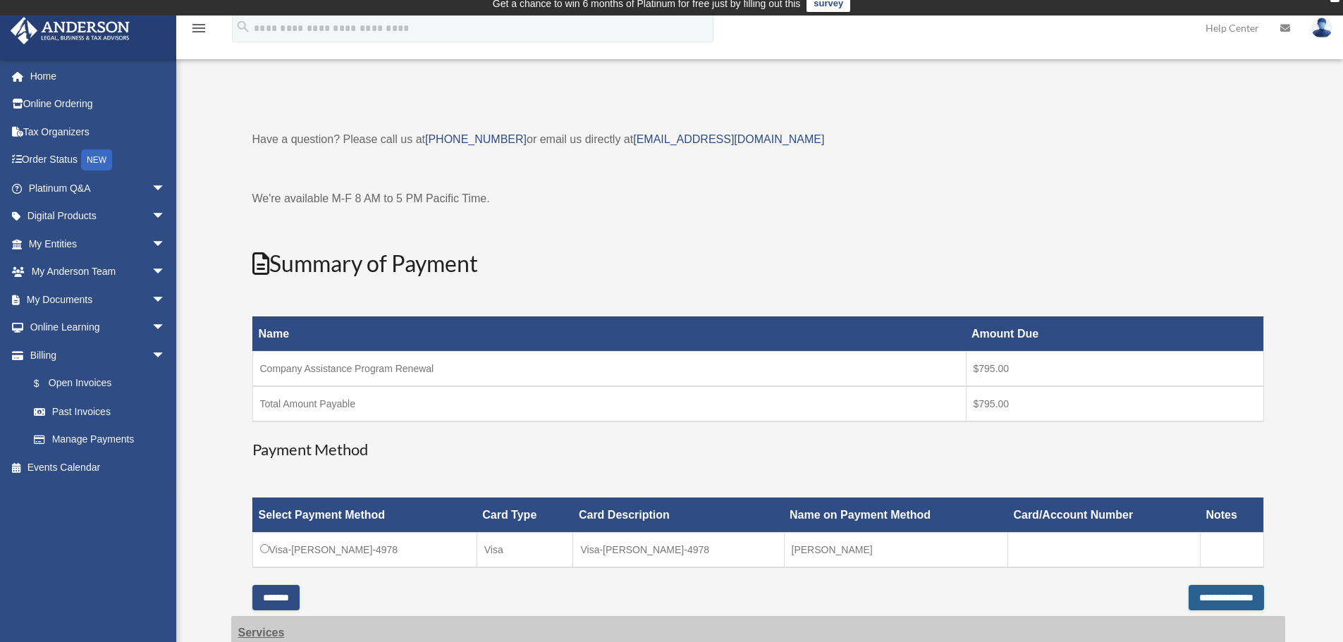
click at [1226, 585] on input "**********" at bounding box center [1225, 597] width 75 height 25
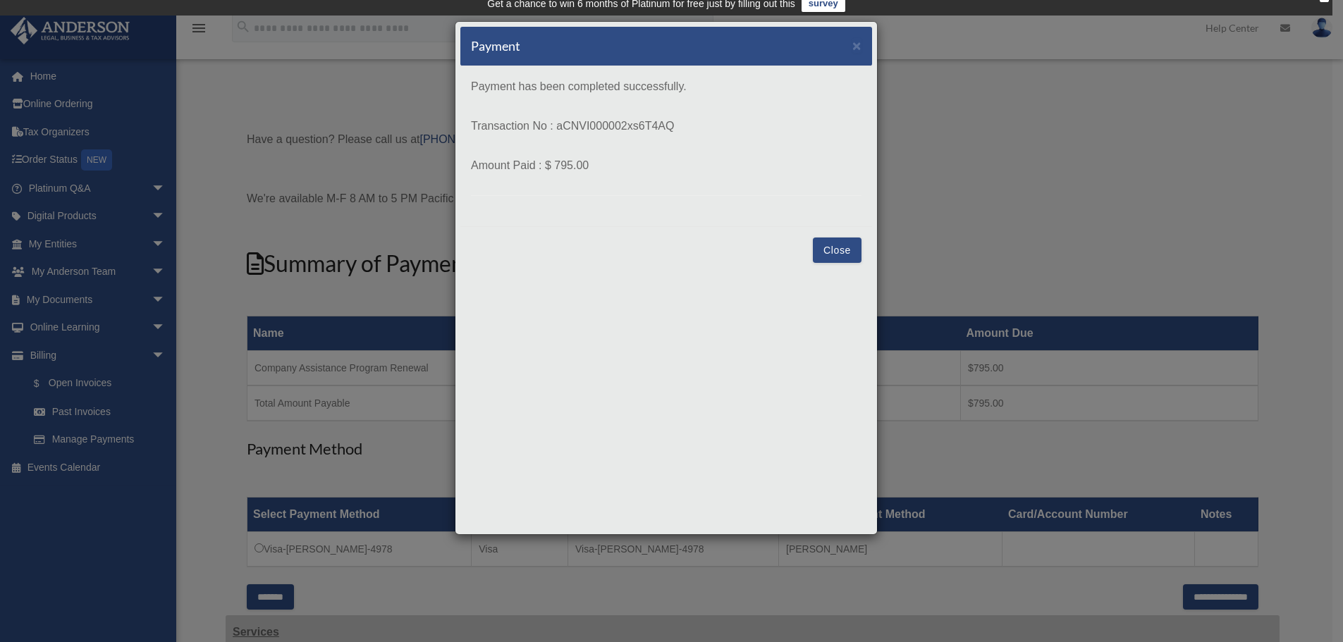
click at [842, 252] on button "Close" at bounding box center [837, 249] width 49 height 25
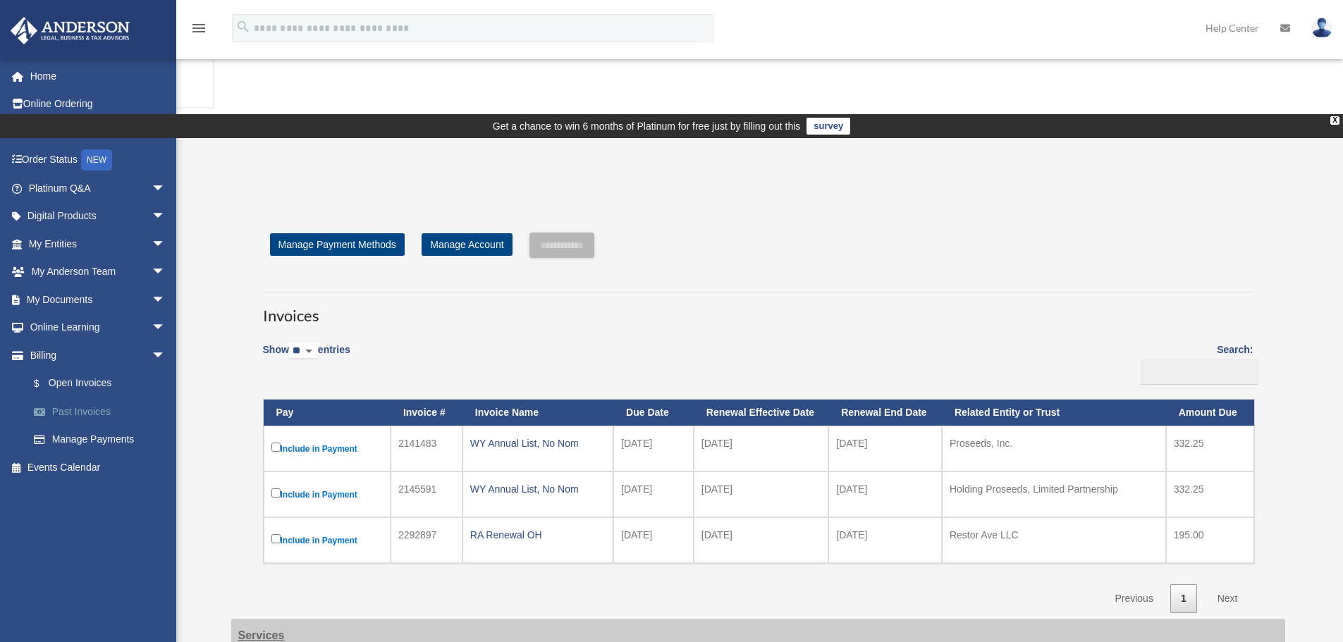
click at [87, 407] on link "Past Invoices" at bounding box center [103, 411] width 167 height 28
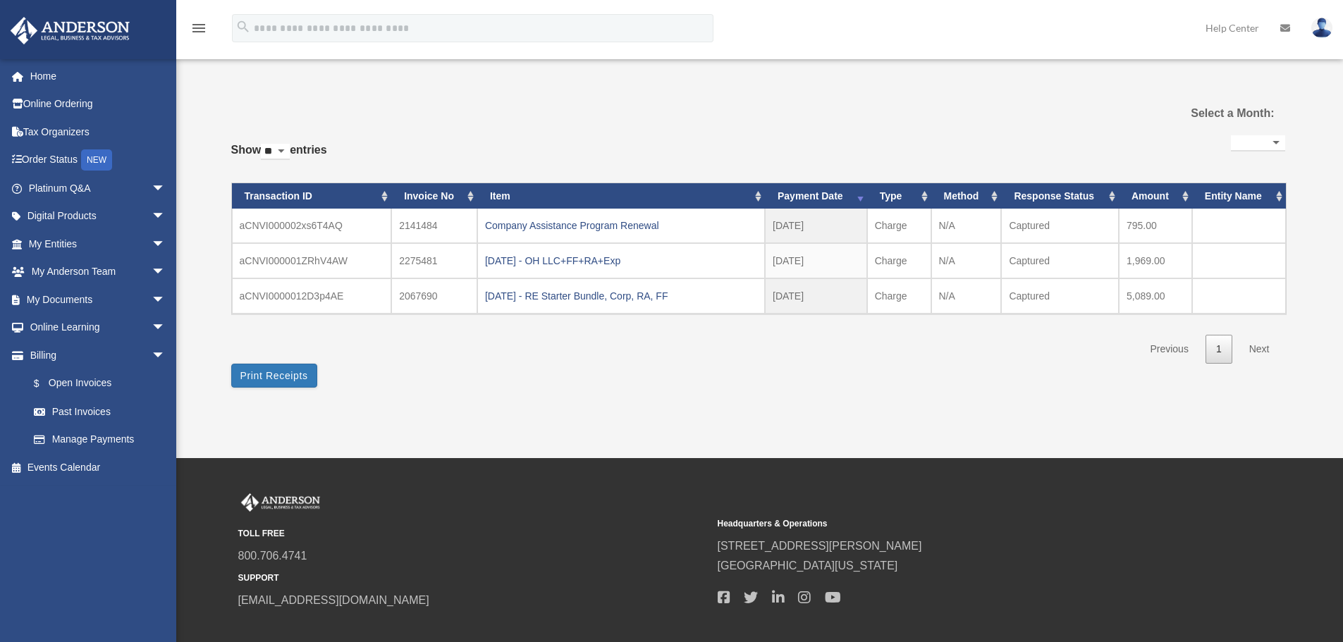
select select
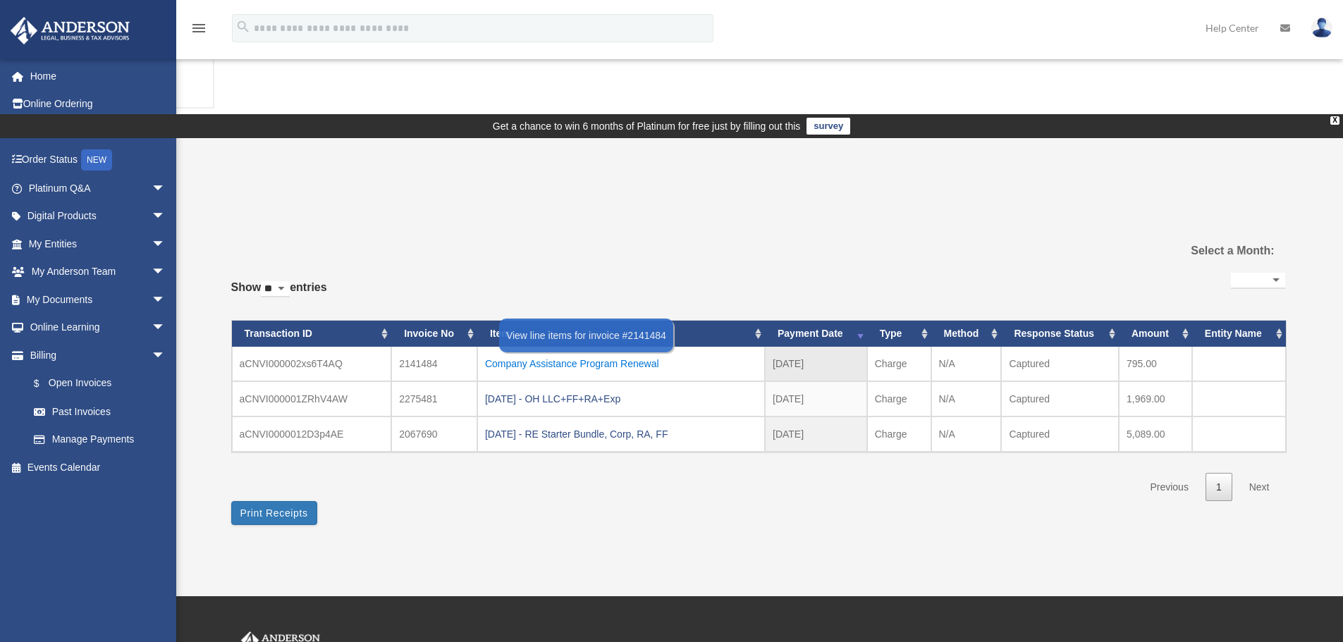
click at [600, 354] on div "Company Assistance Program Renewal" at bounding box center [621, 364] width 272 height 20
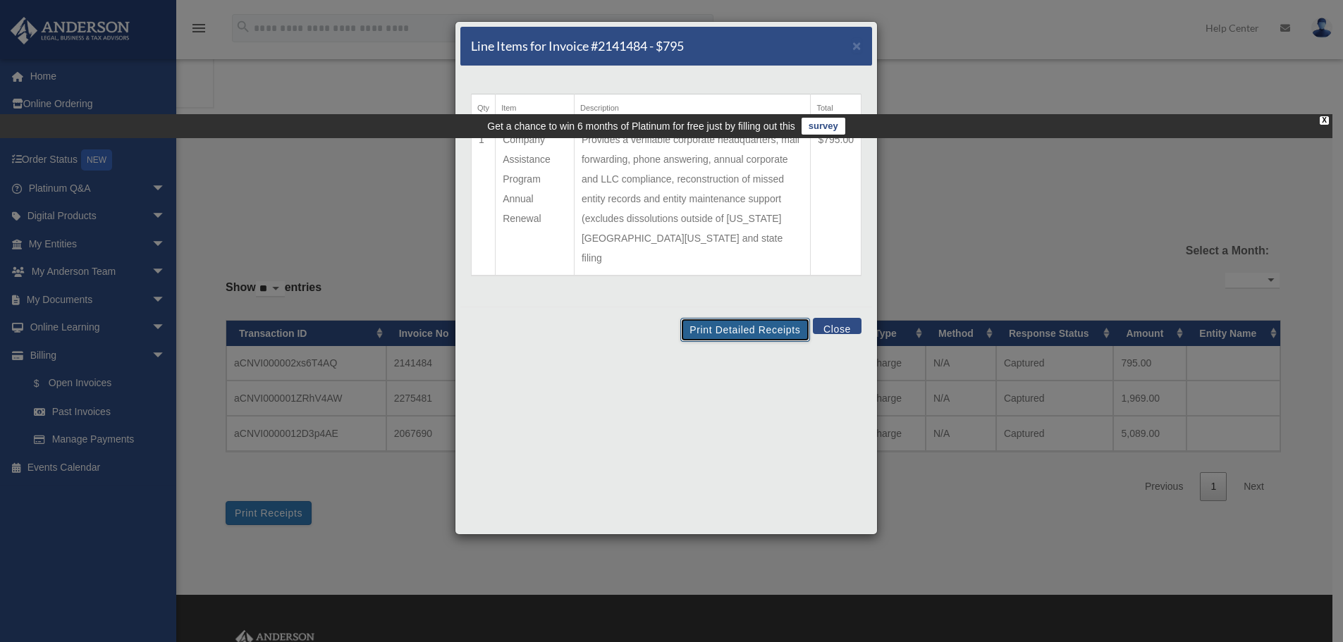
click at [727, 318] on button "Print Detailed Receipts" at bounding box center [744, 330] width 129 height 24
click at [856, 47] on span "×" at bounding box center [856, 45] width 9 height 16
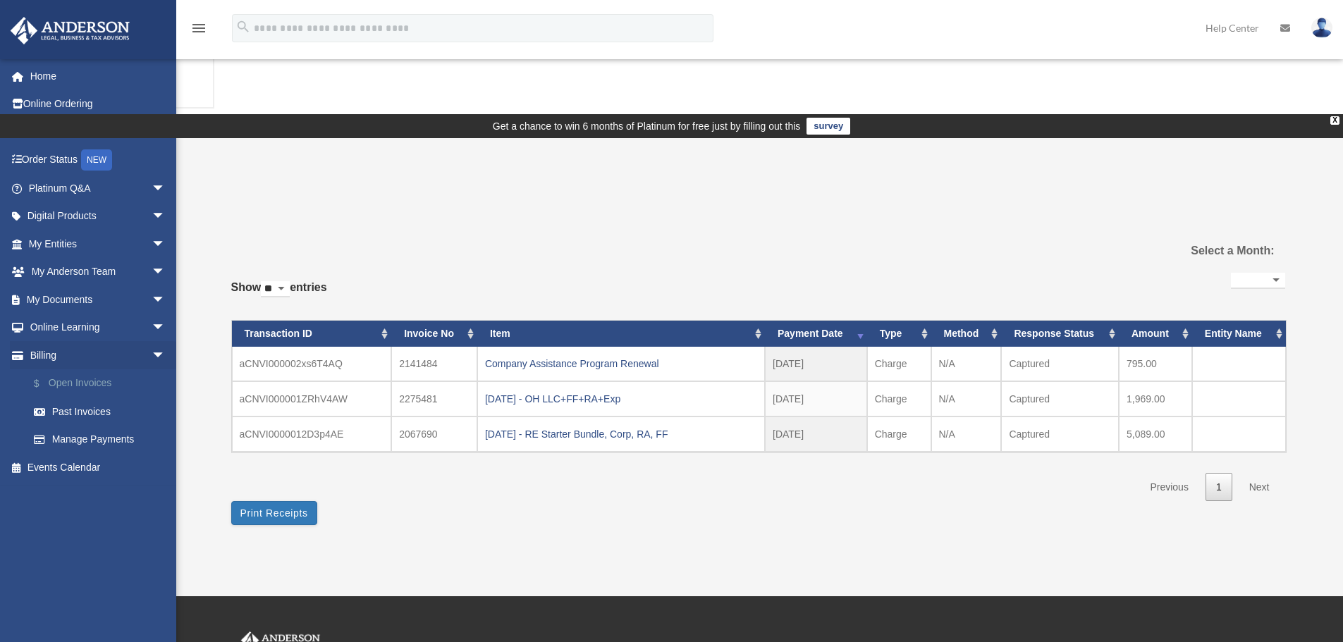
click at [103, 385] on link "$ Open Invoices" at bounding box center [103, 383] width 167 height 29
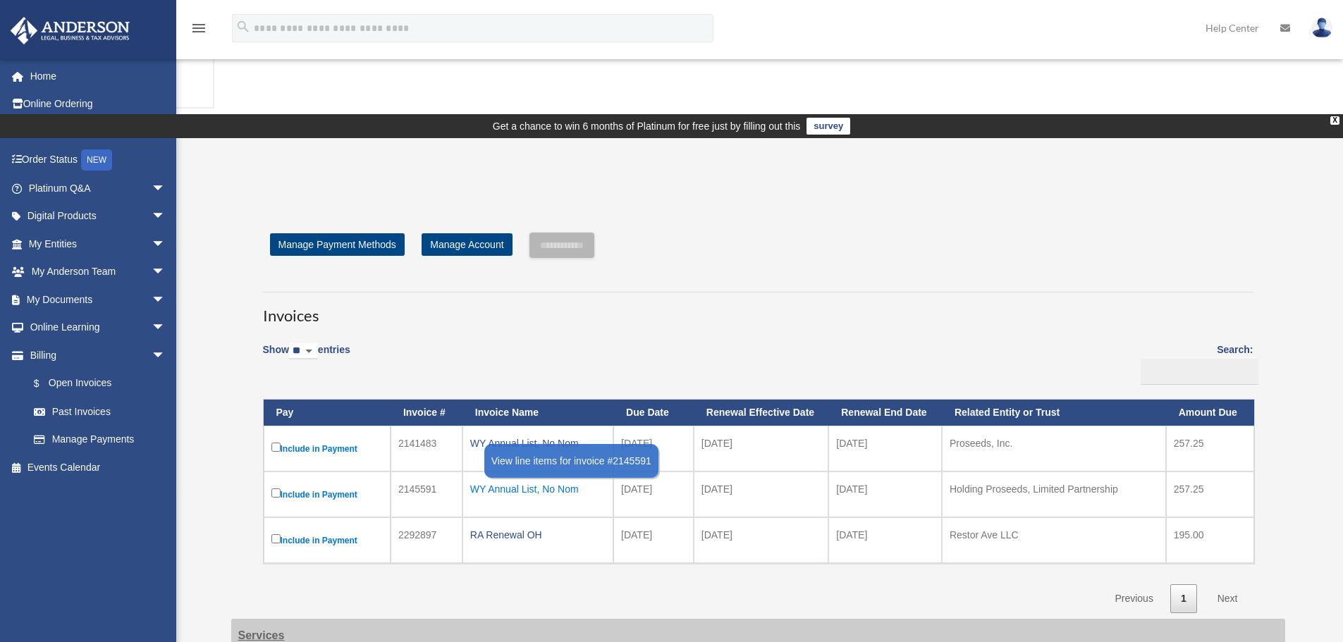
click at [560, 479] on div "WY Annual List, No Nom" at bounding box center [537, 489] width 135 height 20
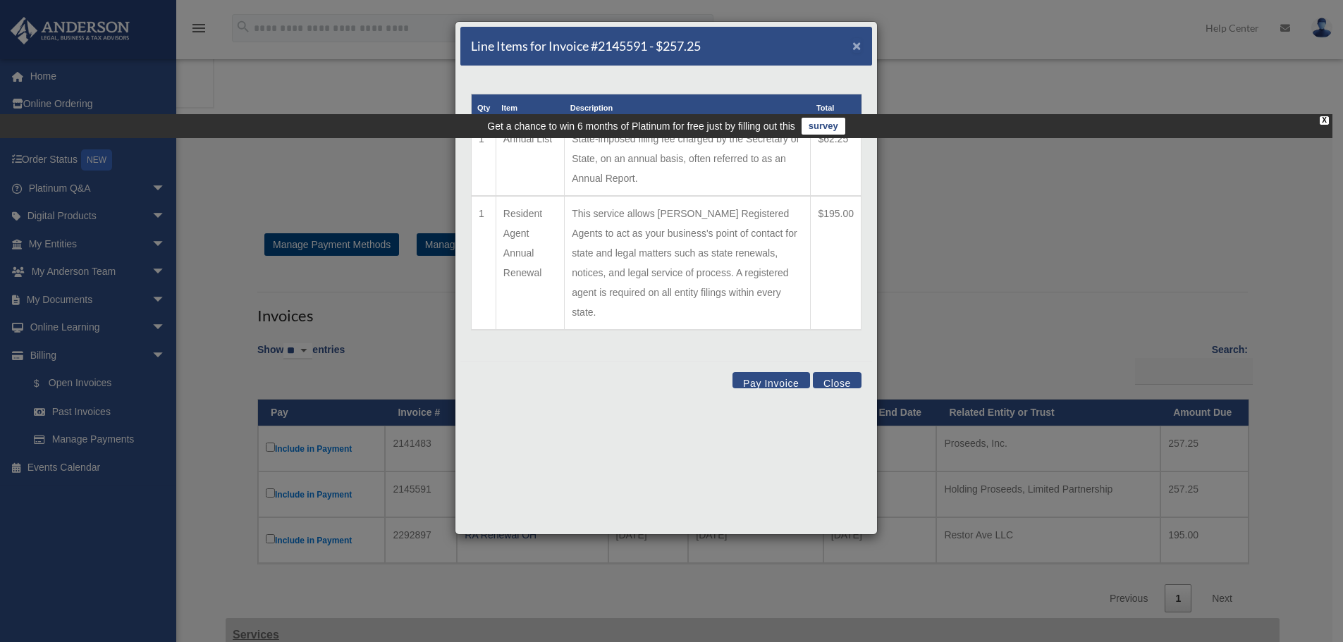
click at [856, 47] on span "×" at bounding box center [856, 45] width 9 height 16
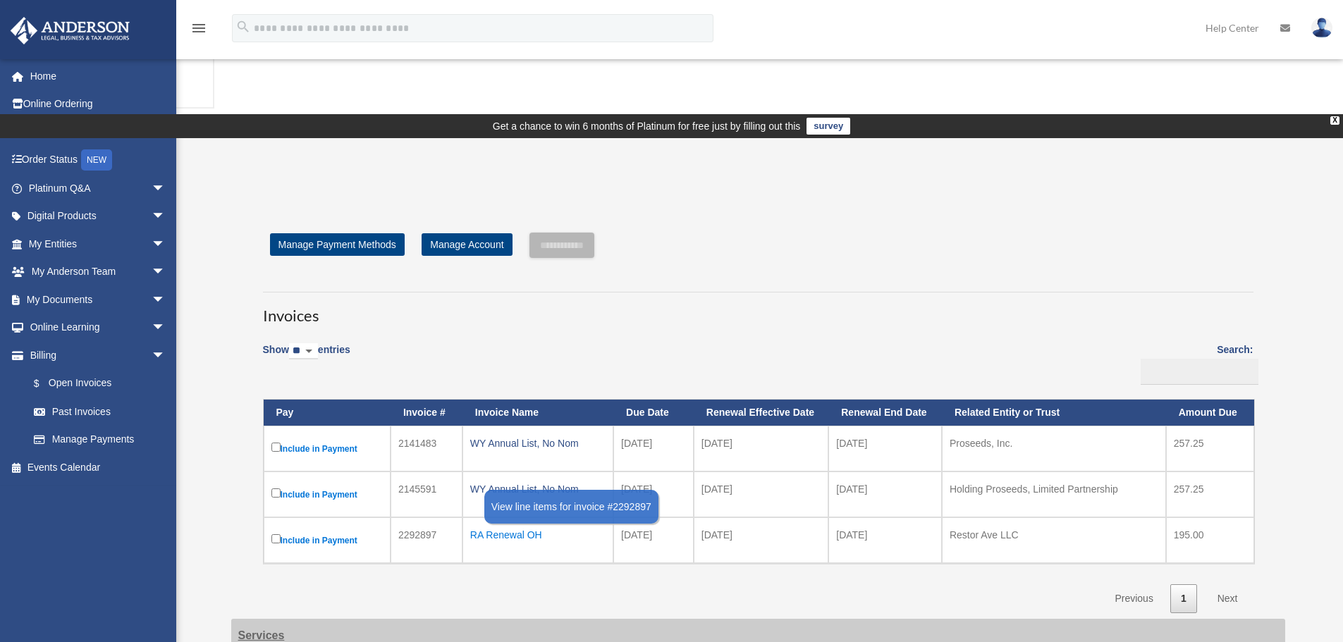
click at [503, 525] on div "RA Renewal OH" at bounding box center [537, 535] width 135 height 20
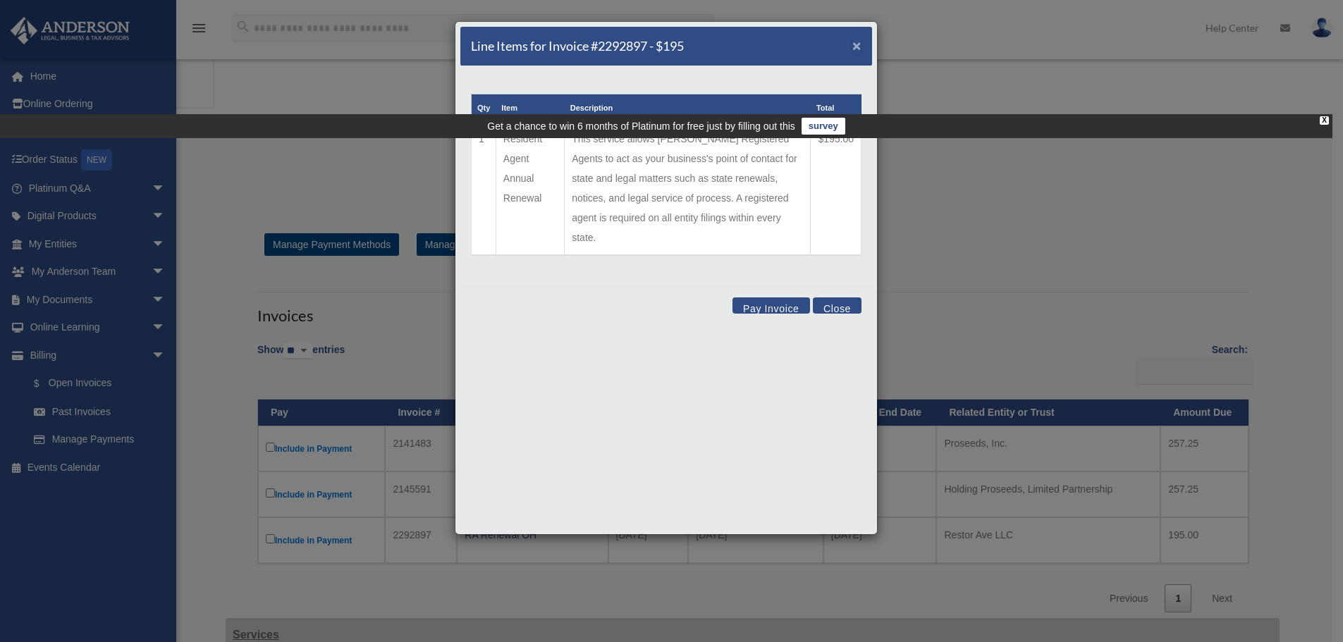
click at [855, 51] on span "×" at bounding box center [856, 45] width 9 height 16
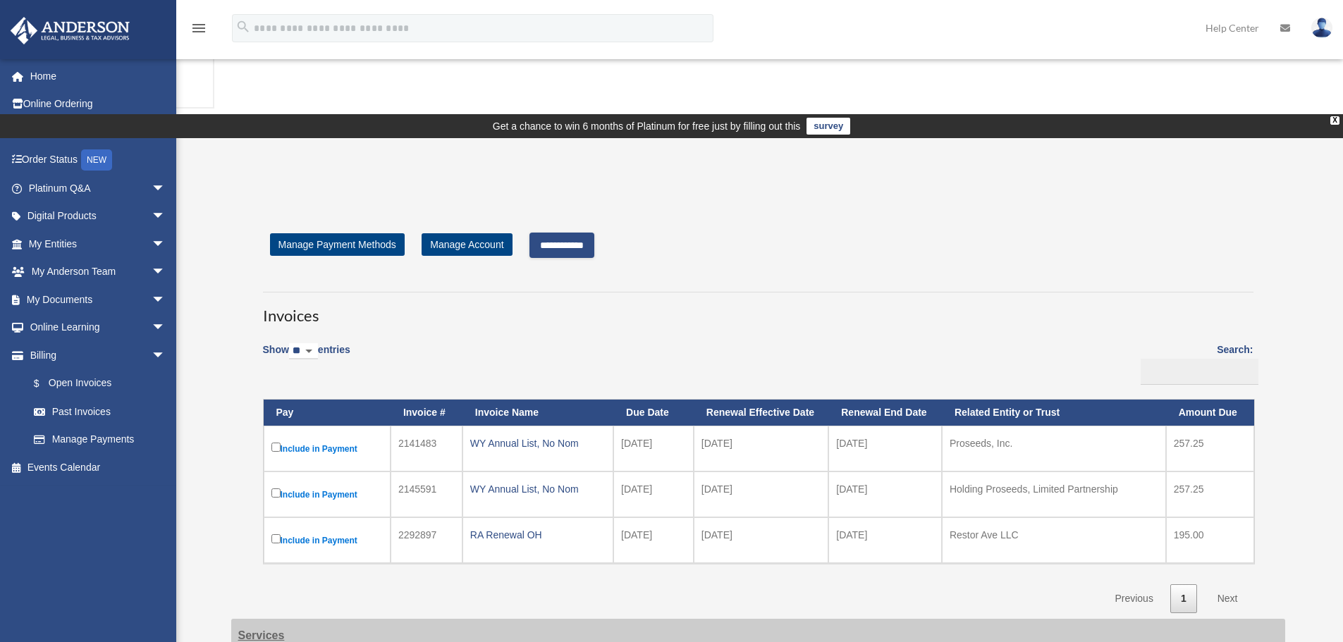
click at [556, 233] on input "**********" at bounding box center [561, 245] width 65 height 25
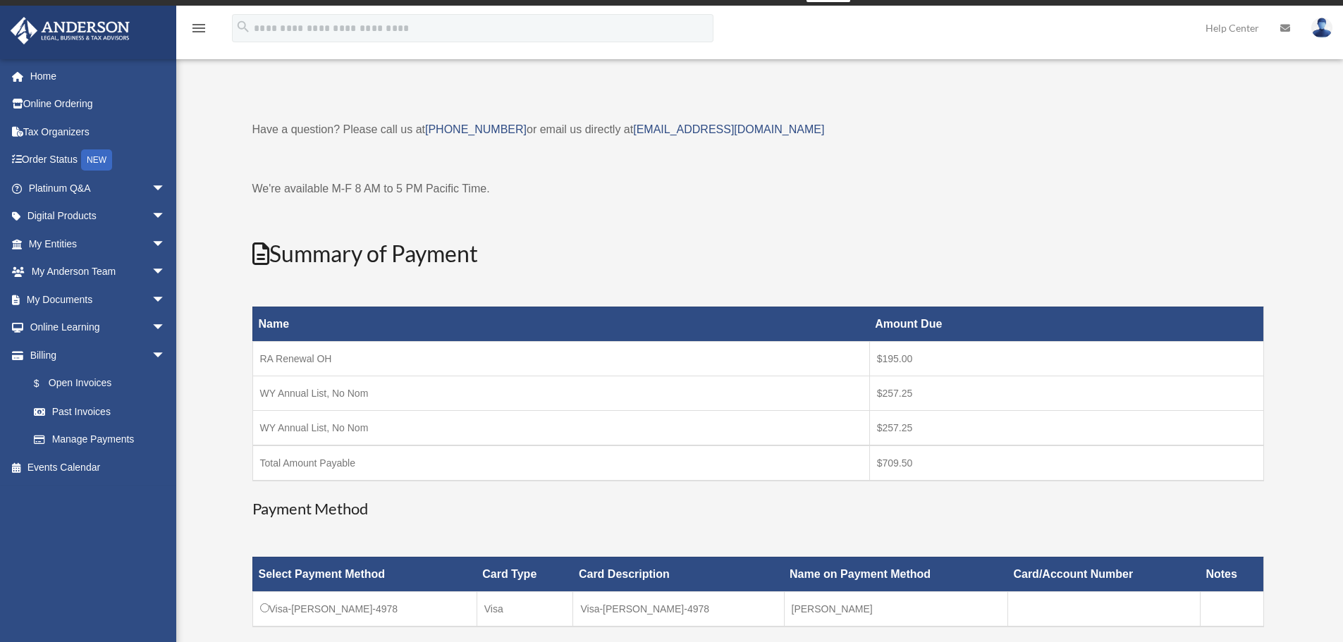
scroll to position [141, 0]
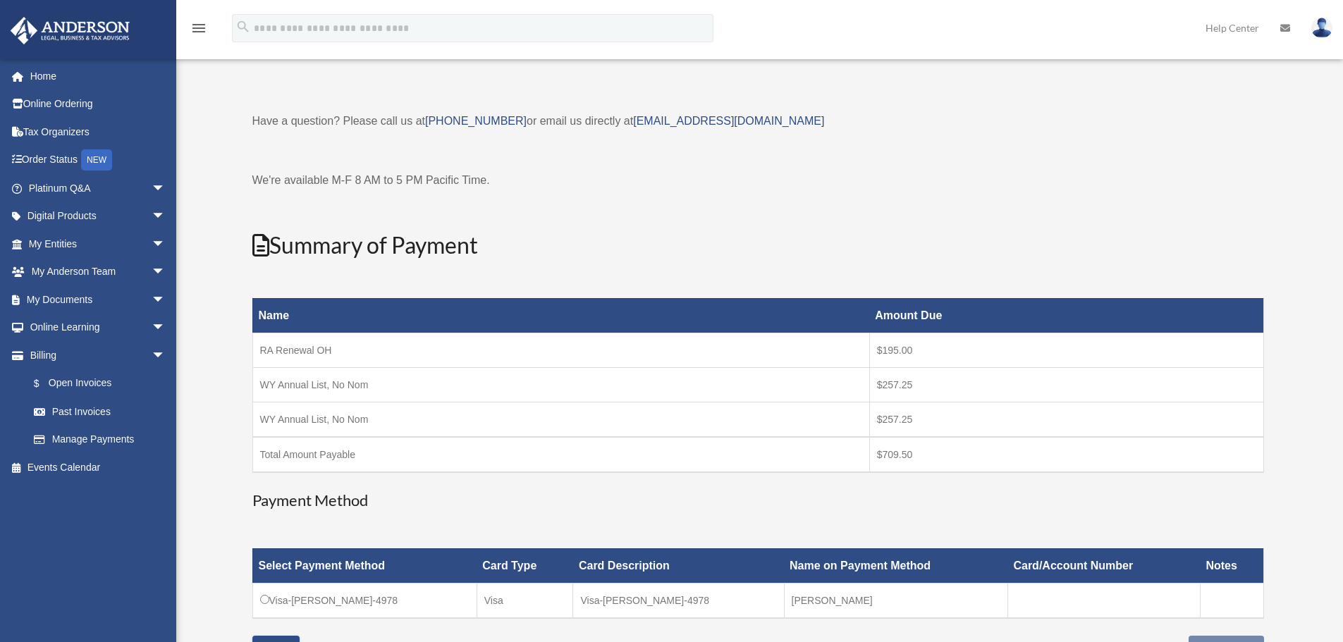
click at [269, 583] on td "Visa-Manoocher-Haidary-4978" at bounding box center [364, 600] width 224 height 35
click at [1207, 636] on input "**********" at bounding box center [1225, 648] width 75 height 25
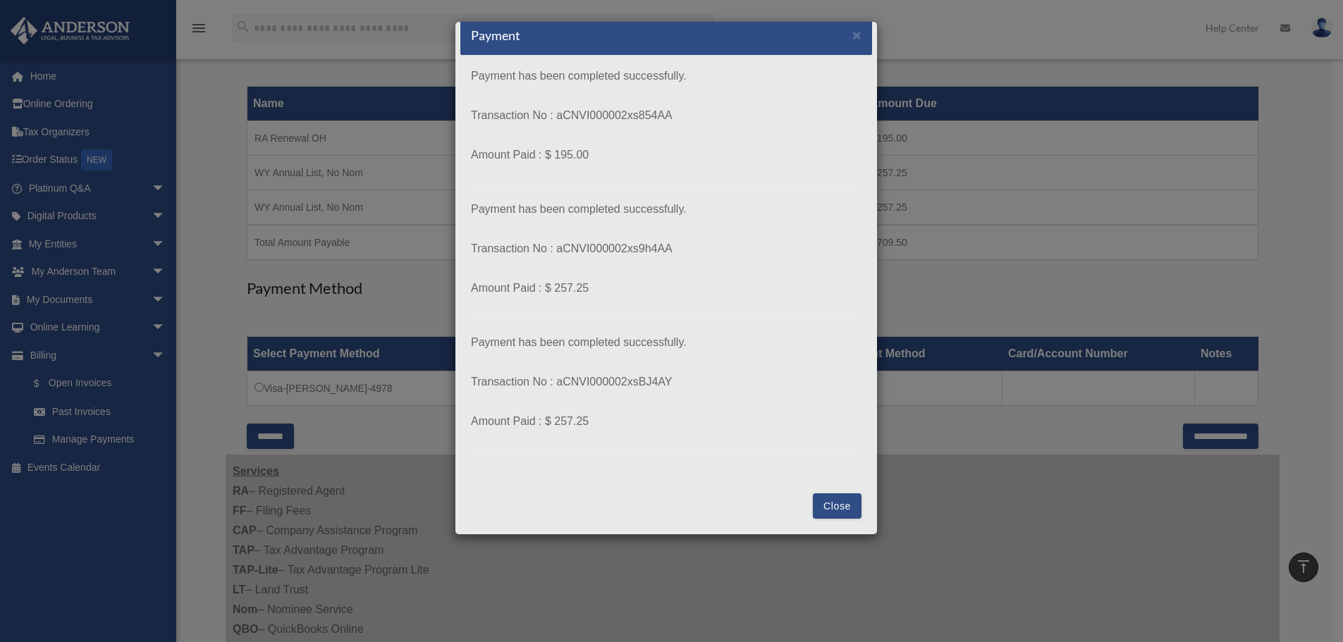
scroll to position [0, 0]
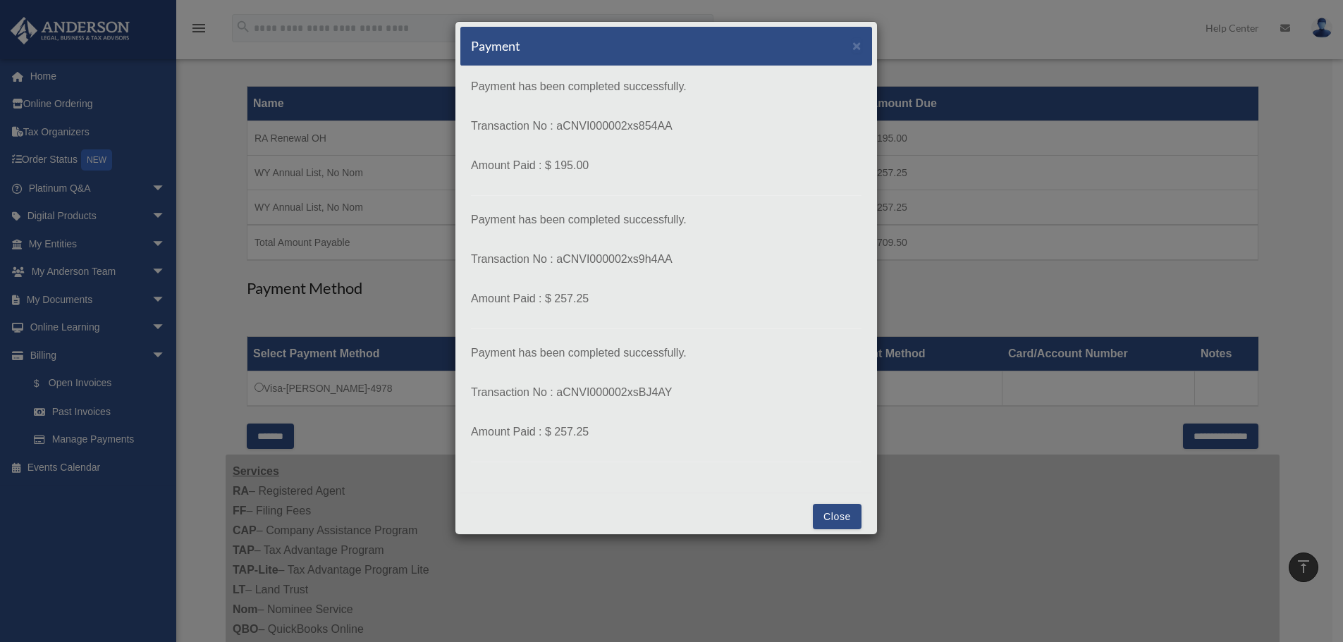
click at [826, 518] on button "Close" at bounding box center [837, 516] width 49 height 25
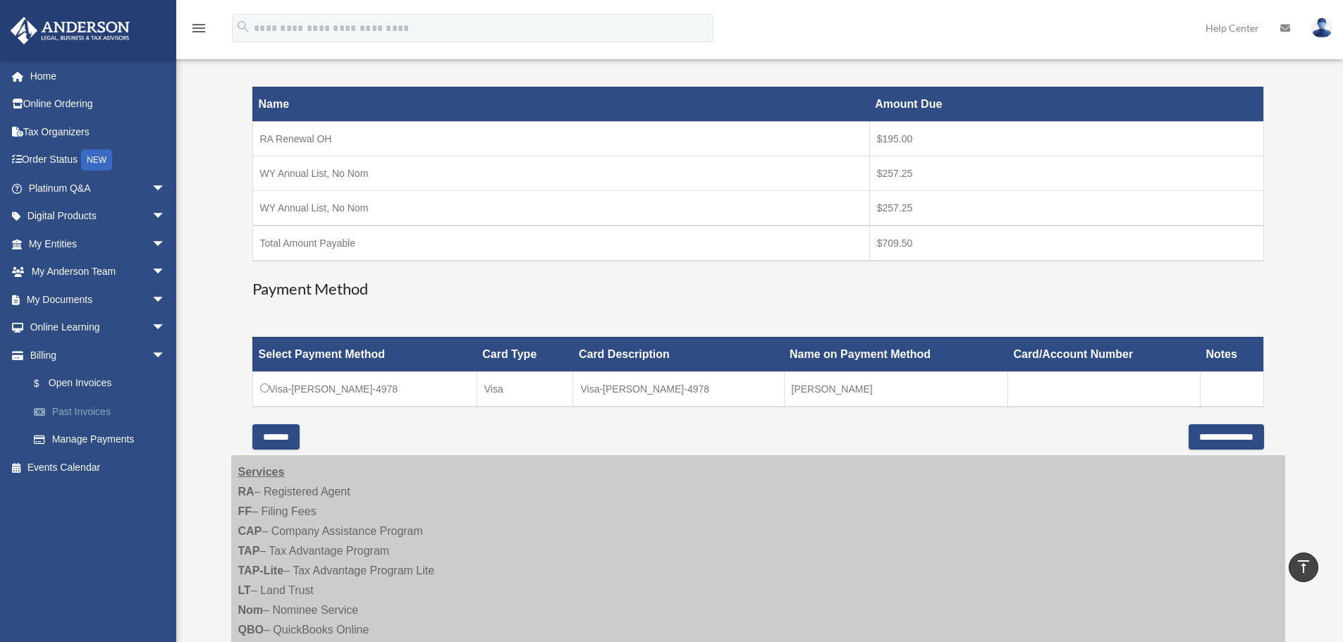
click at [81, 409] on link "Past Invoices" at bounding box center [103, 411] width 167 height 28
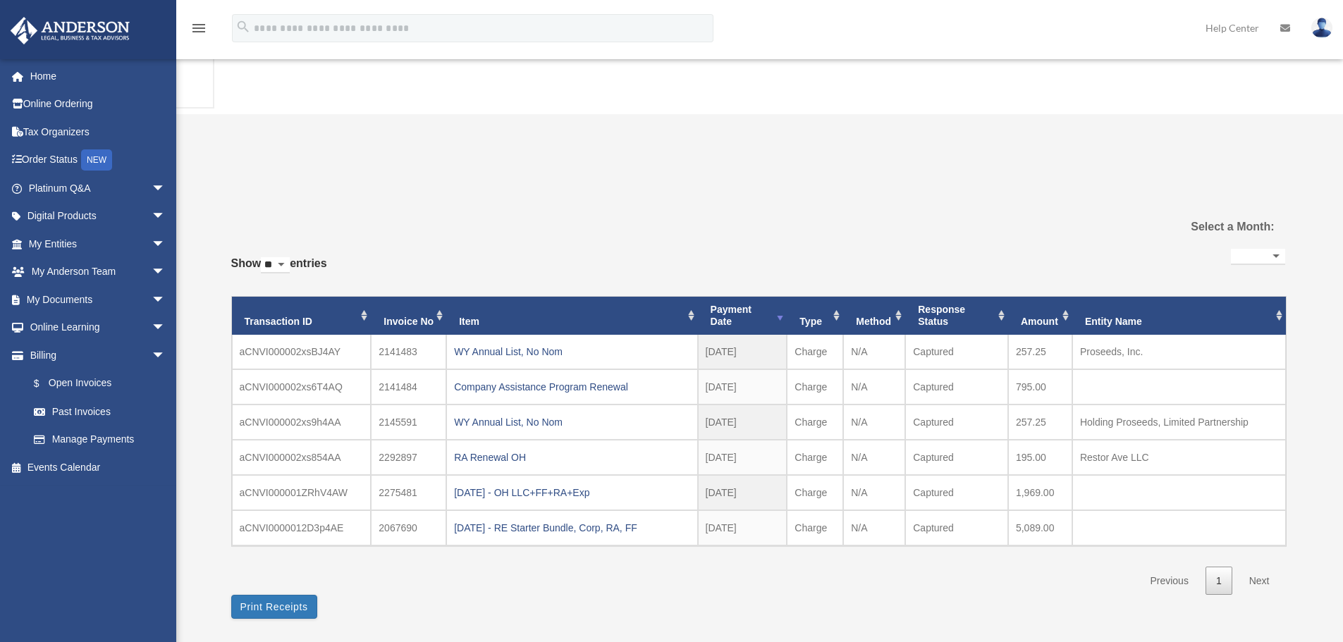
select select
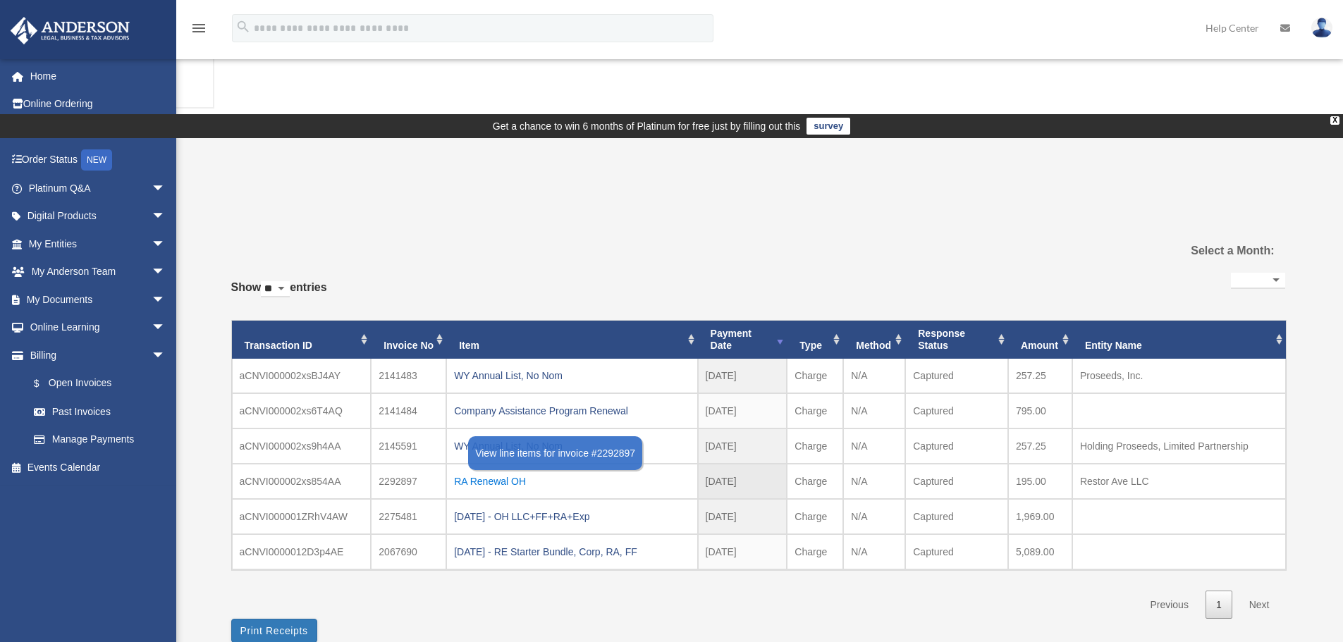
click at [517, 471] on div "RA Renewal OH" at bounding box center [571, 481] width 235 height 20
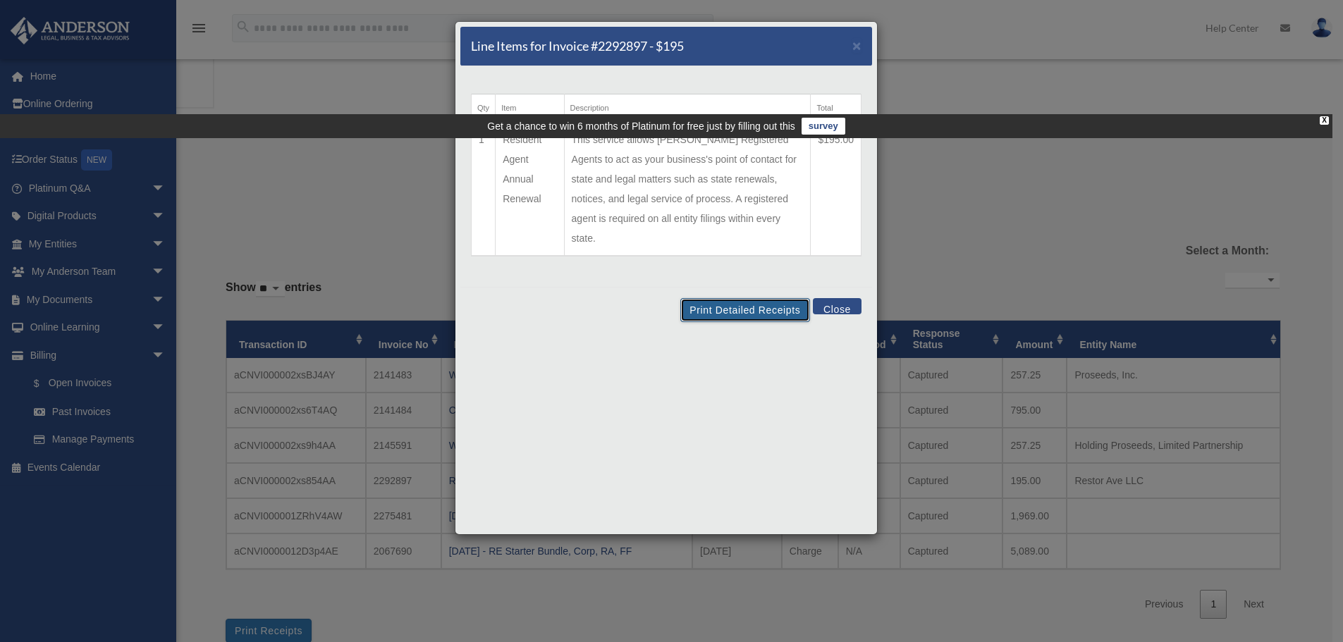
click at [766, 298] on button "Print Detailed Receipts" at bounding box center [744, 310] width 129 height 24
click at [860, 49] on span "×" at bounding box center [856, 45] width 9 height 16
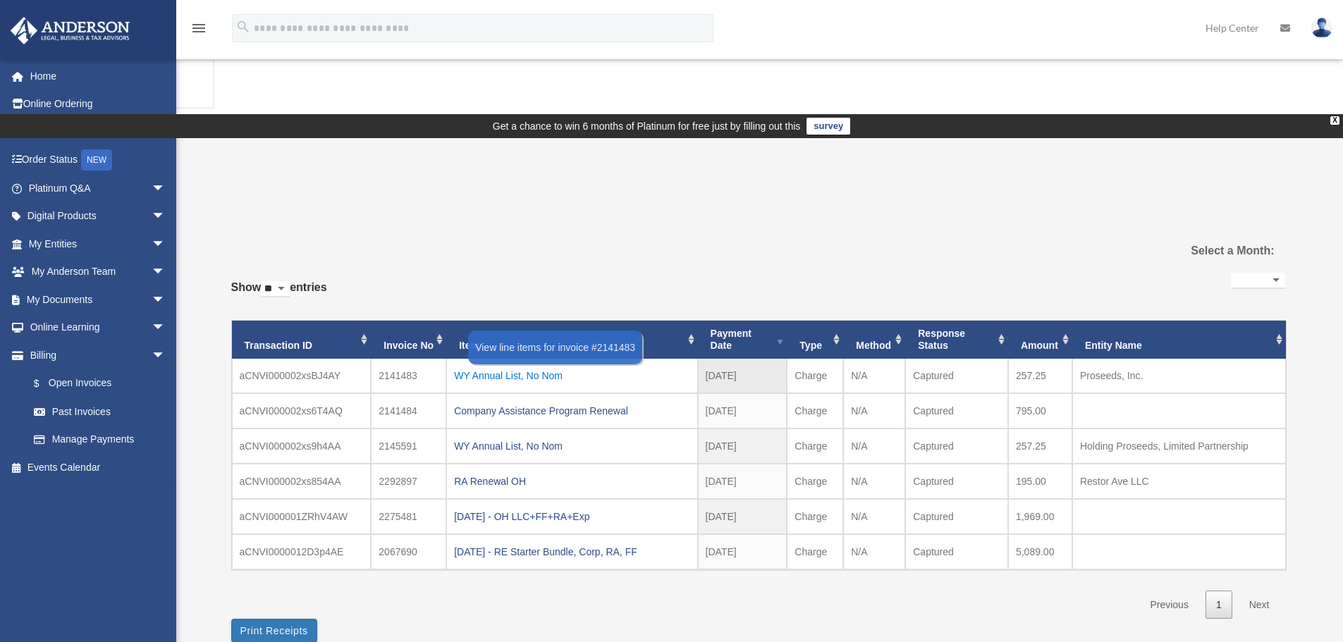
click at [540, 366] on div "WY Annual List, No Nom" at bounding box center [571, 376] width 235 height 20
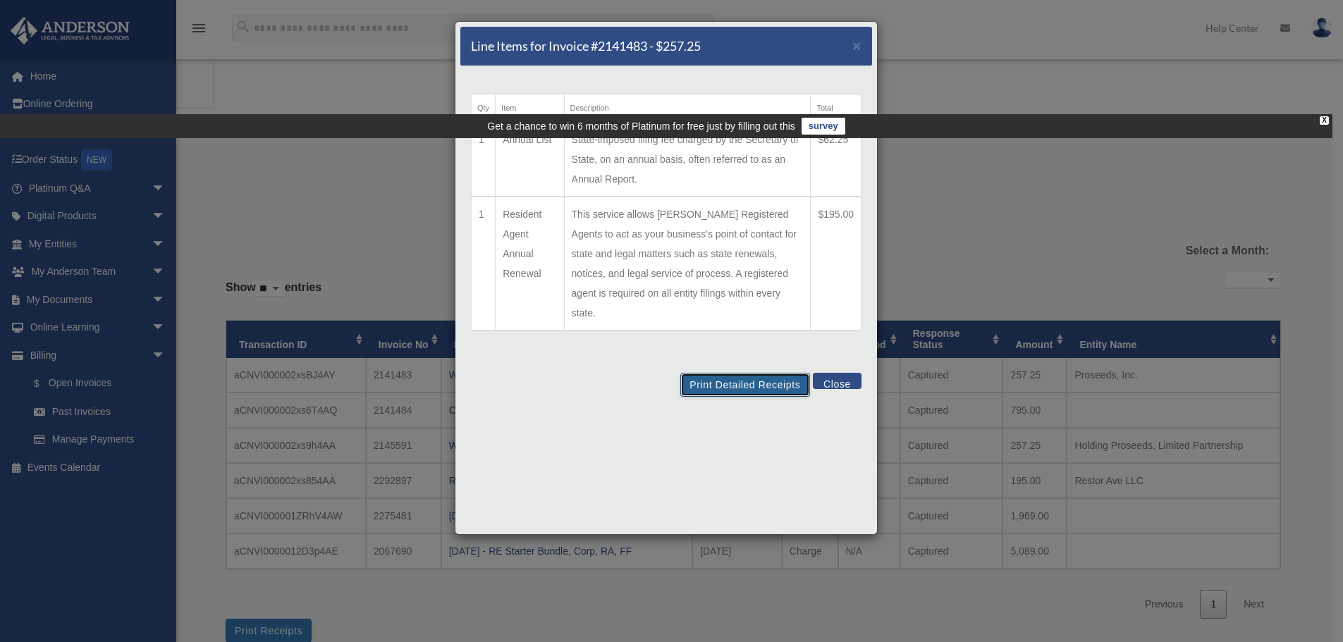
click at [739, 373] on button "Print Detailed Receipts" at bounding box center [744, 385] width 129 height 24
click at [858, 44] on span "×" at bounding box center [856, 45] width 9 height 16
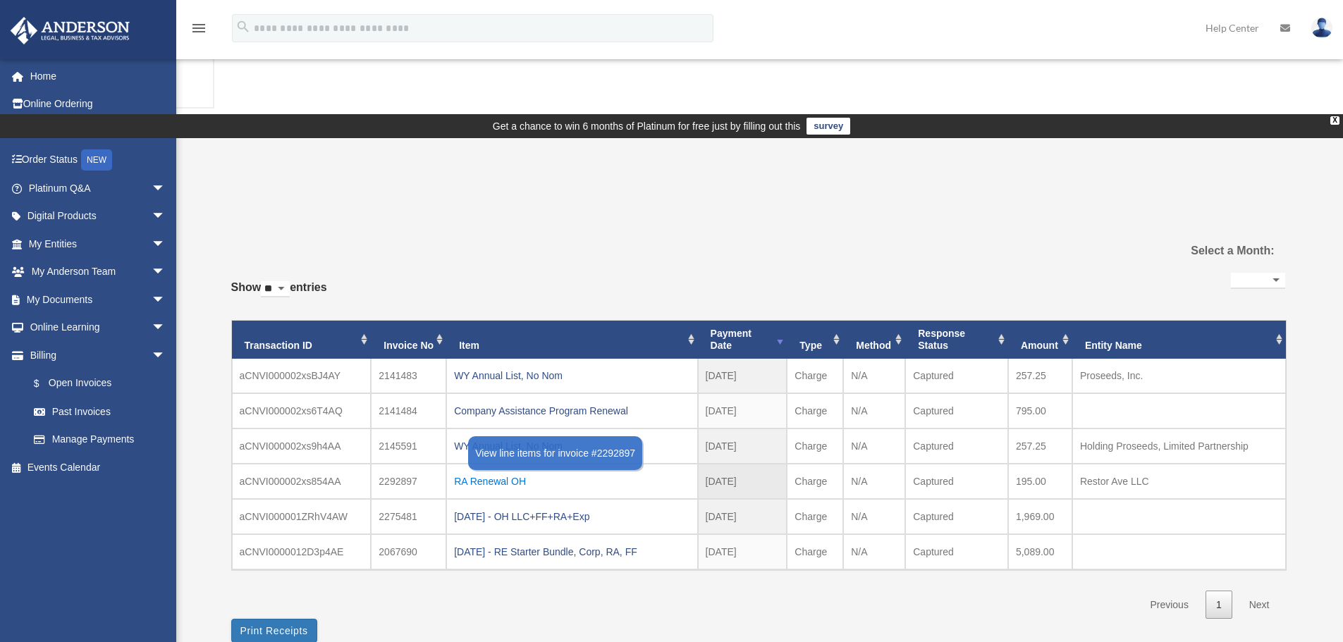
click at [505, 471] on div "RA Renewal OH" at bounding box center [571, 481] width 235 height 20
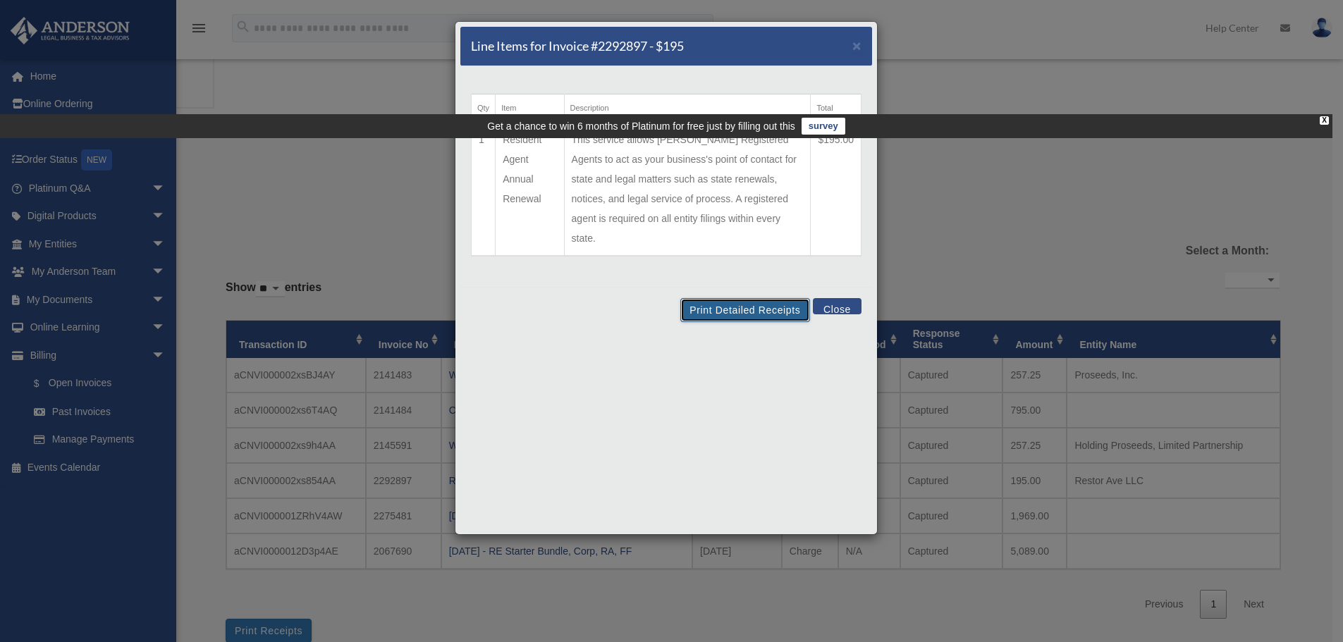
click at [754, 298] on button "Print Detailed Receipts" at bounding box center [744, 310] width 129 height 24
click at [846, 298] on button "Close" at bounding box center [837, 306] width 49 height 16
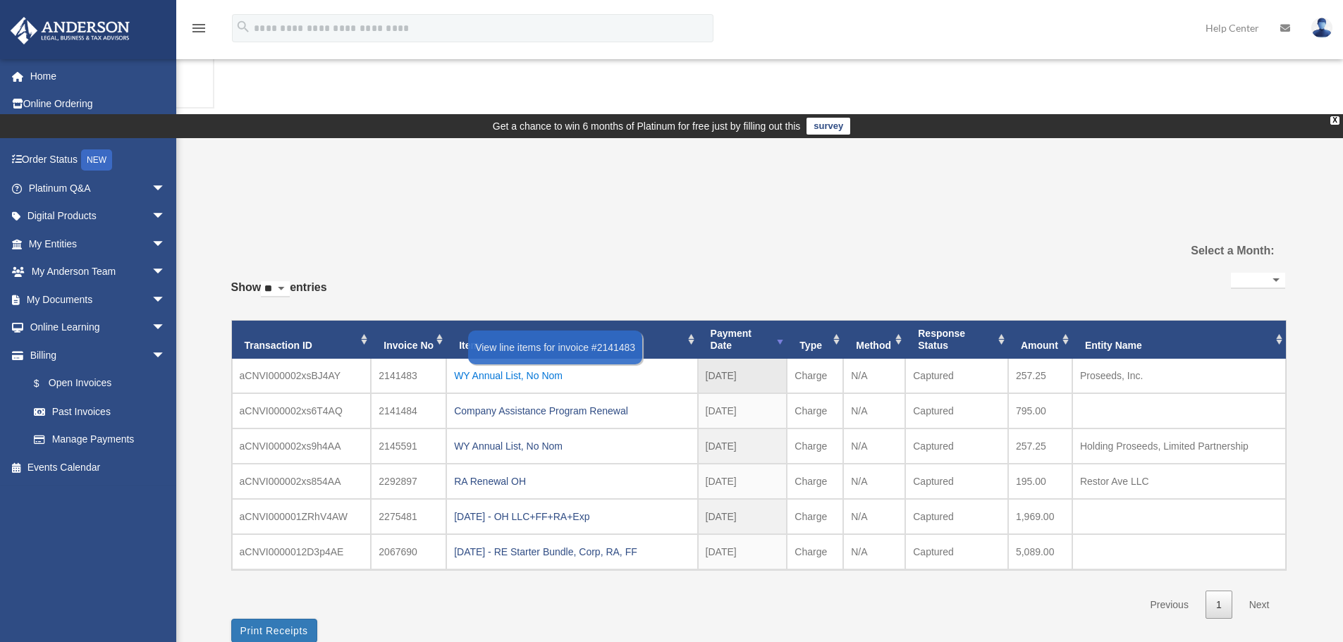
click at [550, 366] on div "WY Annual List, No Nom" at bounding box center [571, 376] width 235 height 20
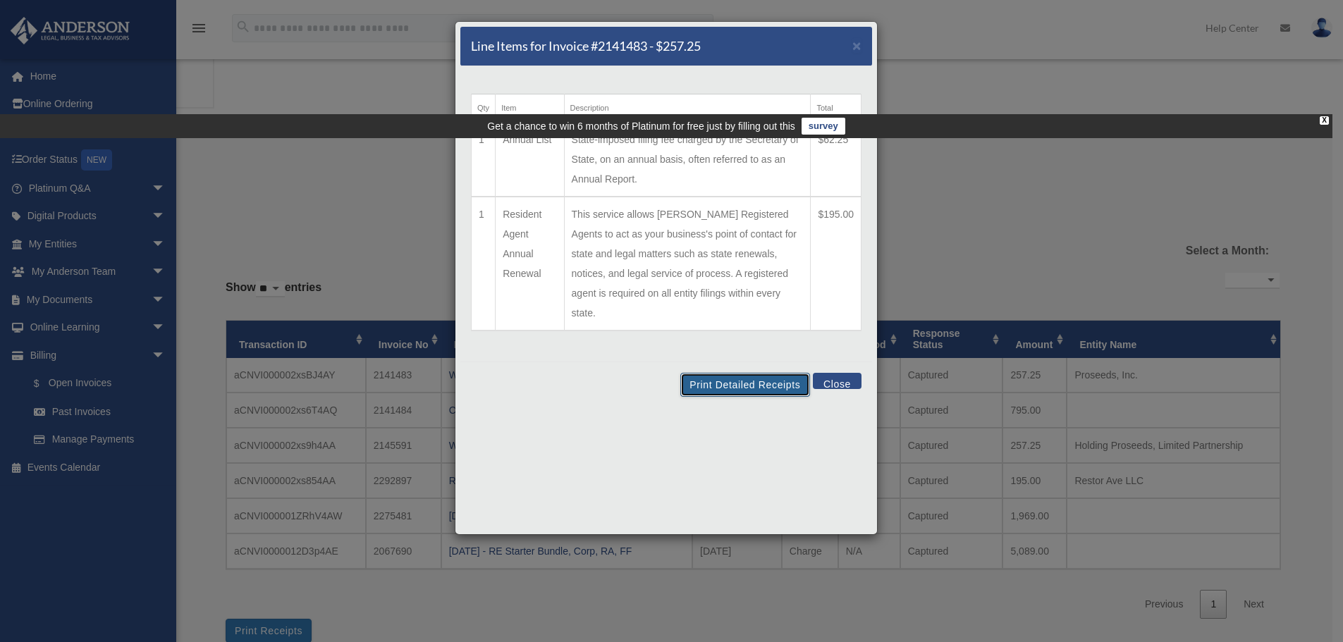
click at [761, 373] on button "Print Detailed Receipts" at bounding box center [744, 385] width 129 height 24
click at [839, 373] on button "Close" at bounding box center [837, 381] width 49 height 16
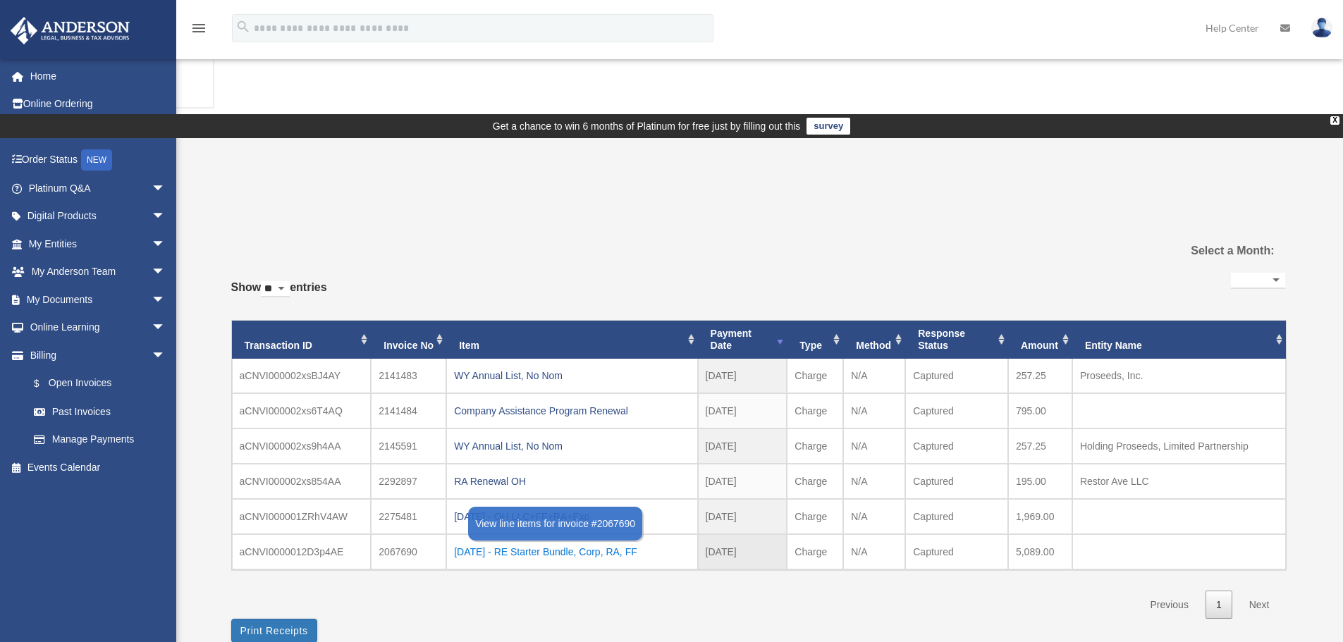
click at [564, 542] on div "2024.07.12 - RE Starter Bundle, Corp, RA, FF" at bounding box center [571, 552] width 235 height 20
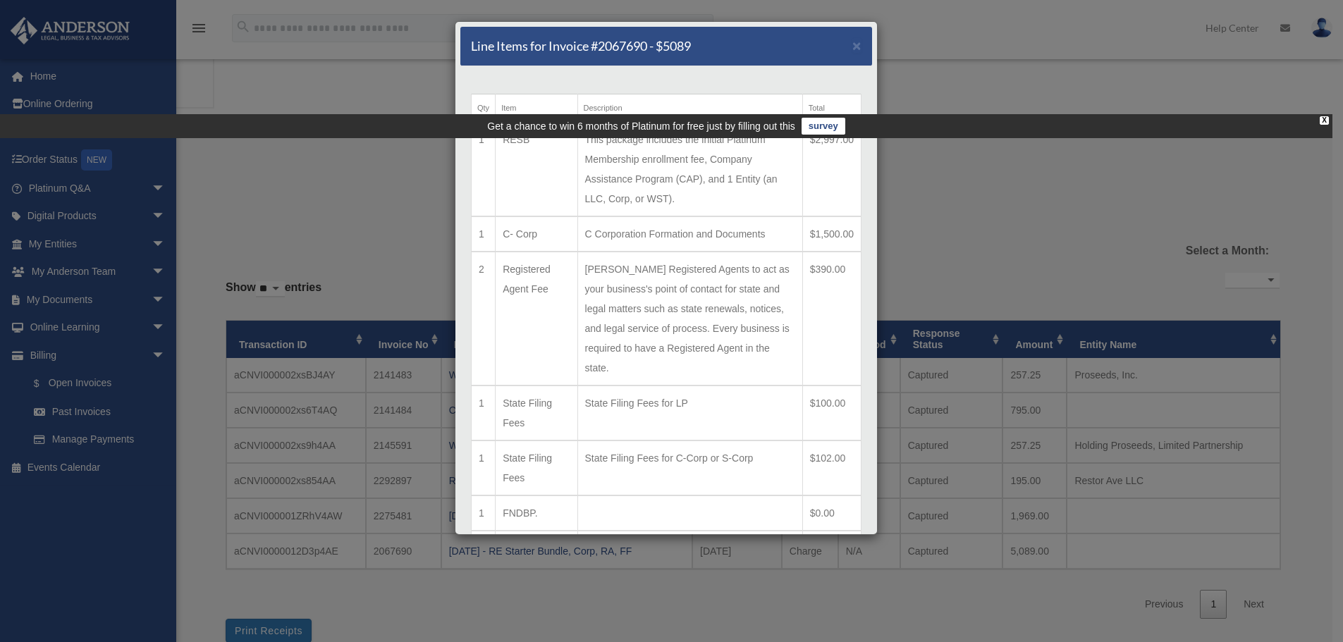
click at [834, 147] on td "$2,997.00" at bounding box center [831, 169] width 58 height 94
click at [852, 44] on span "×" at bounding box center [856, 45] width 9 height 16
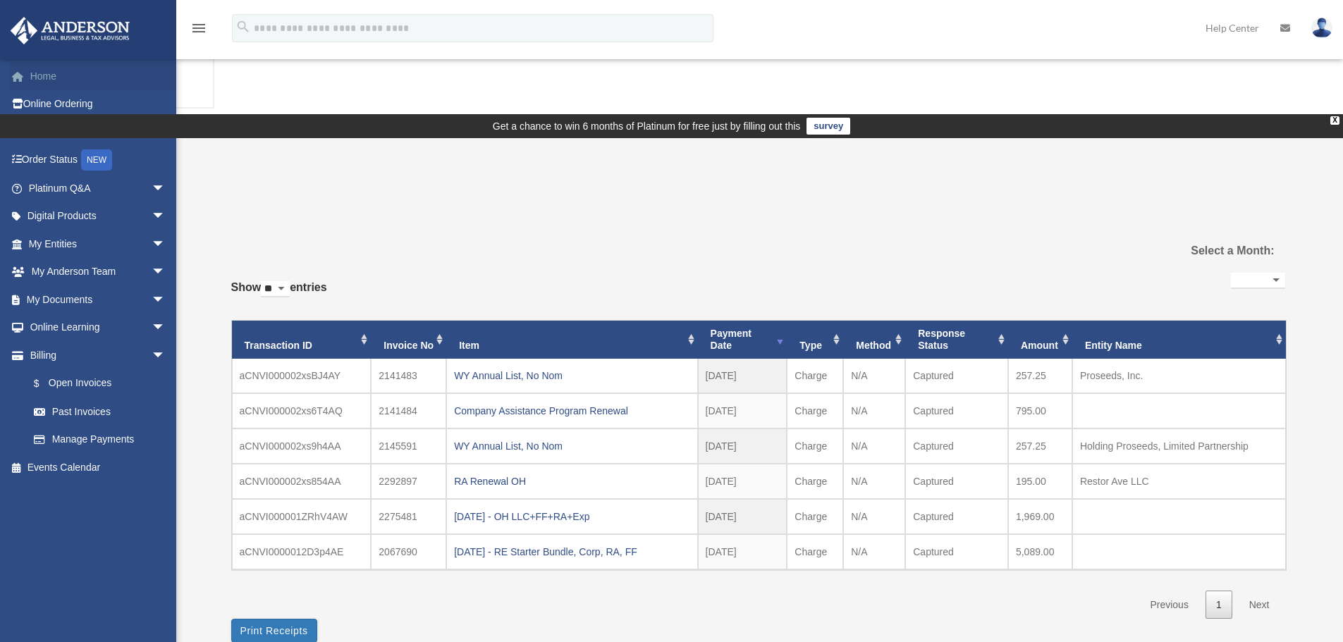
click at [63, 82] on link "Home" at bounding box center [98, 76] width 177 height 28
